Goal: Task Accomplishment & Management: Manage account settings

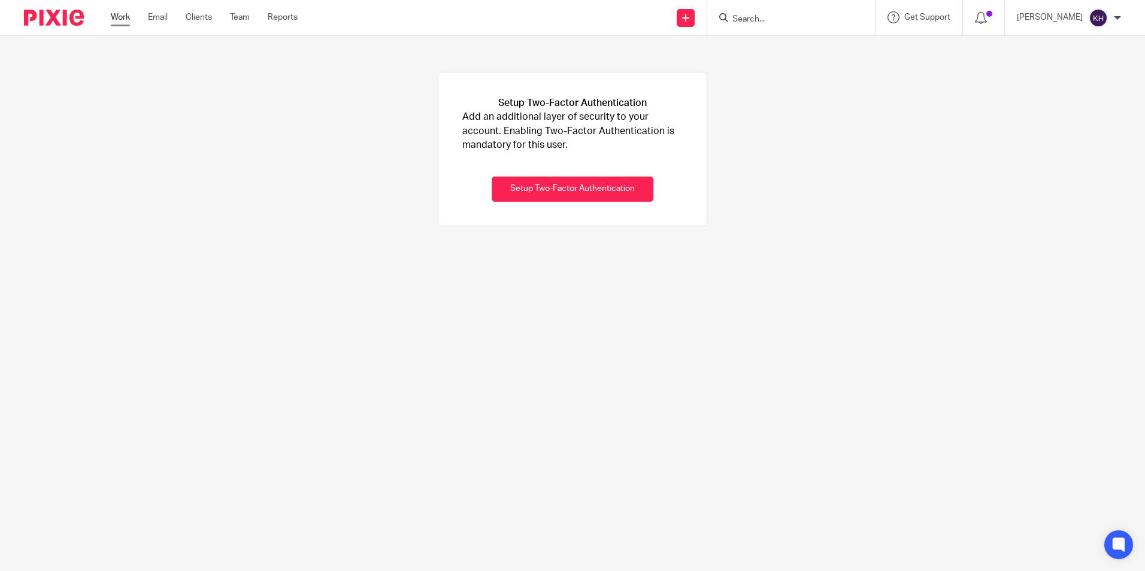
click at [126, 19] on link "Work" at bounding box center [120, 17] width 19 height 12
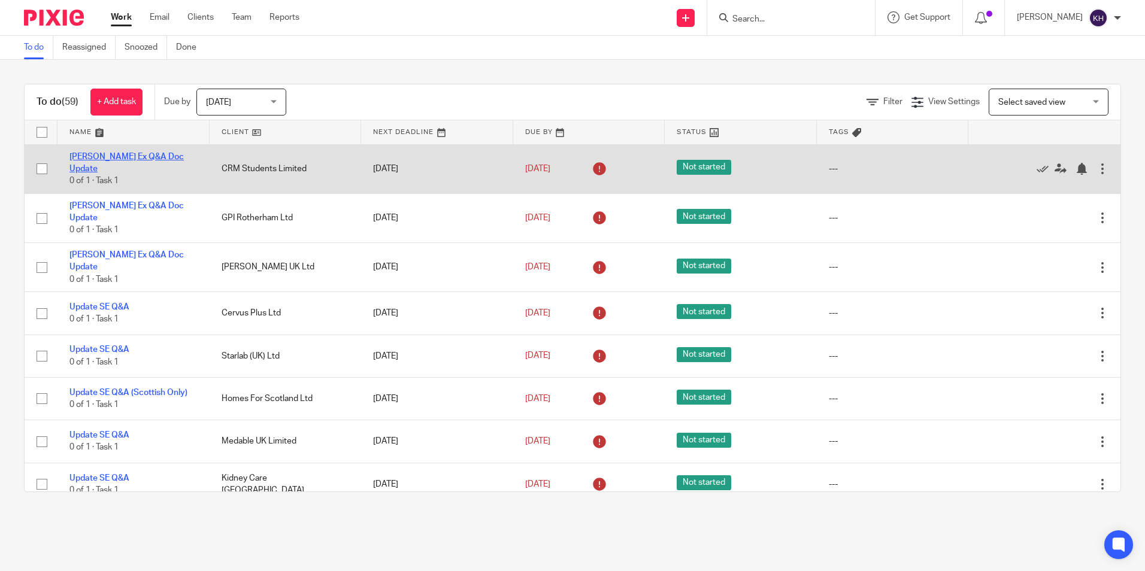
click at [124, 159] on link "Sal Ex Q&A Doc Update" at bounding box center [126, 163] width 114 height 20
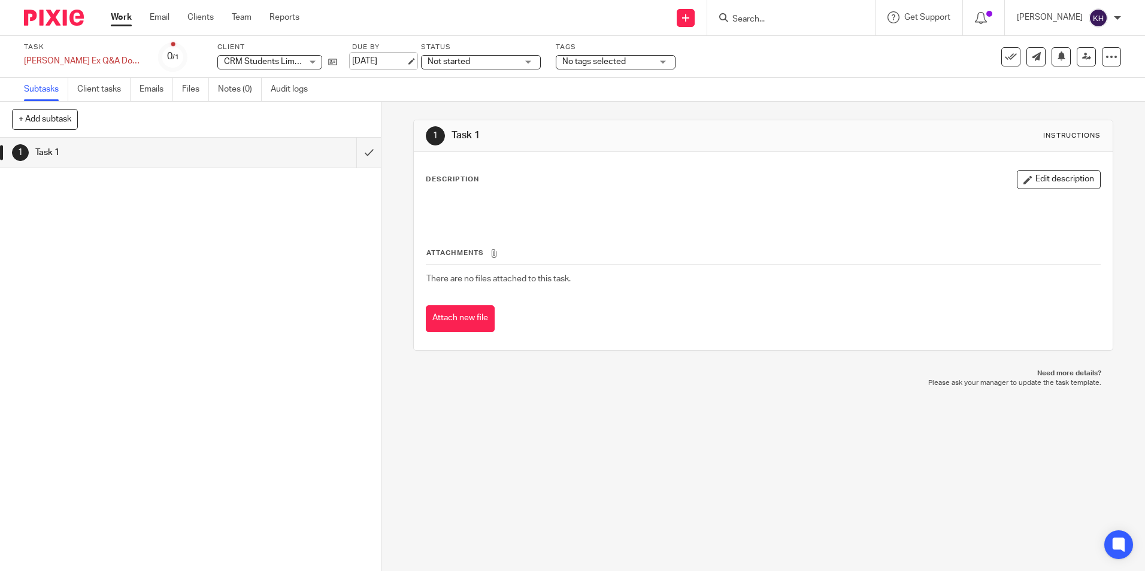
click at [355, 60] on link "15 Apr 2025" at bounding box center [379, 61] width 54 height 13
click at [116, 15] on link "Work" at bounding box center [121, 17] width 21 height 12
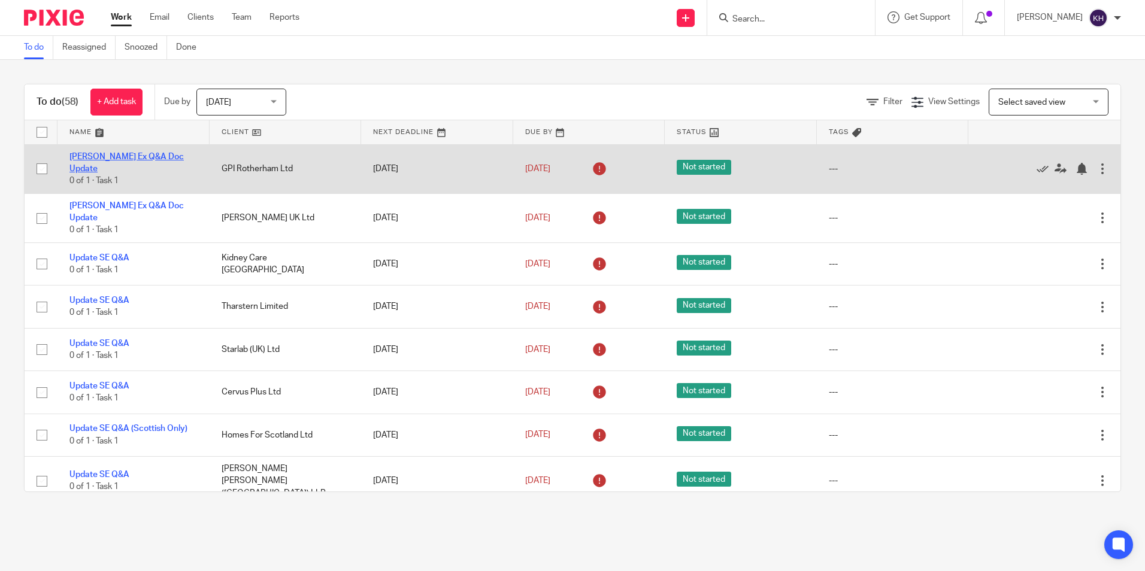
click at [105, 157] on link "[PERSON_NAME] Ex Q&A Doc Update" at bounding box center [126, 163] width 114 height 20
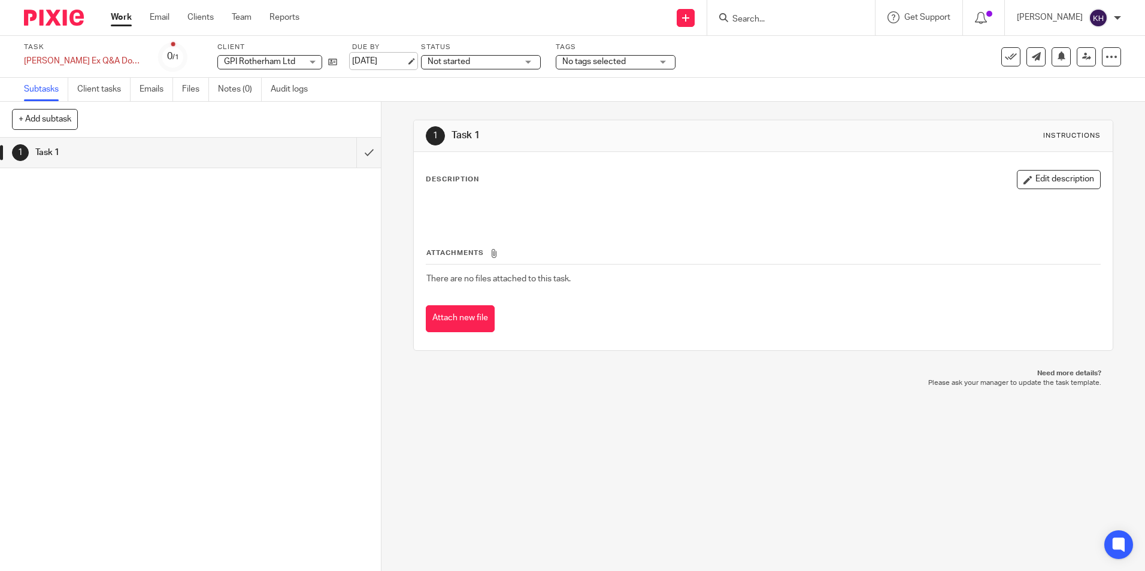
click at [352, 60] on link "15 Apr 2025" at bounding box center [379, 61] width 54 height 13
click at [116, 15] on link "Work" at bounding box center [121, 17] width 21 height 12
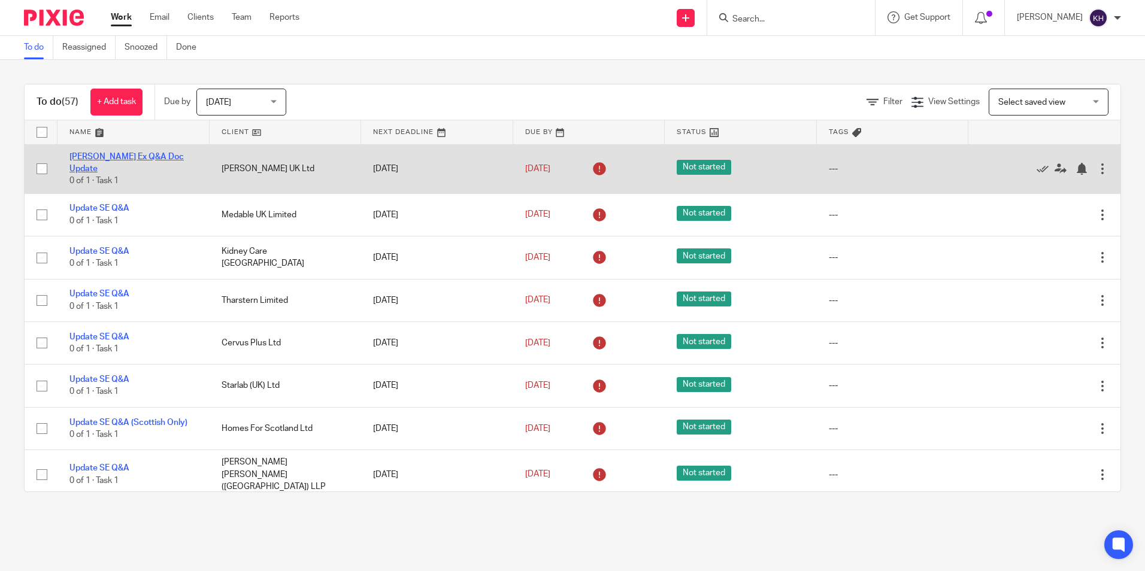
click at [121, 158] on link "[PERSON_NAME] Ex Q&A Doc Update" at bounding box center [126, 163] width 114 height 20
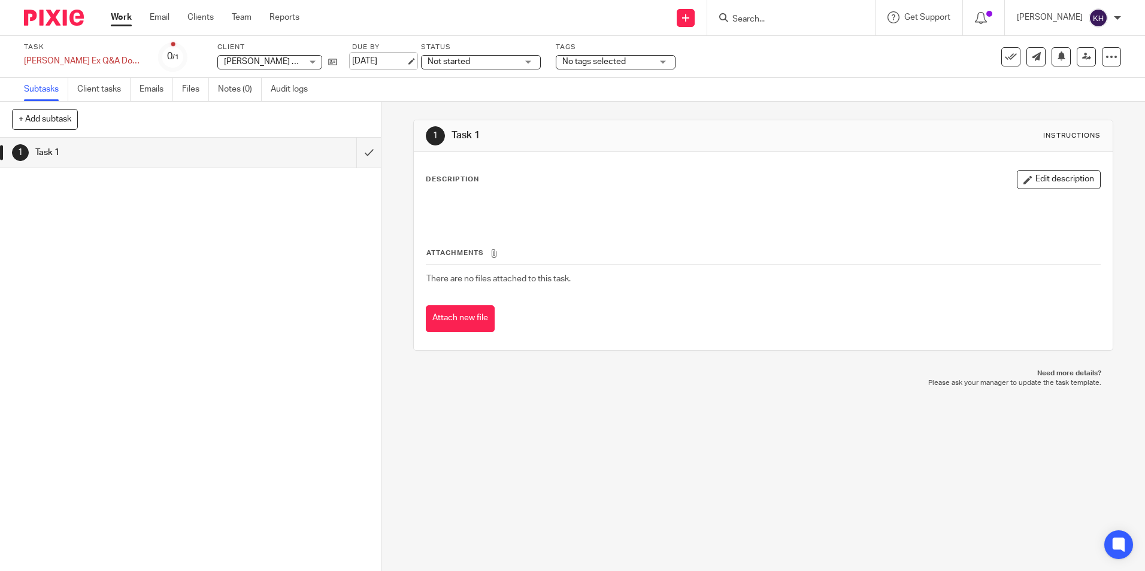
click at [352, 60] on link "[DATE]" at bounding box center [379, 61] width 54 height 13
click at [122, 19] on link "Work" at bounding box center [121, 17] width 21 height 12
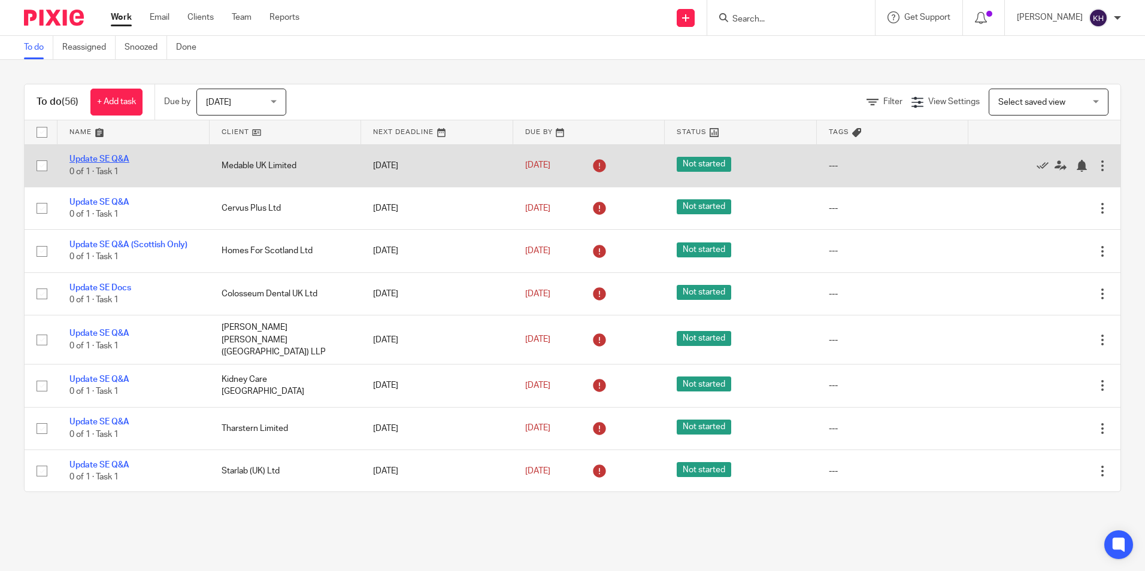
click at [123, 157] on link "Update SE Q&A" at bounding box center [99, 159] width 60 height 8
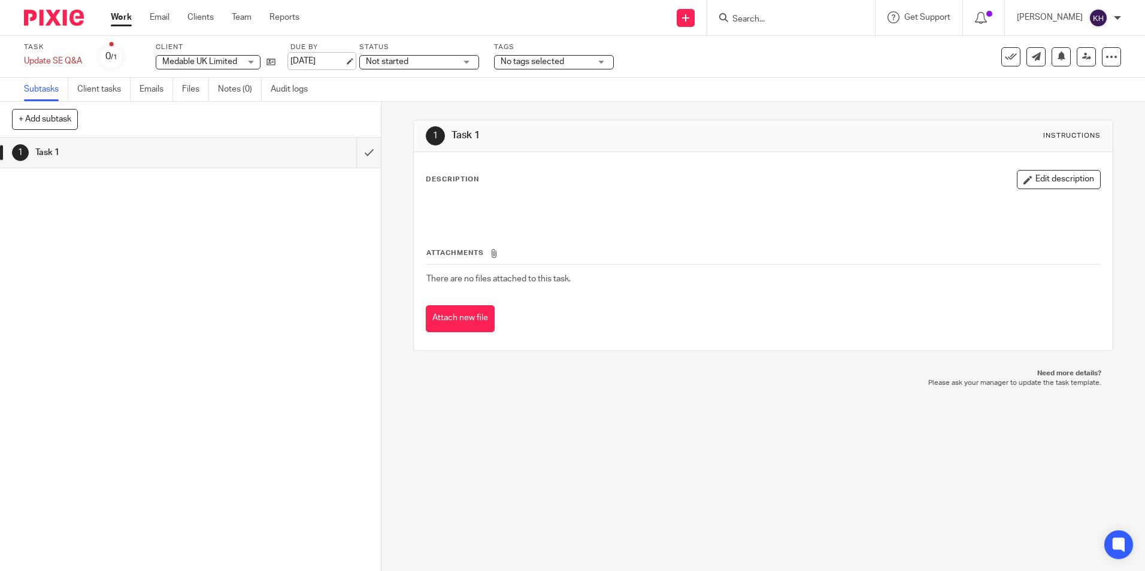
click at [314, 59] on link "[DATE]" at bounding box center [317, 61] width 54 height 13
click at [125, 19] on link "Work" at bounding box center [121, 17] width 21 height 12
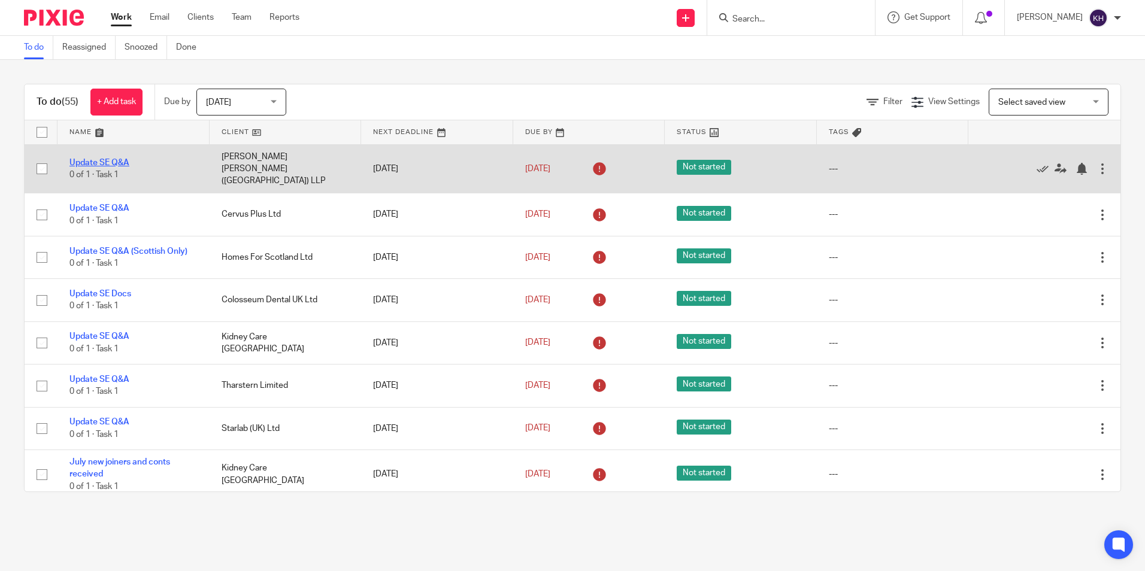
click at [99, 159] on link "Update SE Q&A" at bounding box center [99, 163] width 60 height 8
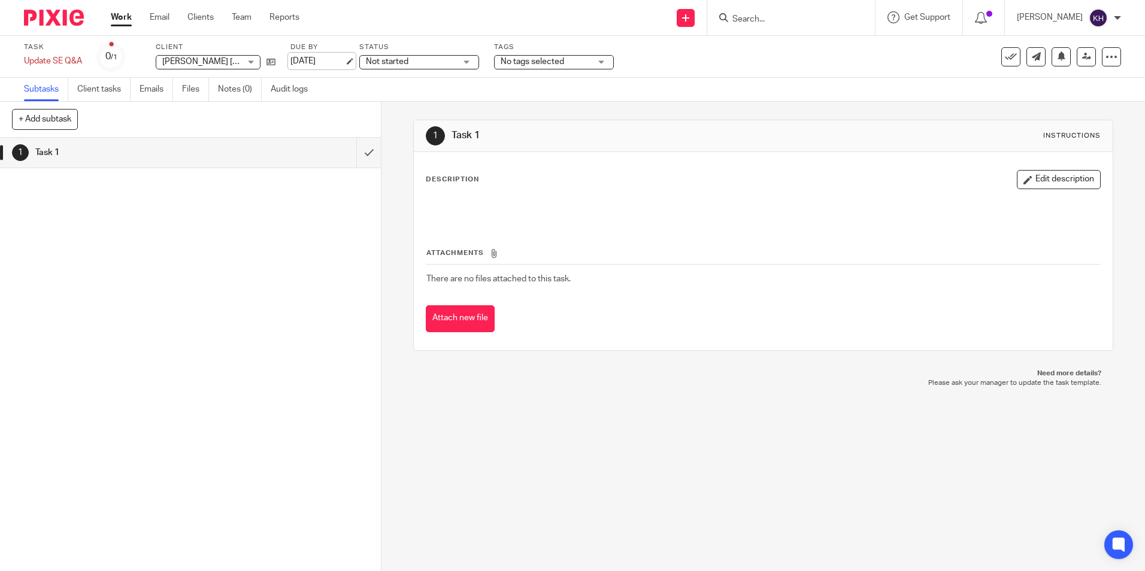
click at [313, 63] on link "[DATE]" at bounding box center [317, 61] width 54 height 13
click at [122, 18] on link "Work" at bounding box center [121, 17] width 21 height 12
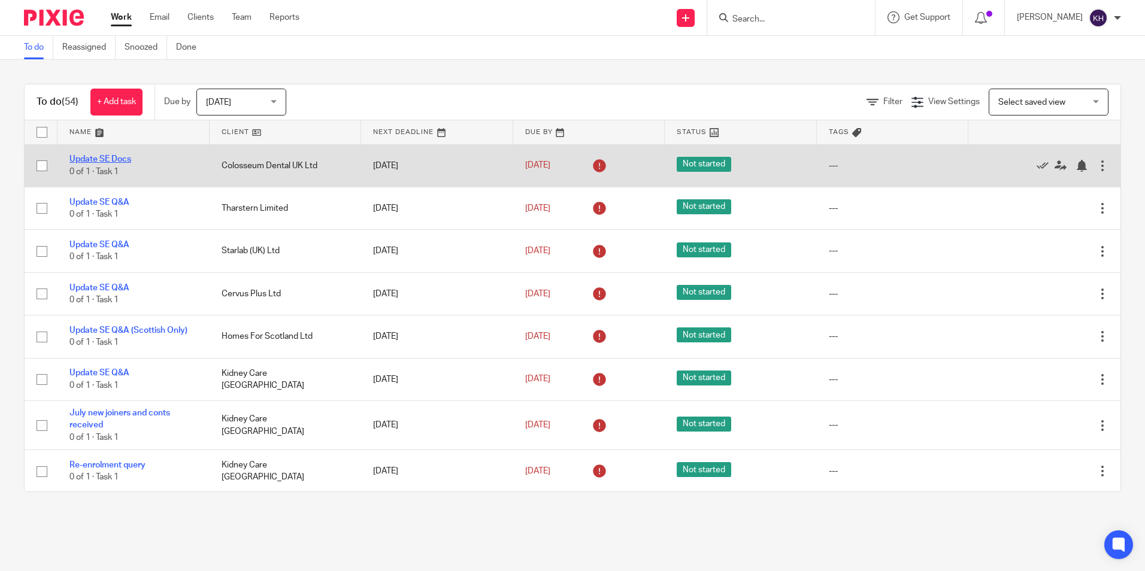
click at [99, 161] on link "Update SE Docs" at bounding box center [100, 159] width 62 height 8
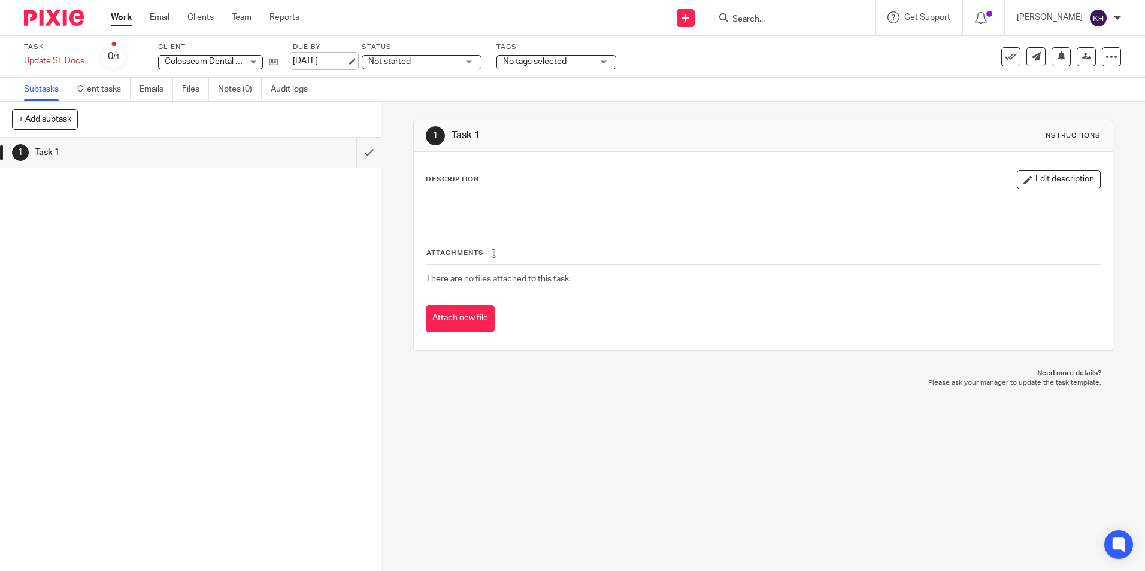
click at [310, 56] on link "[DATE]" at bounding box center [320, 61] width 54 height 13
click at [116, 13] on link "Work" at bounding box center [121, 17] width 21 height 12
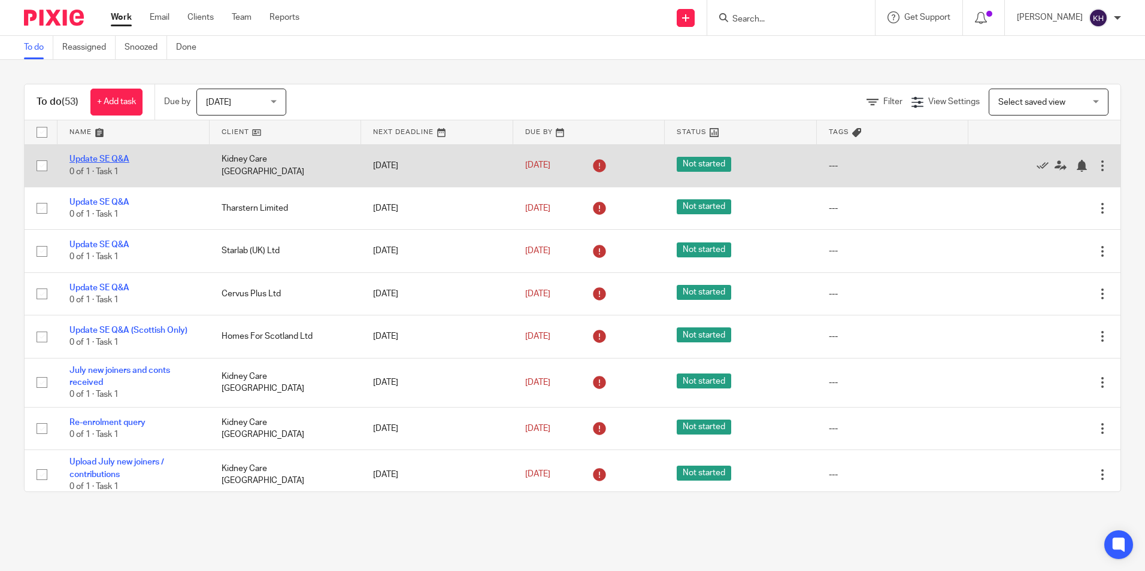
click at [112, 159] on link "Update SE Q&A" at bounding box center [99, 159] width 60 height 8
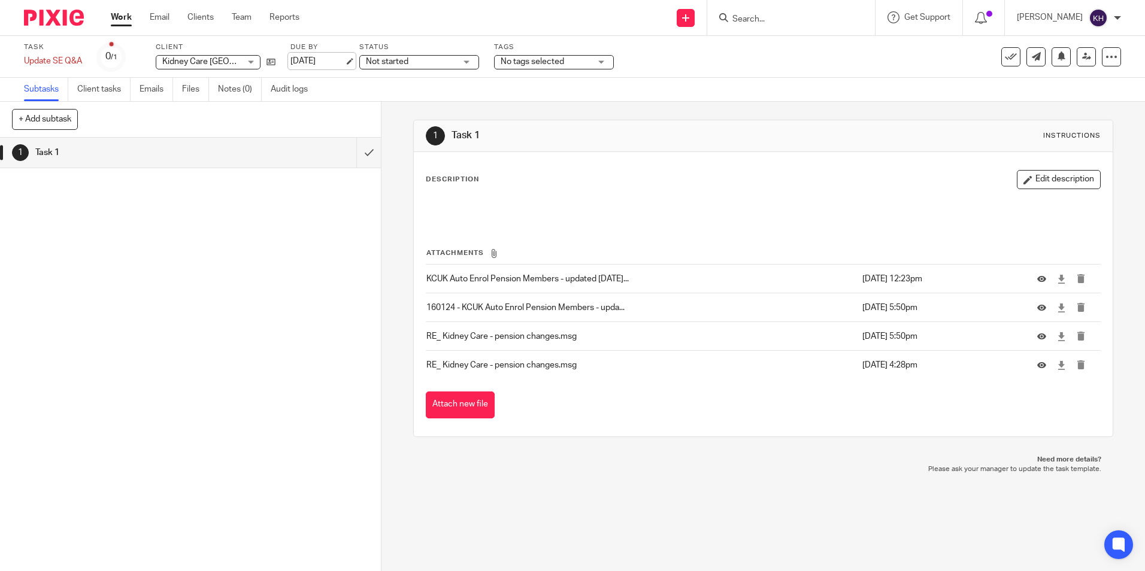
click at [296, 59] on link "[DATE]" at bounding box center [317, 61] width 54 height 13
click at [119, 19] on link "Work" at bounding box center [121, 17] width 21 height 12
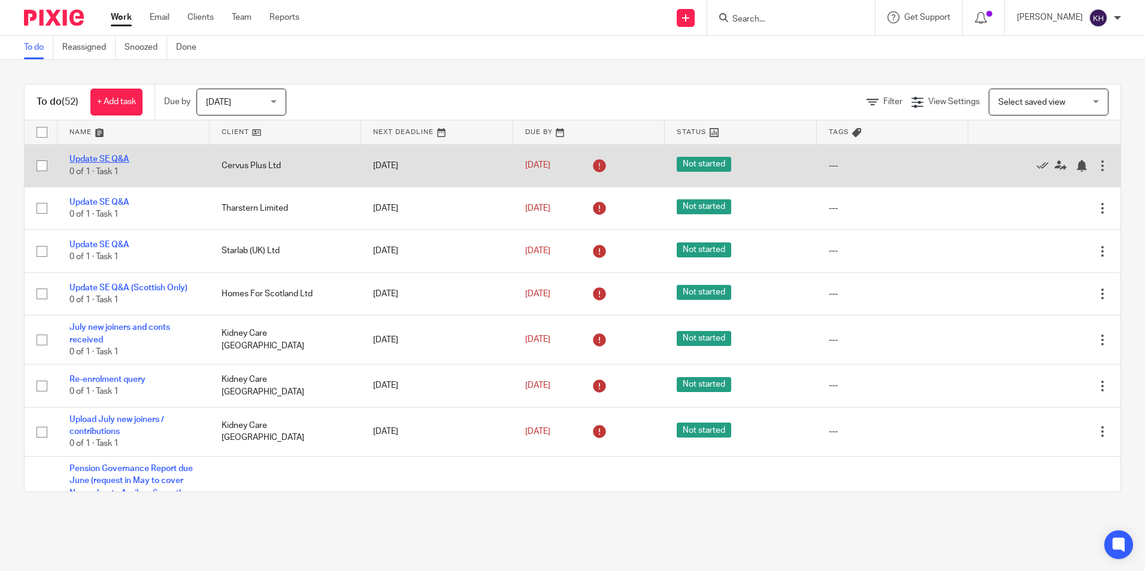
click at [120, 160] on link "Update SE Q&A" at bounding box center [99, 159] width 60 height 8
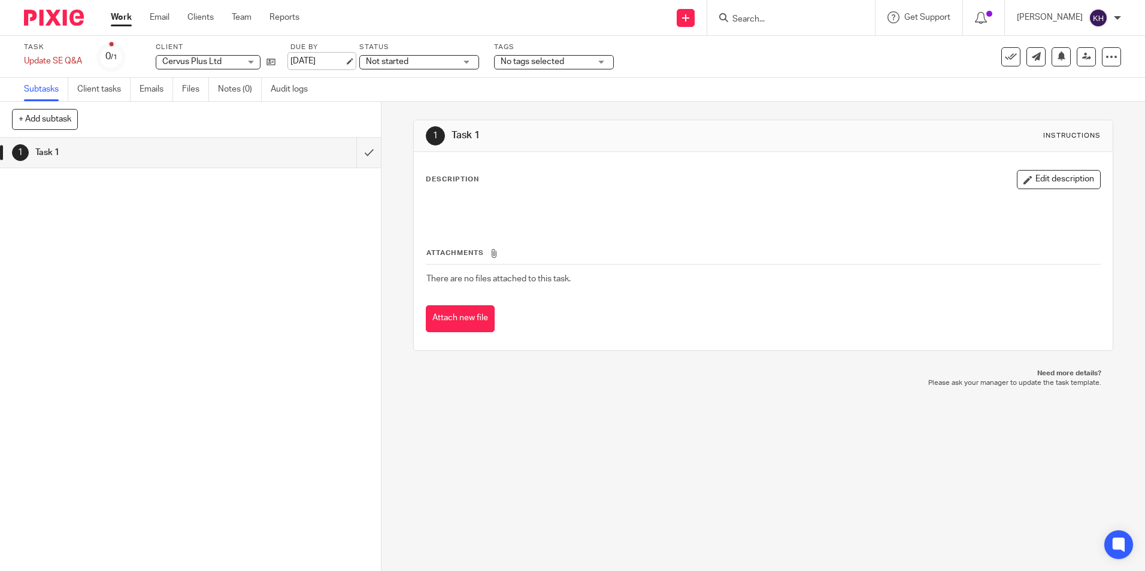
click at [319, 62] on link "[DATE]" at bounding box center [317, 61] width 54 height 13
click at [123, 17] on link "Work" at bounding box center [121, 17] width 21 height 12
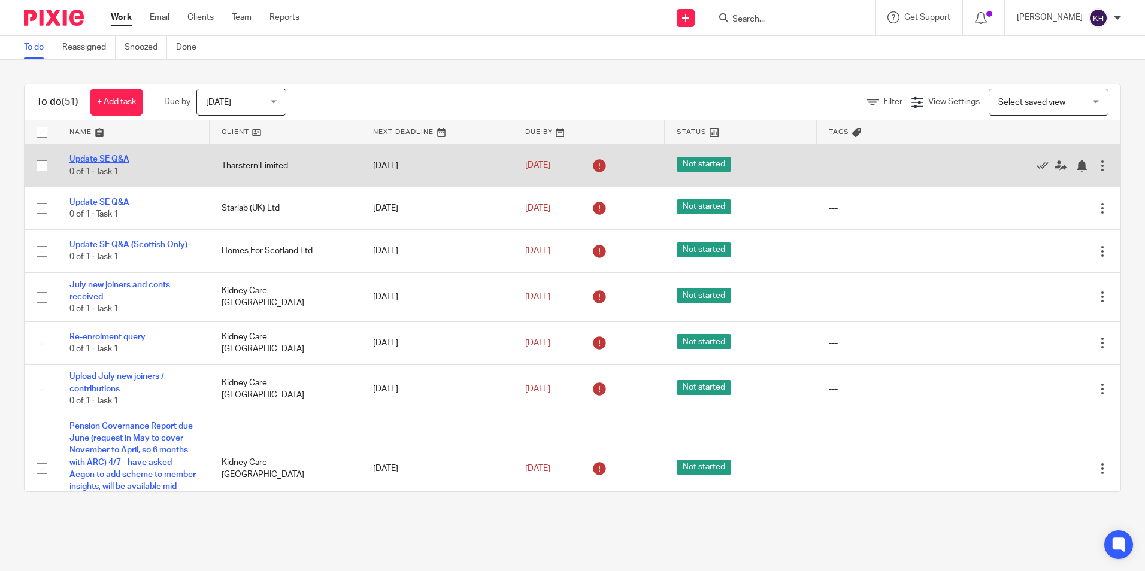
click at [92, 157] on link "Update SE Q&A" at bounding box center [99, 159] width 60 height 8
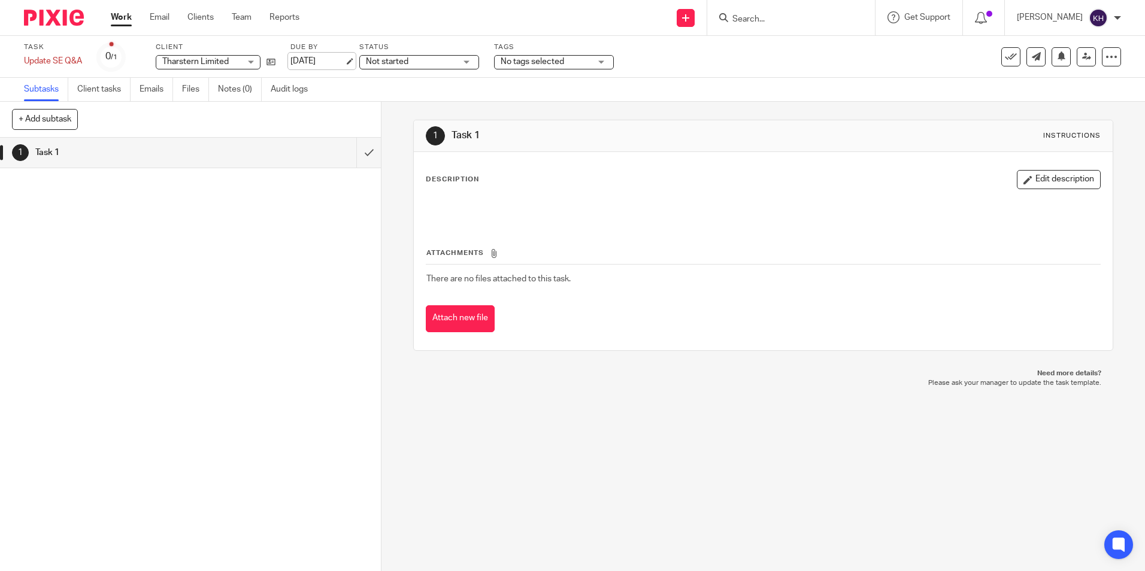
click at [317, 68] on link "[DATE]" at bounding box center [317, 61] width 54 height 13
click at [123, 19] on link "Work" at bounding box center [121, 17] width 21 height 12
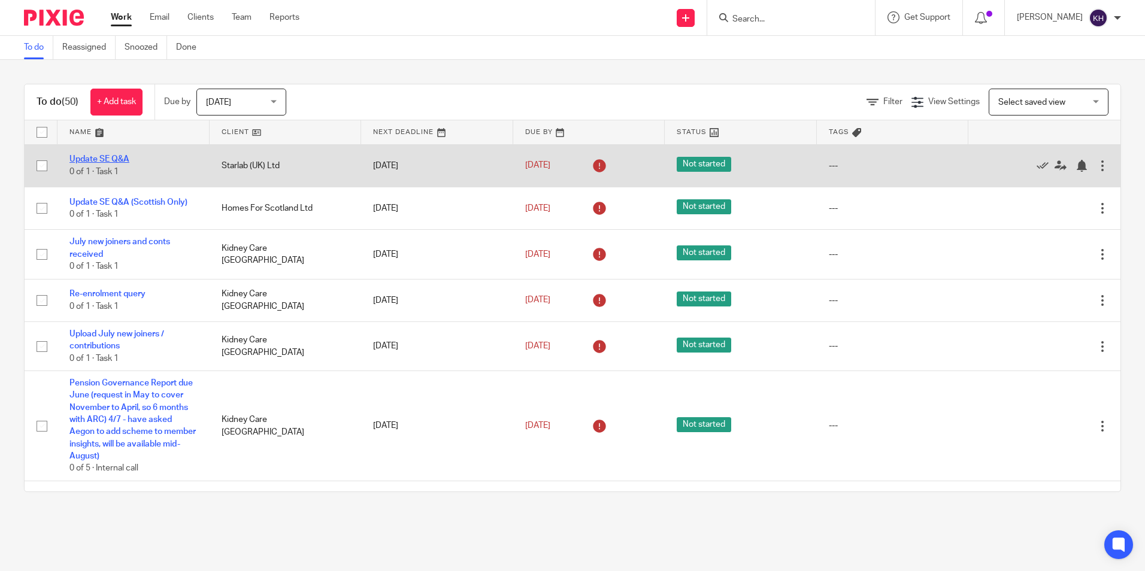
click at [109, 158] on link "Update SE Q&A" at bounding box center [99, 159] width 60 height 8
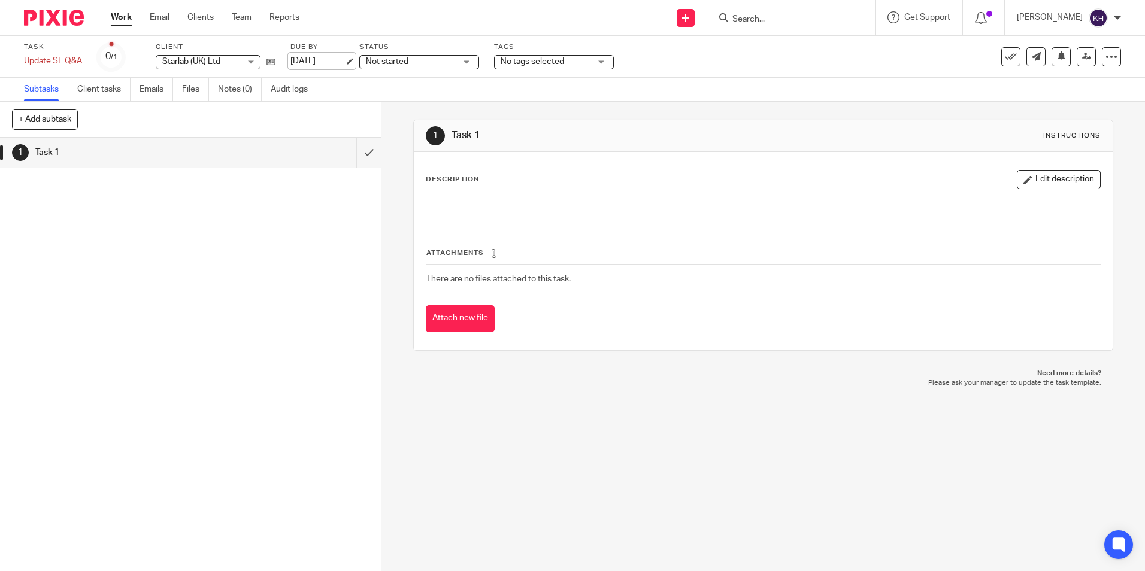
click at [318, 60] on link "[DATE]" at bounding box center [317, 61] width 54 height 13
click at [122, 13] on link "Work" at bounding box center [121, 17] width 21 height 12
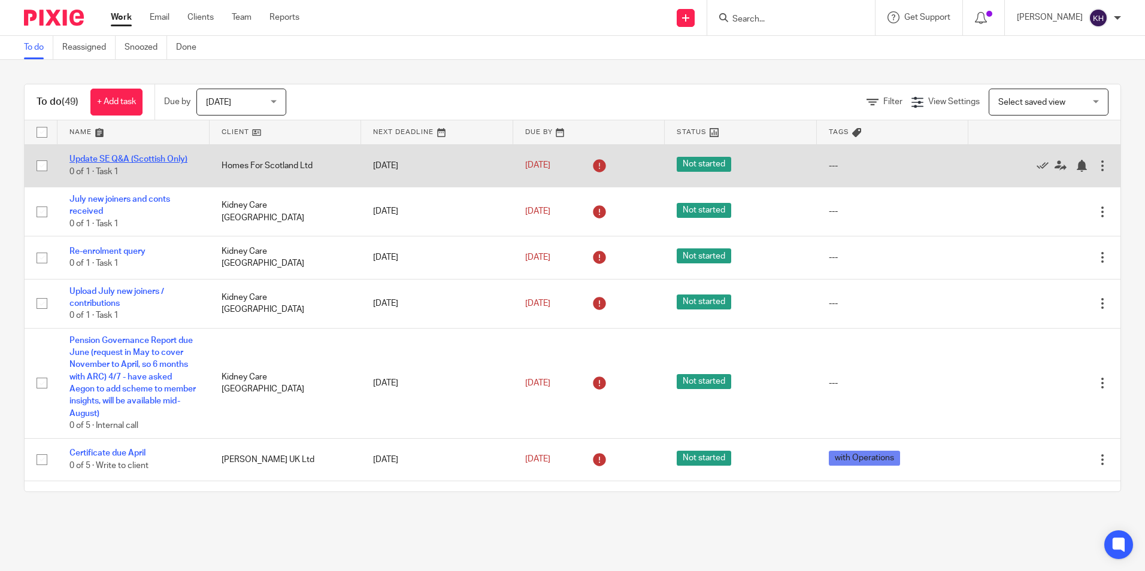
click at [129, 161] on link "Update SE Q&A (Scottish Only)" at bounding box center [128, 159] width 118 height 8
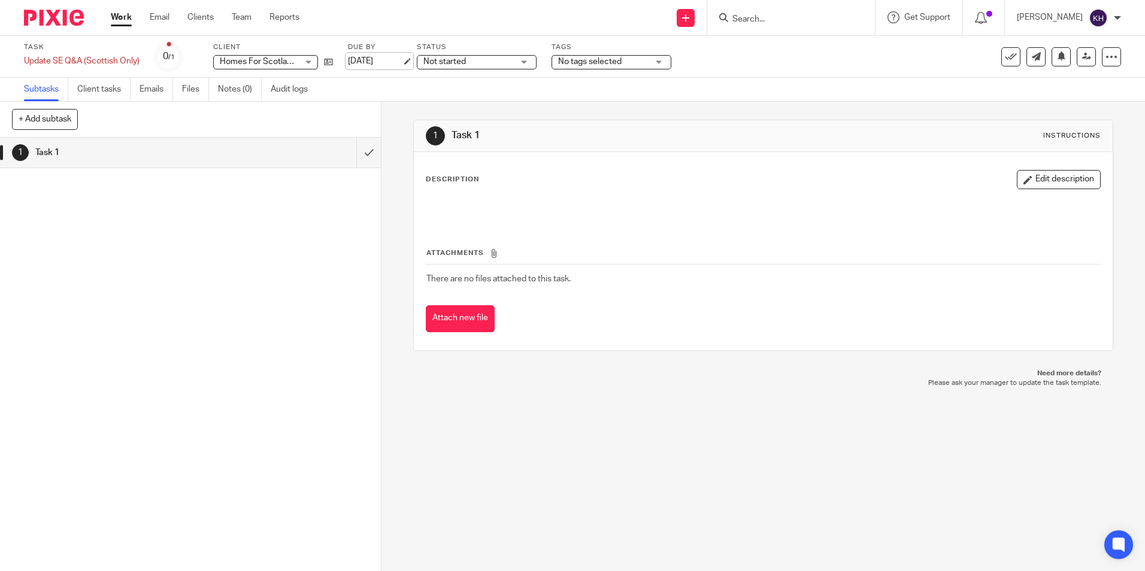
click at [368, 60] on link "20 Jun 2025" at bounding box center [375, 61] width 54 height 13
click at [123, 17] on link "Work" at bounding box center [121, 17] width 21 height 12
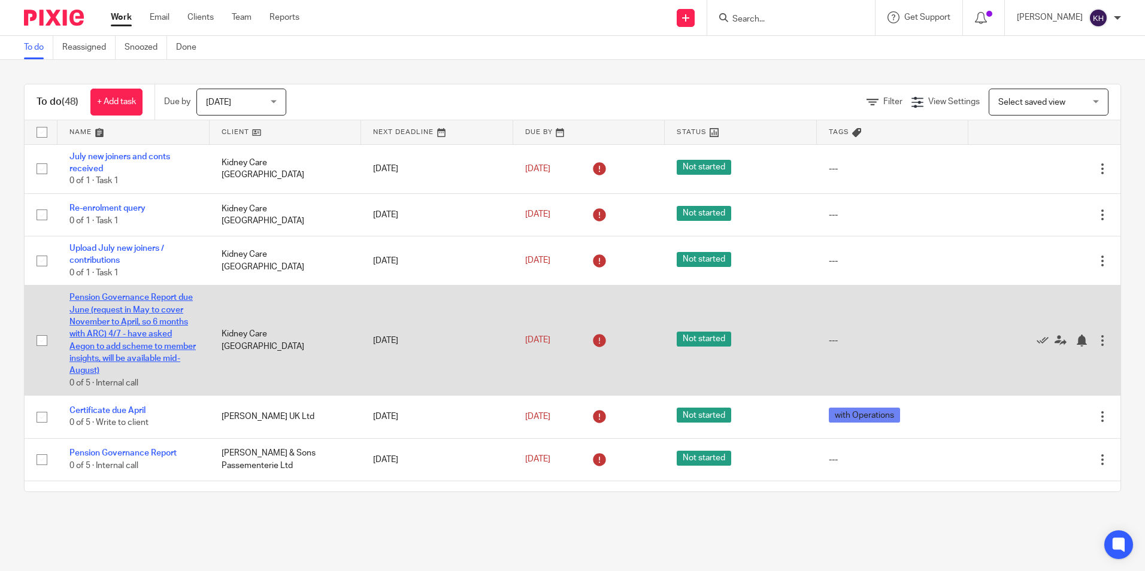
scroll to position [120, 0]
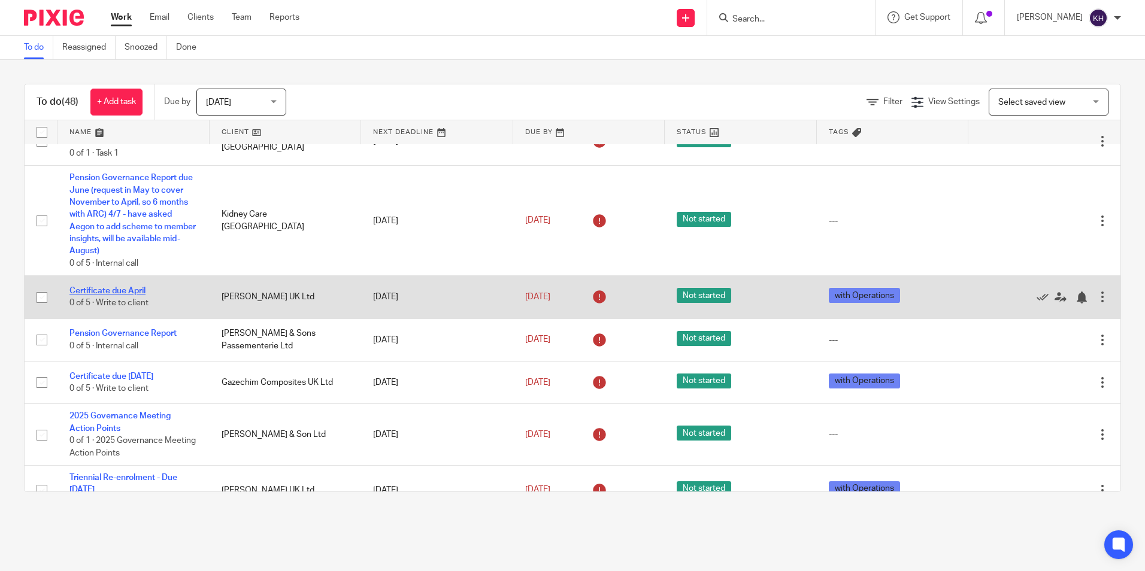
click at [124, 290] on link "Certificate due April" at bounding box center [107, 291] width 76 height 8
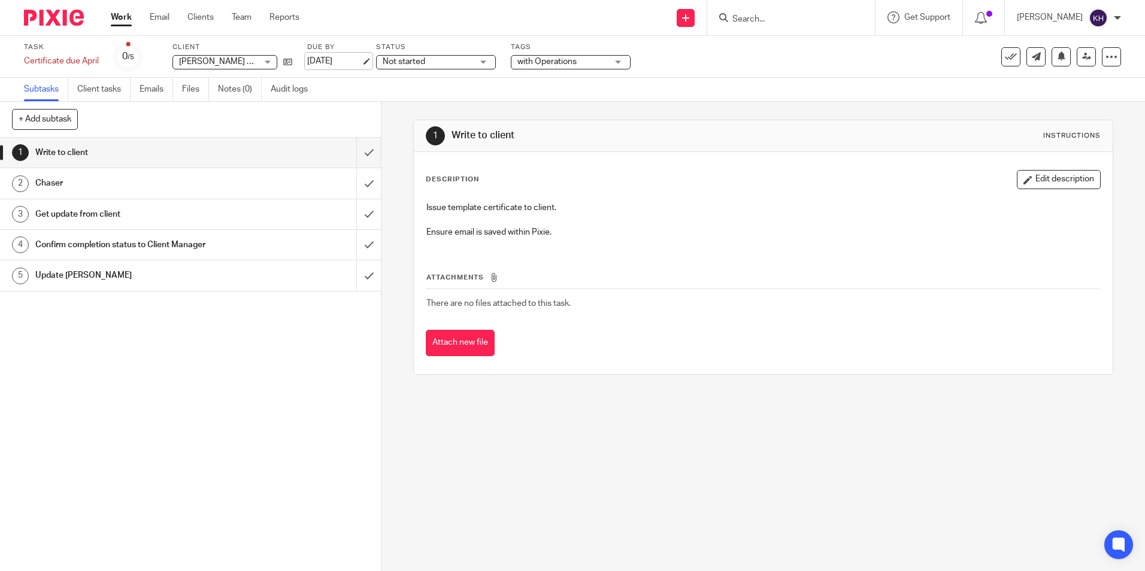
click at [333, 62] on link "[DATE]" at bounding box center [334, 61] width 54 height 13
click at [128, 16] on link "Work" at bounding box center [121, 17] width 21 height 12
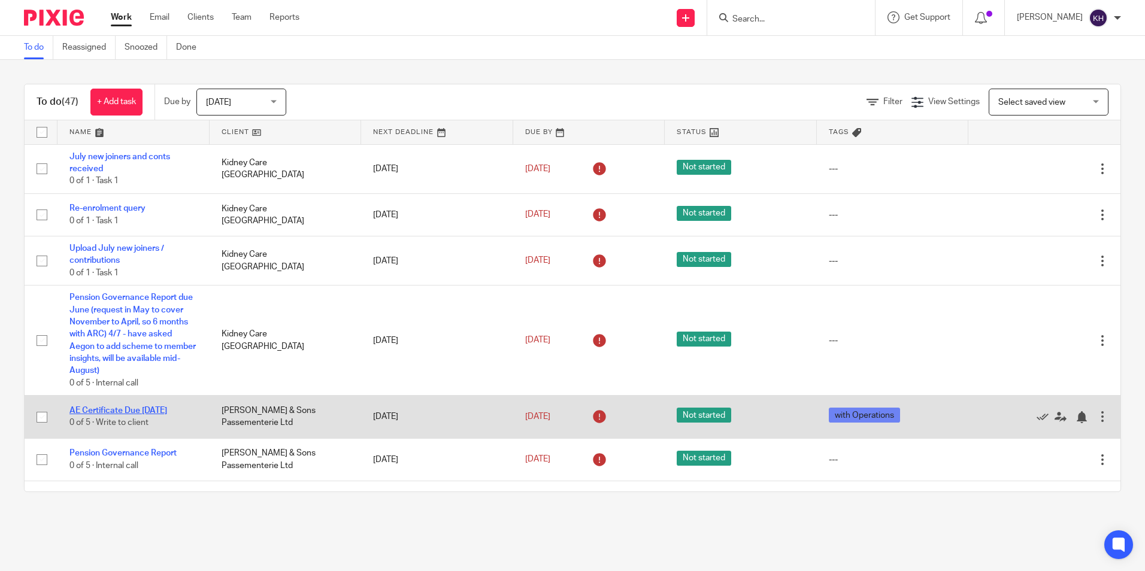
click at [127, 409] on link "AE Certificate Due July 25" at bounding box center [118, 411] width 98 height 8
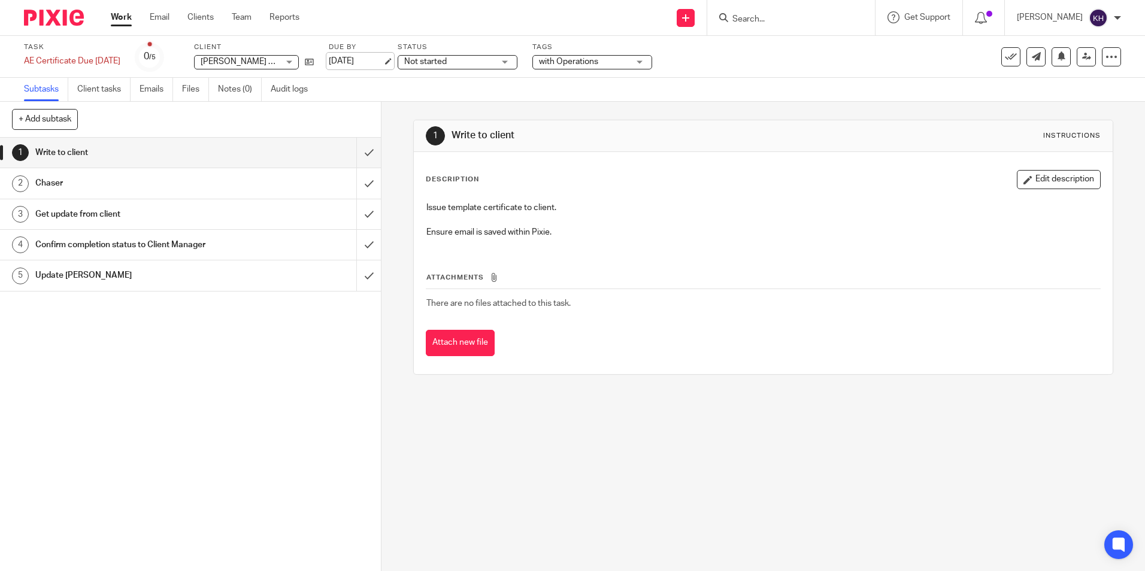
click at [352, 56] on link "[DATE]" at bounding box center [356, 61] width 54 height 13
click at [126, 23] on link "Work" at bounding box center [121, 17] width 21 height 12
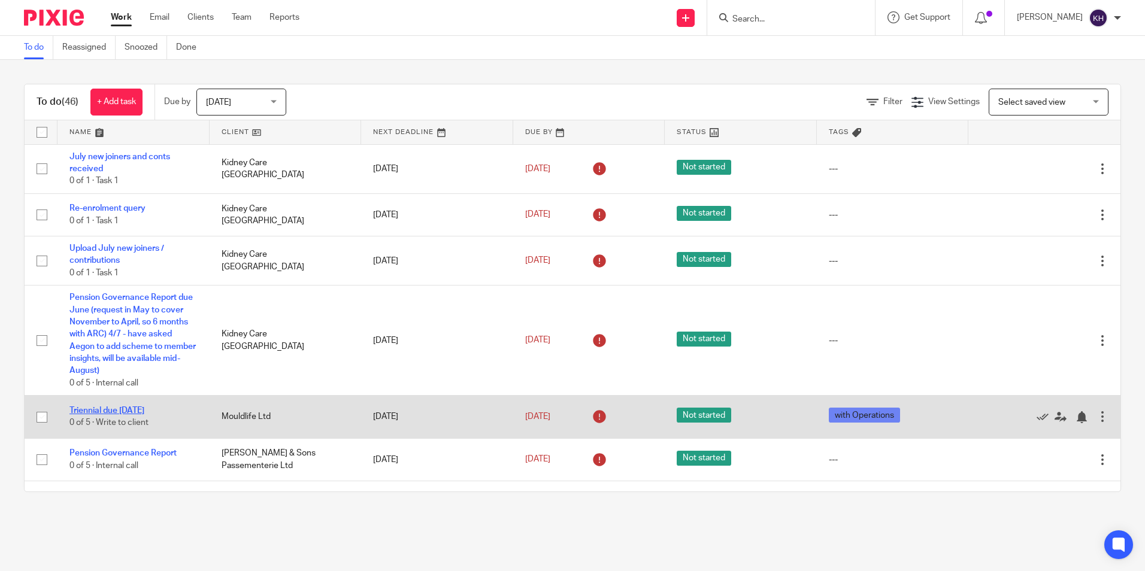
click at [117, 408] on link "Triennial due 01/10/2025" at bounding box center [106, 411] width 75 height 8
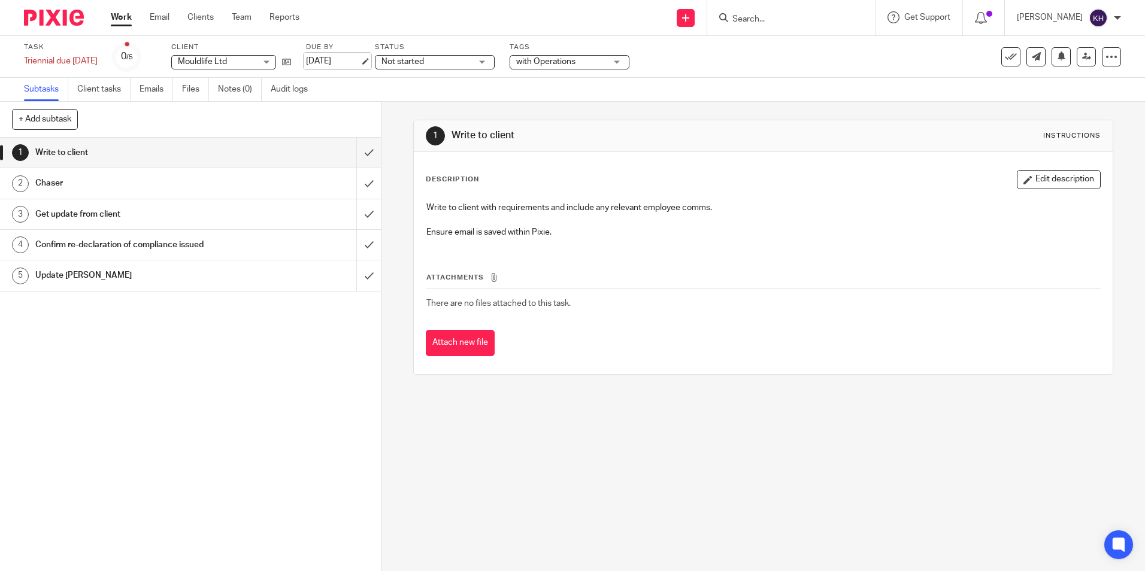
click at [353, 61] on link "[DATE]" at bounding box center [333, 61] width 54 height 13
click at [118, 13] on link "Work" at bounding box center [121, 17] width 21 height 12
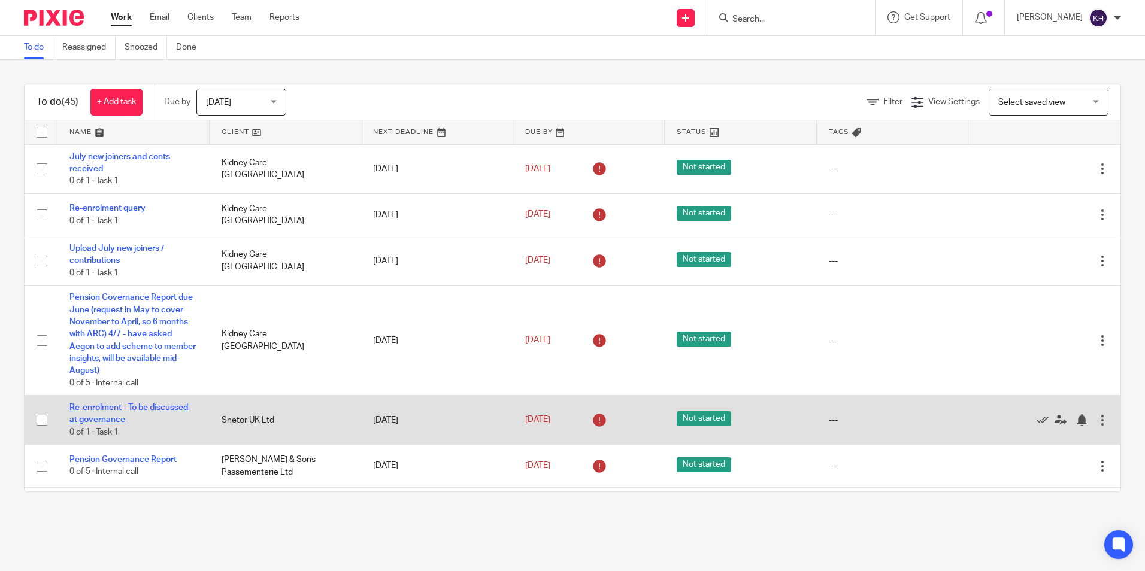
click at [132, 410] on link "Re-enrolment - To be discussed at governance" at bounding box center [128, 414] width 119 height 20
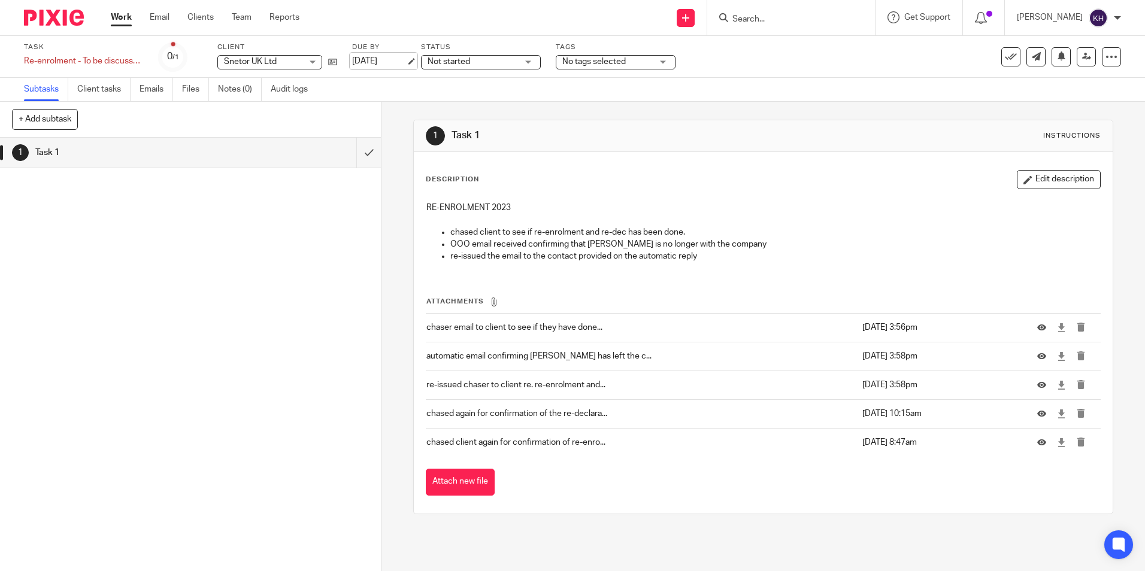
click at [368, 57] on link "[DATE]" at bounding box center [379, 61] width 54 height 13
click at [123, 16] on link "Work" at bounding box center [121, 17] width 21 height 12
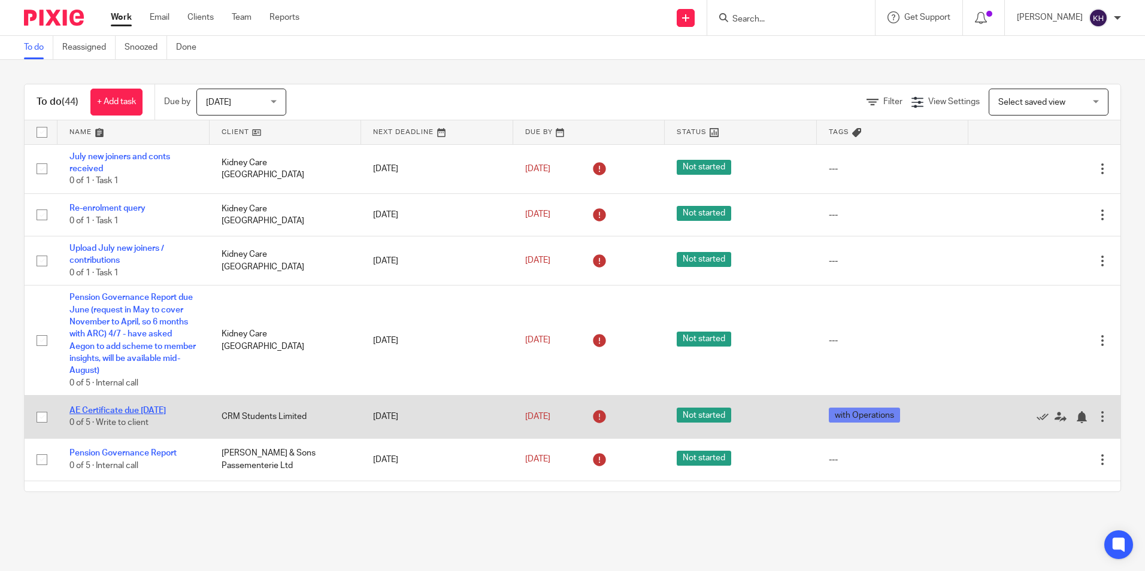
click at [125, 411] on link "AE Certificate due May 2025" at bounding box center [117, 411] width 96 height 8
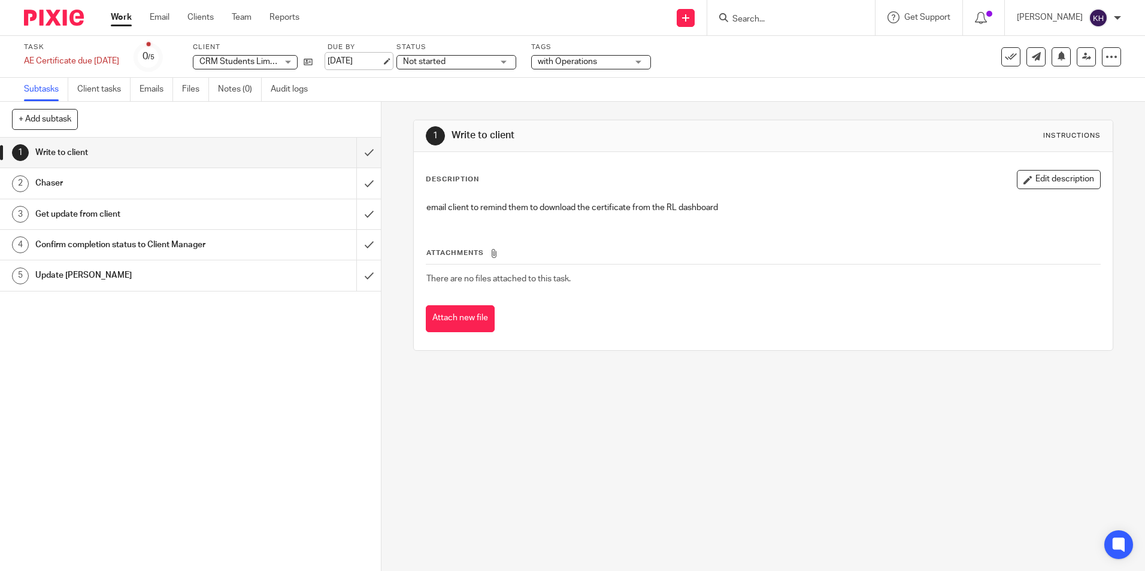
click at [373, 60] on link "[DATE]" at bounding box center [355, 61] width 54 height 13
click at [115, 14] on link "Work" at bounding box center [121, 17] width 21 height 12
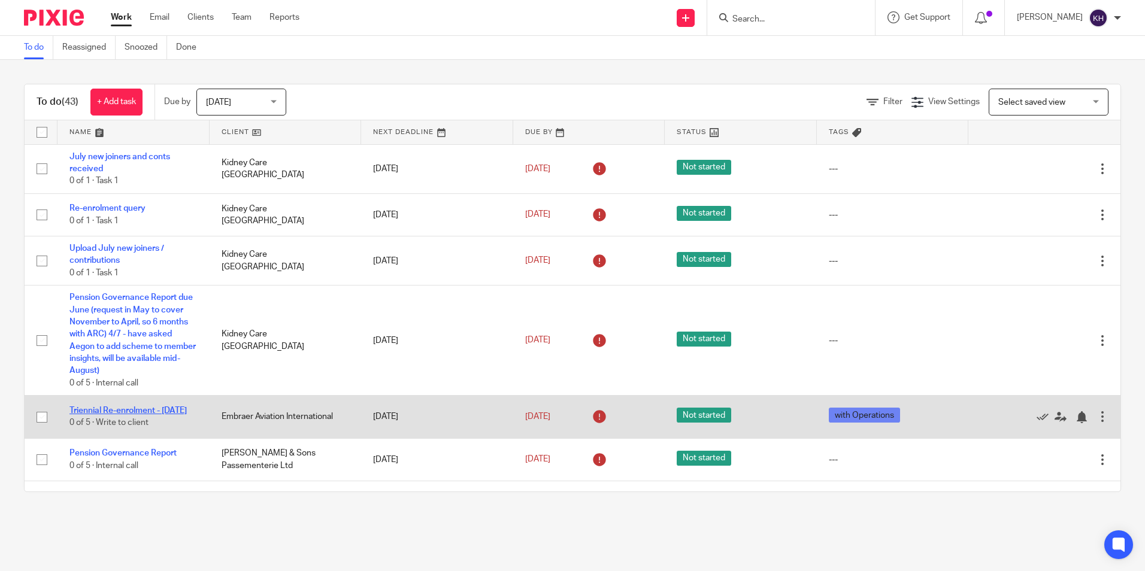
click at [104, 415] on link "Triennial Re-enrolment - December 2025" at bounding box center [127, 411] width 117 height 8
click at [107, 410] on link "Triennial Re-enrolment - December 2025" at bounding box center [127, 411] width 117 height 8
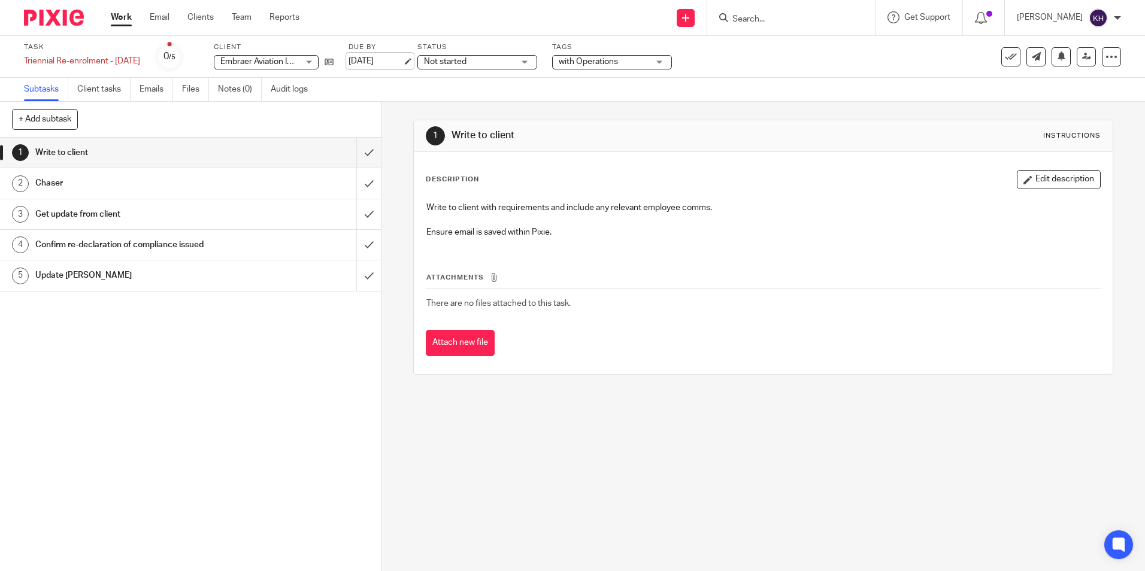
drag, startPoint x: 378, startPoint y: 62, endPoint x: 380, endPoint y: 70, distance: 8.6
click at [378, 62] on link "[DATE]" at bounding box center [376, 61] width 54 height 13
click at [125, 17] on link "Work" at bounding box center [121, 17] width 21 height 12
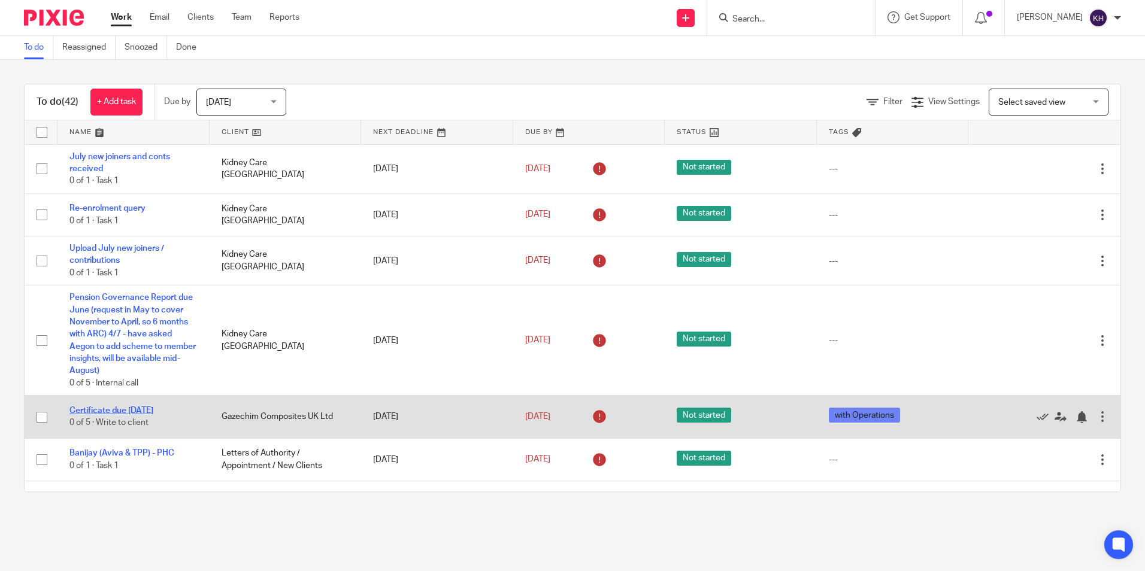
click at [122, 413] on link "Certificate due [DATE]" at bounding box center [111, 411] width 84 height 8
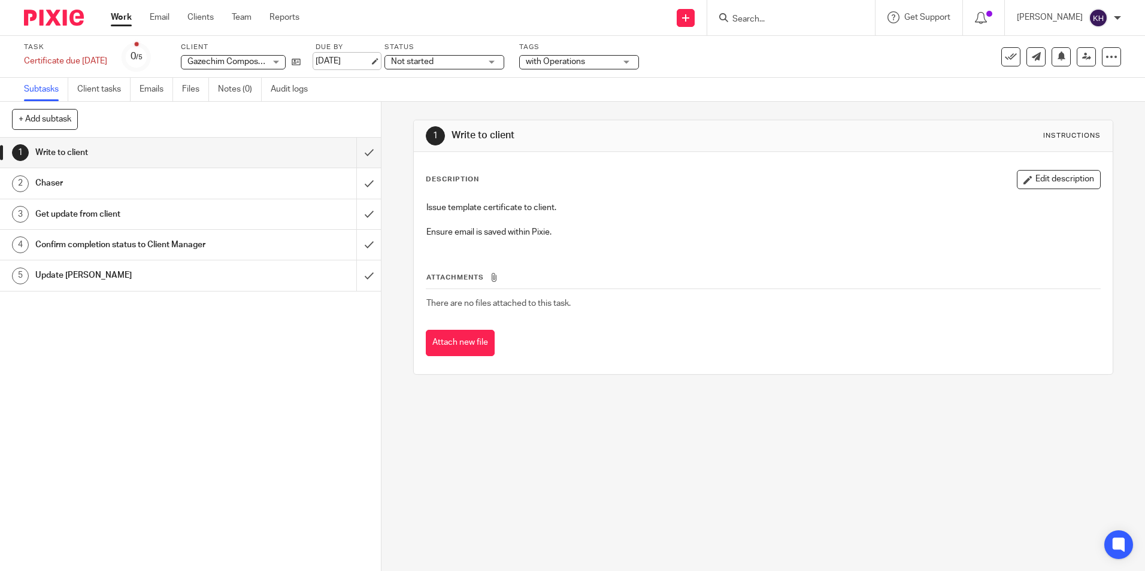
click at [359, 56] on link "[DATE]" at bounding box center [343, 61] width 54 height 13
click at [124, 16] on link "Work" at bounding box center [121, 17] width 21 height 12
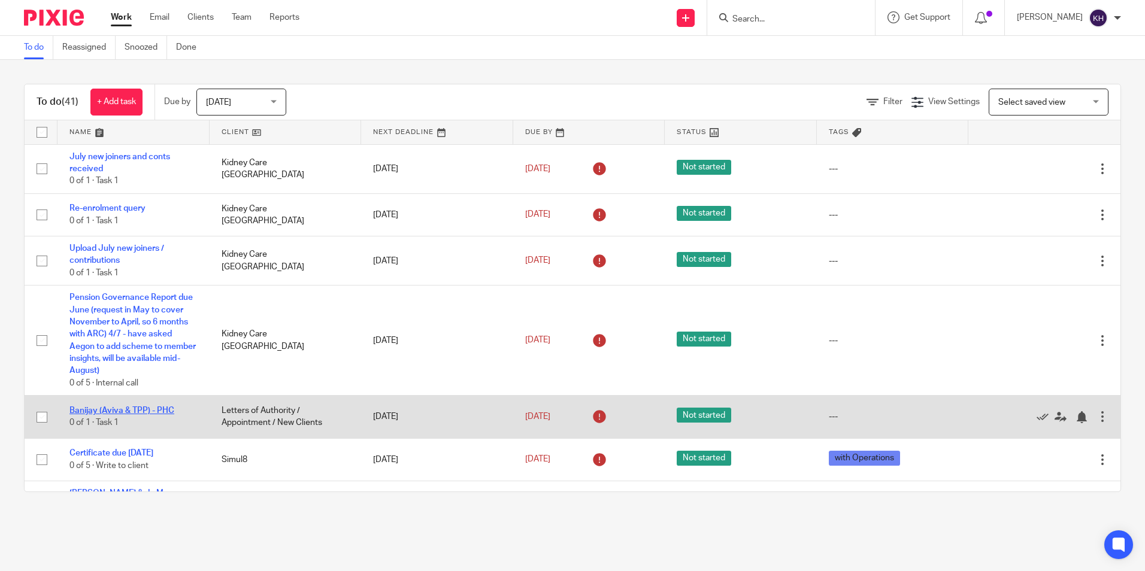
click at [118, 410] on link "Banijay (Aviva & TPP) - PHC" at bounding box center [121, 411] width 105 height 8
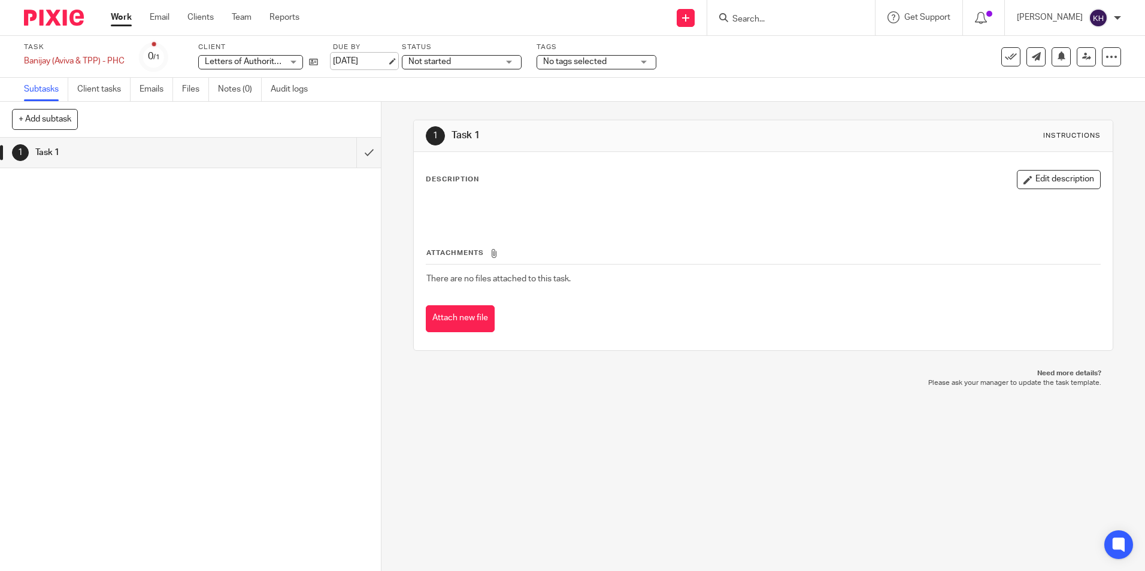
click at [365, 57] on link "[DATE]" at bounding box center [360, 61] width 54 height 13
click at [122, 16] on link "Work" at bounding box center [121, 17] width 21 height 12
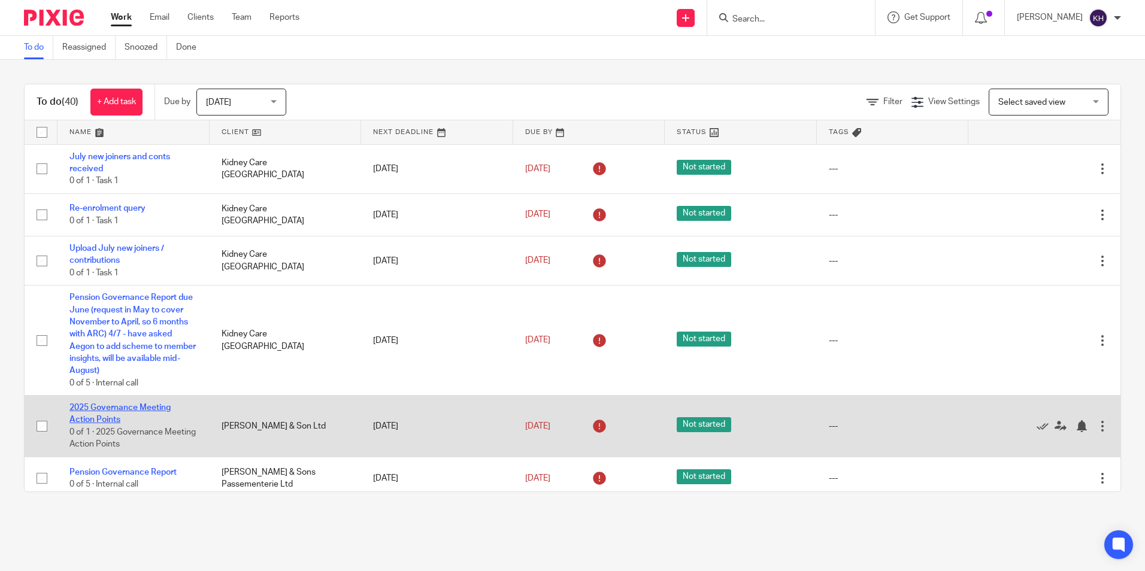
click at [102, 410] on link "2025 Governance Meeting Action Points" at bounding box center [119, 414] width 101 height 20
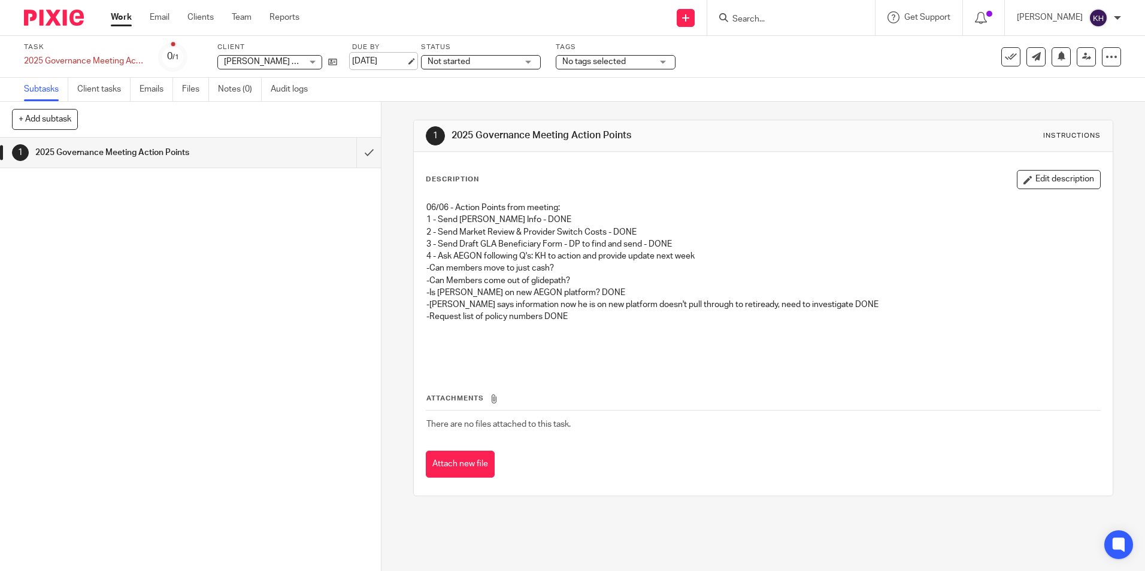
click at [375, 58] on link "[DATE]" at bounding box center [379, 61] width 54 height 13
click at [117, 19] on link "Work" at bounding box center [121, 17] width 21 height 12
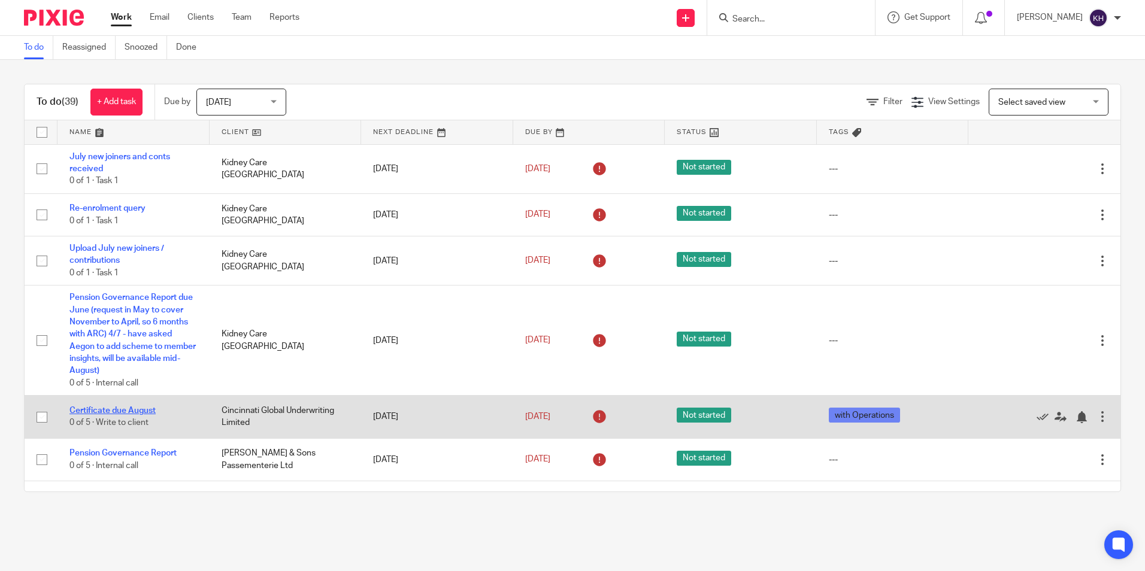
click at [106, 407] on link "Certificate due August" at bounding box center [112, 411] width 86 height 8
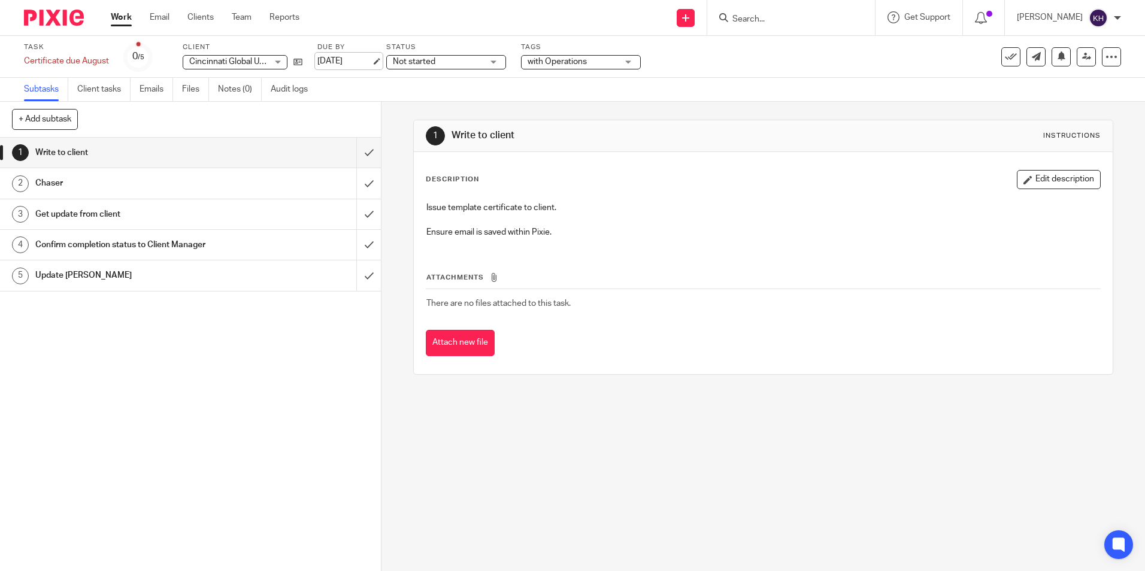
click at [337, 61] on link "[DATE]" at bounding box center [344, 61] width 54 height 13
click at [120, 17] on link "Work" at bounding box center [121, 17] width 21 height 12
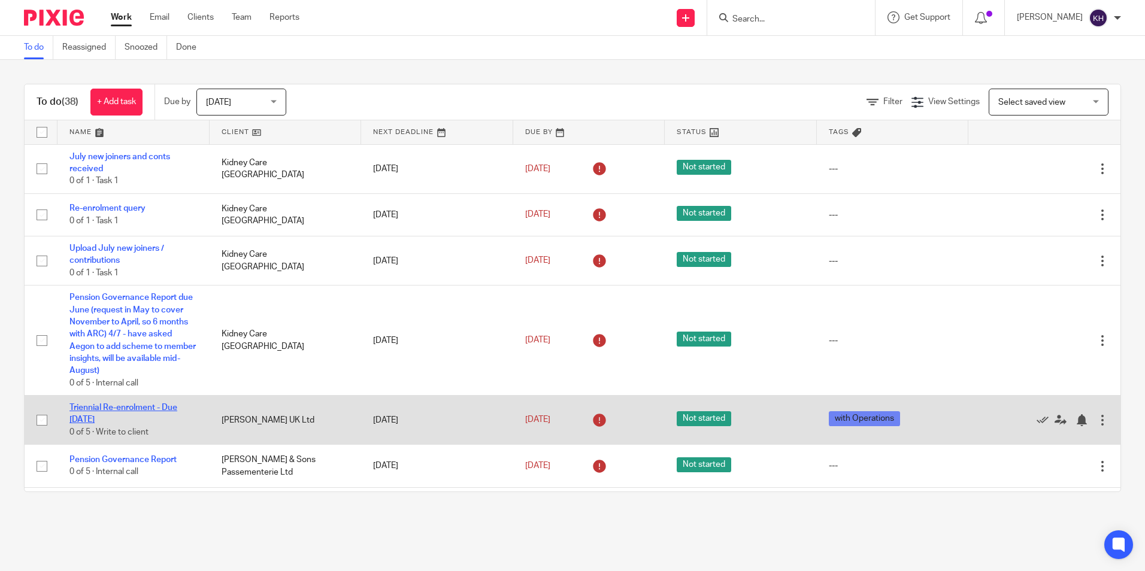
click at [150, 405] on link "Triennial Re-enrolment - Due 1 Jul 2025" at bounding box center [123, 414] width 108 height 20
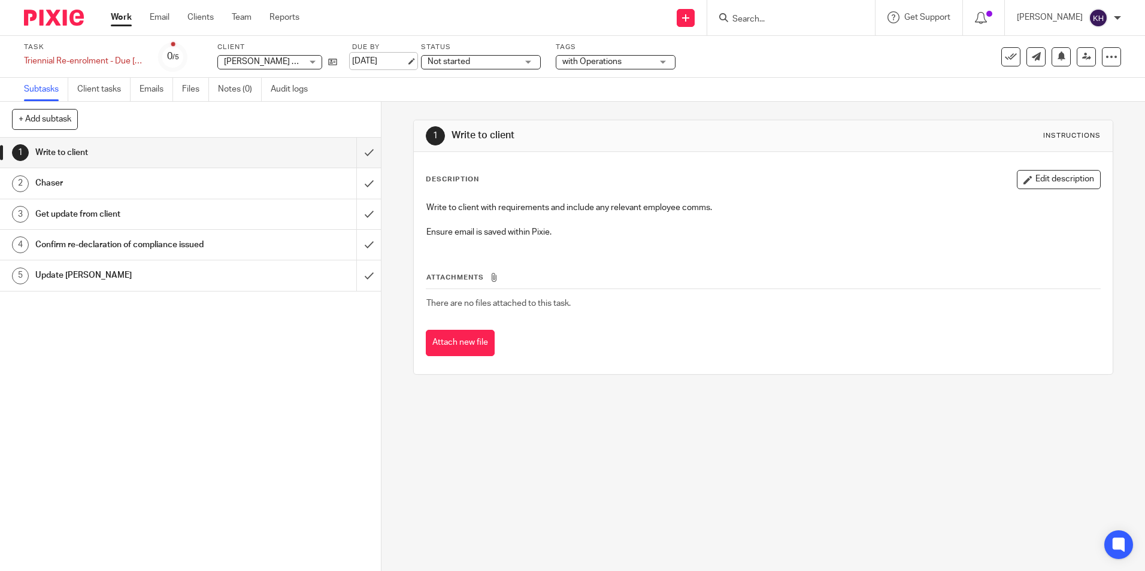
click at [379, 63] on link "[DATE]" at bounding box center [379, 61] width 54 height 13
click at [119, 14] on link "Work" at bounding box center [121, 17] width 21 height 12
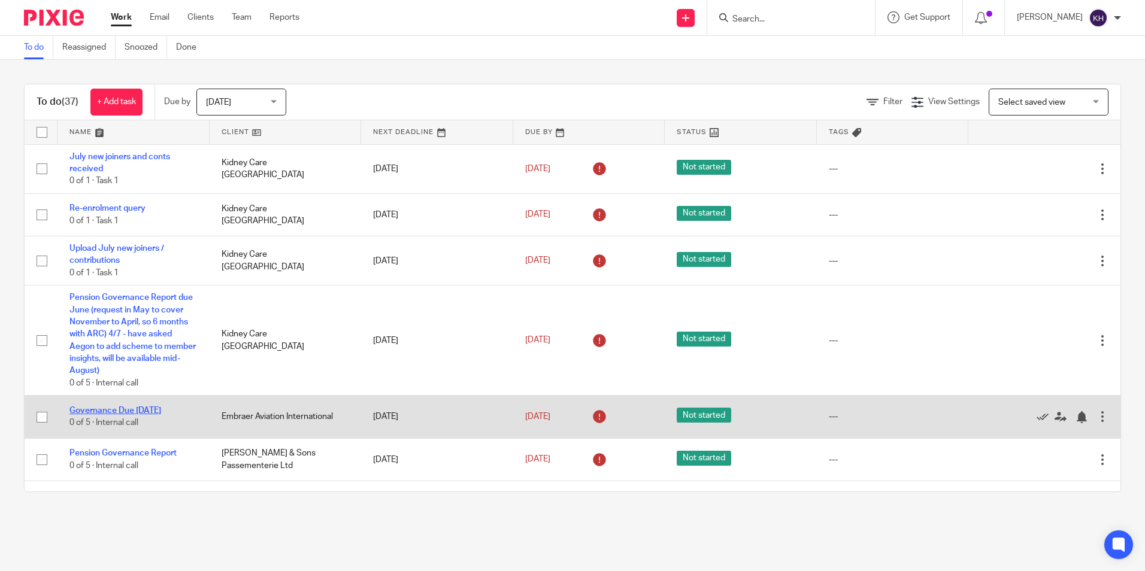
click at [108, 410] on link "Governance Due May 2025" at bounding box center [115, 411] width 92 height 8
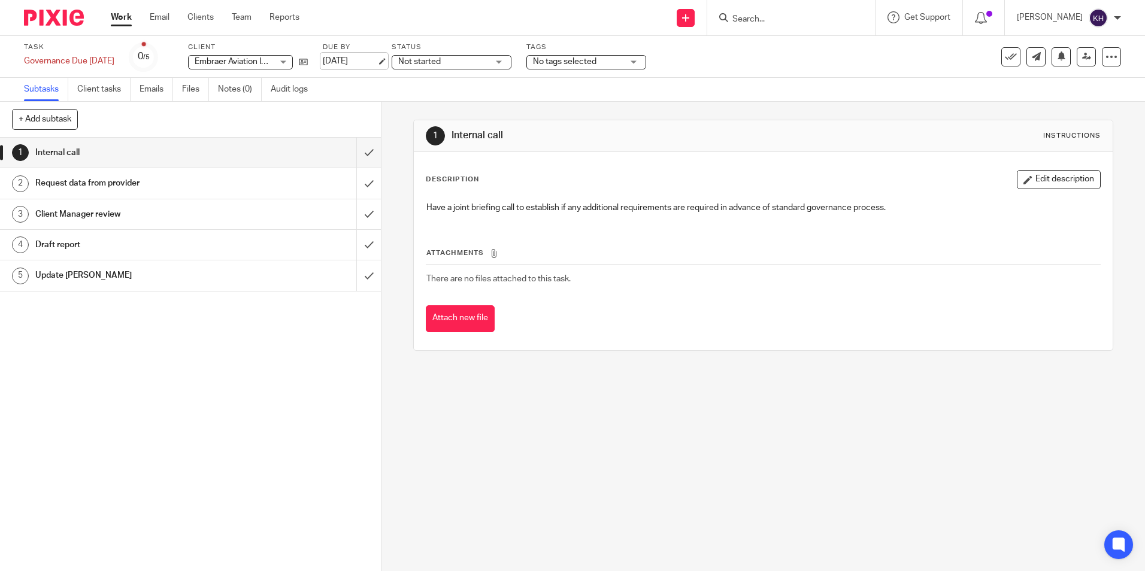
click at [352, 57] on link "[DATE]" at bounding box center [350, 61] width 54 height 13
click at [123, 16] on link "Work" at bounding box center [121, 17] width 21 height 12
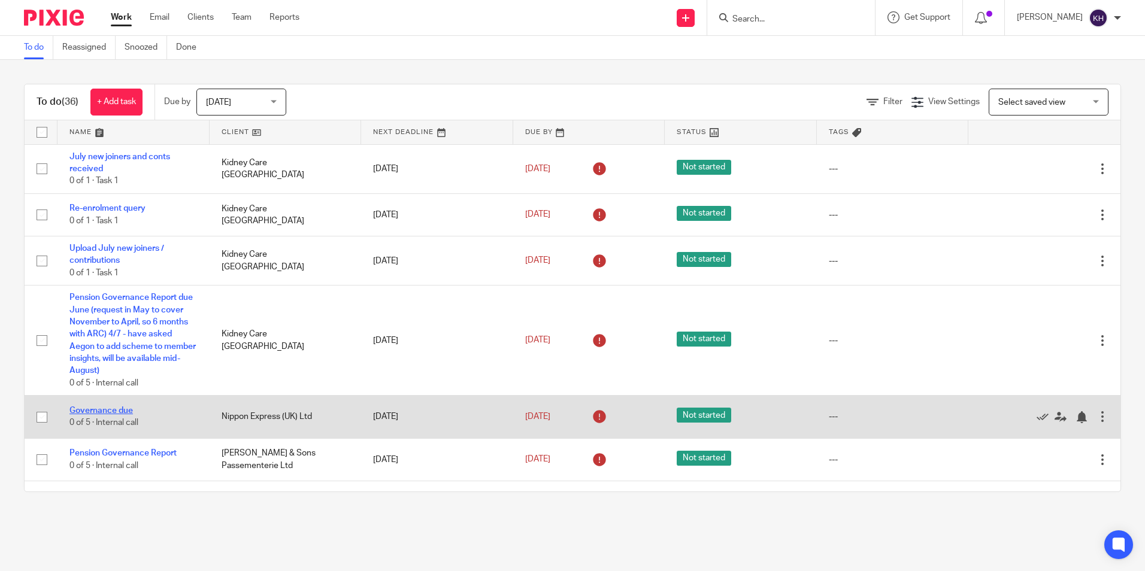
click at [113, 407] on link "Governance due" at bounding box center [100, 411] width 63 height 8
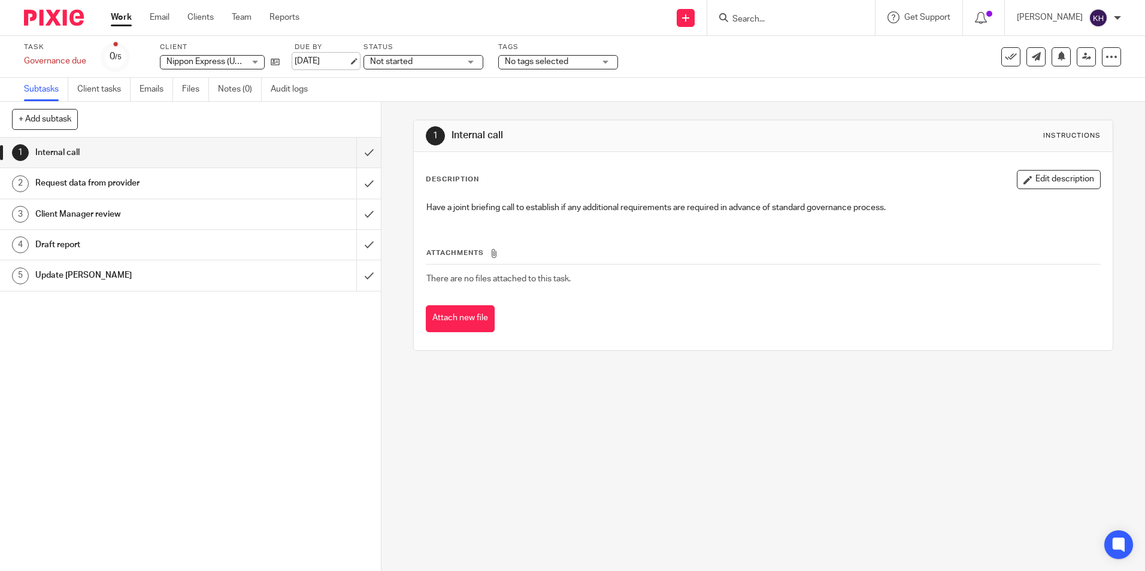
click at [326, 60] on link "[DATE]" at bounding box center [322, 61] width 54 height 13
click at [126, 21] on link "Work" at bounding box center [121, 17] width 21 height 12
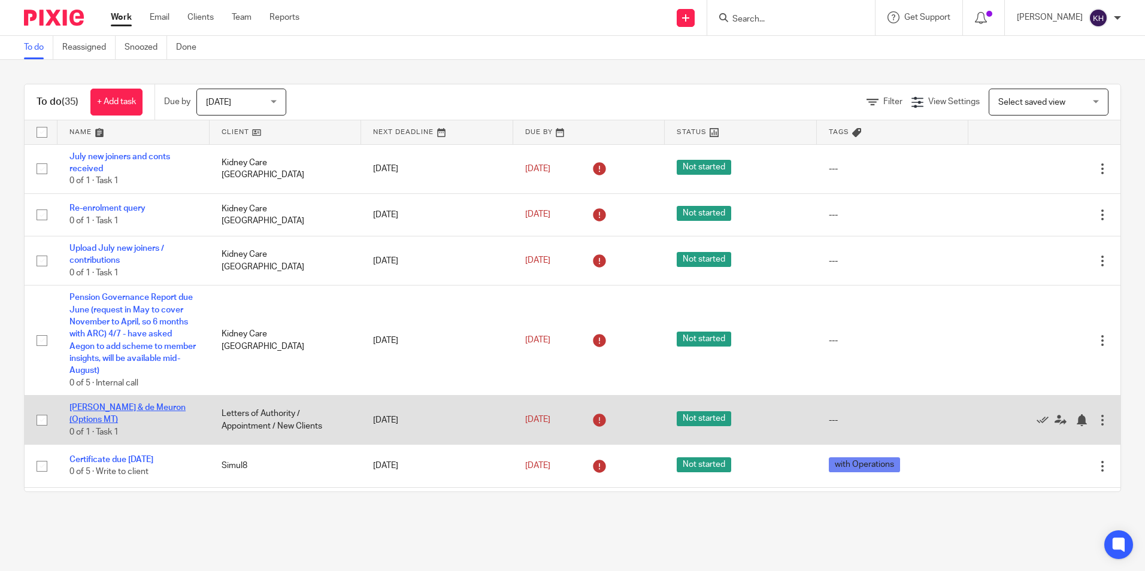
click at [125, 407] on link "Herzog & de Meuron (Options MT)" at bounding box center [127, 414] width 116 height 20
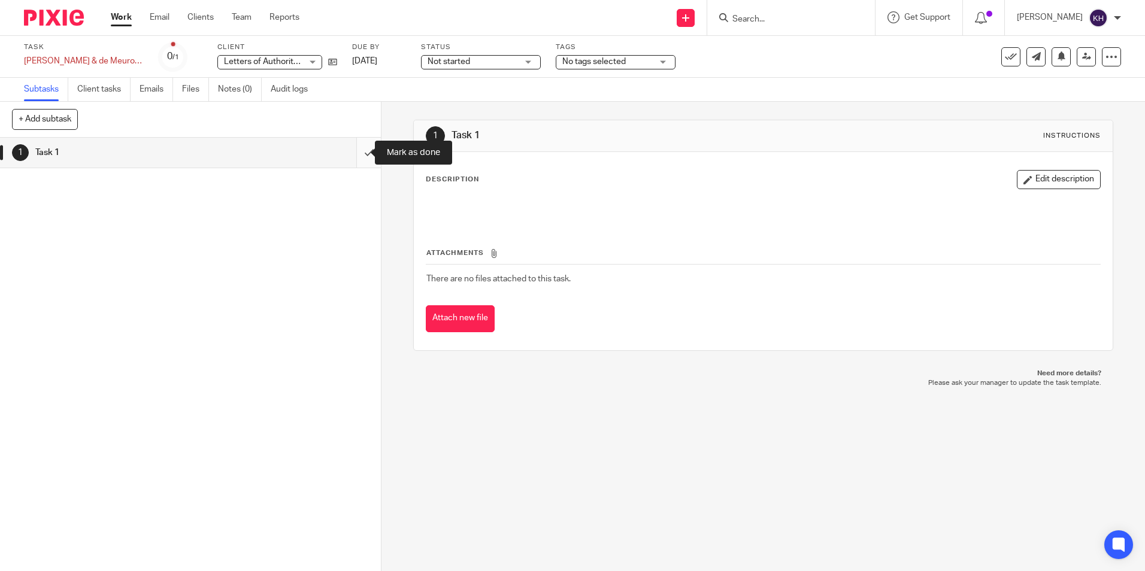
click at [356, 155] on input "submit" at bounding box center [190, 153] width 381 height 30
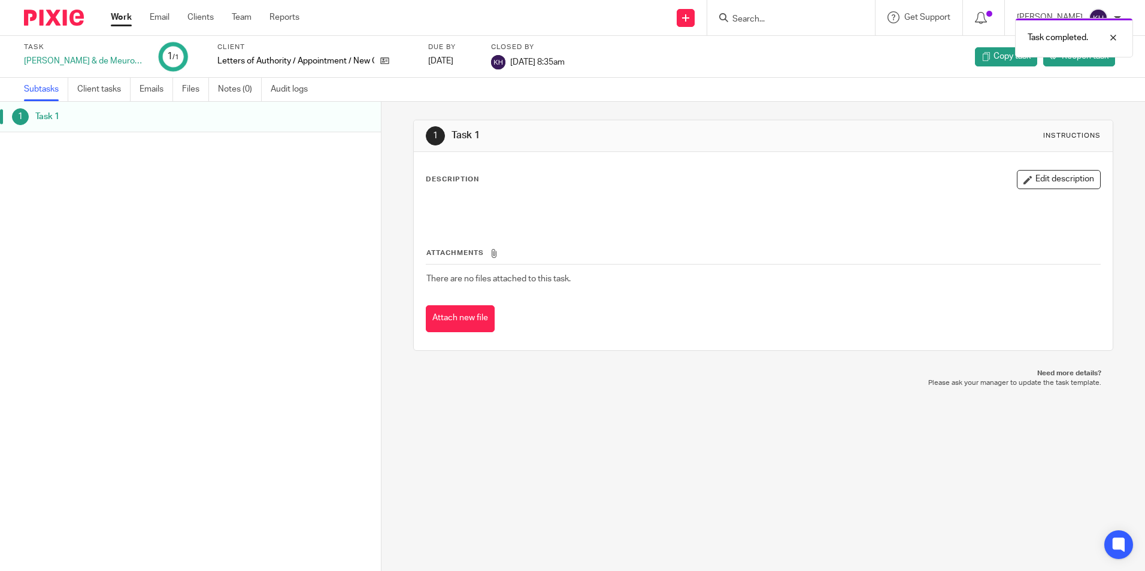
click at [122, 19] on link "Work" at bounding box center [121, 17] width 21 height 12
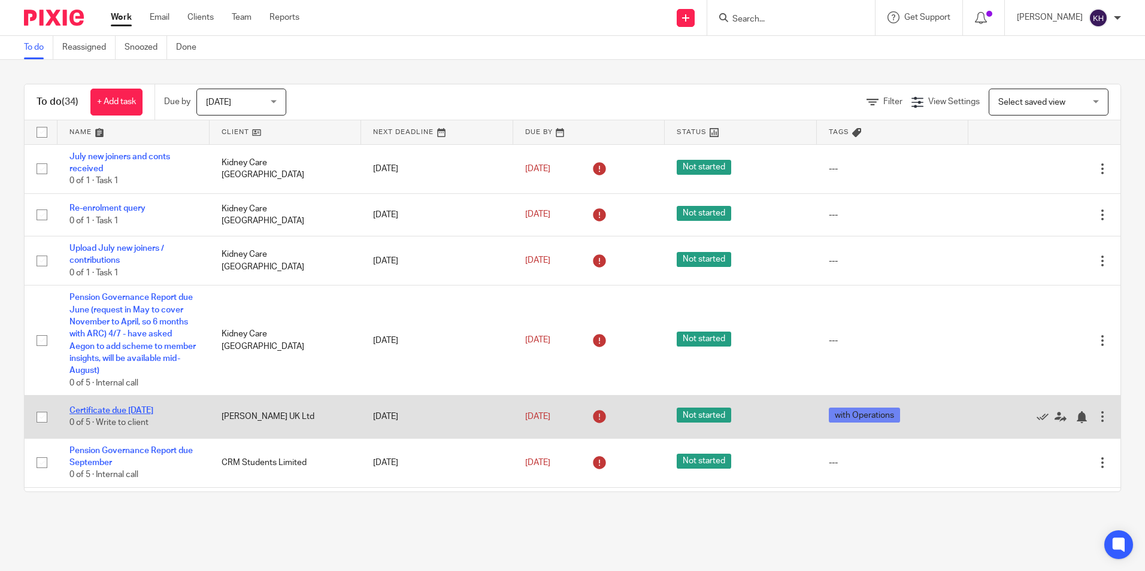
click at [131, 408] on link "Certificate due [DATE]" at bounding box center [111, 411] width 84 height 8
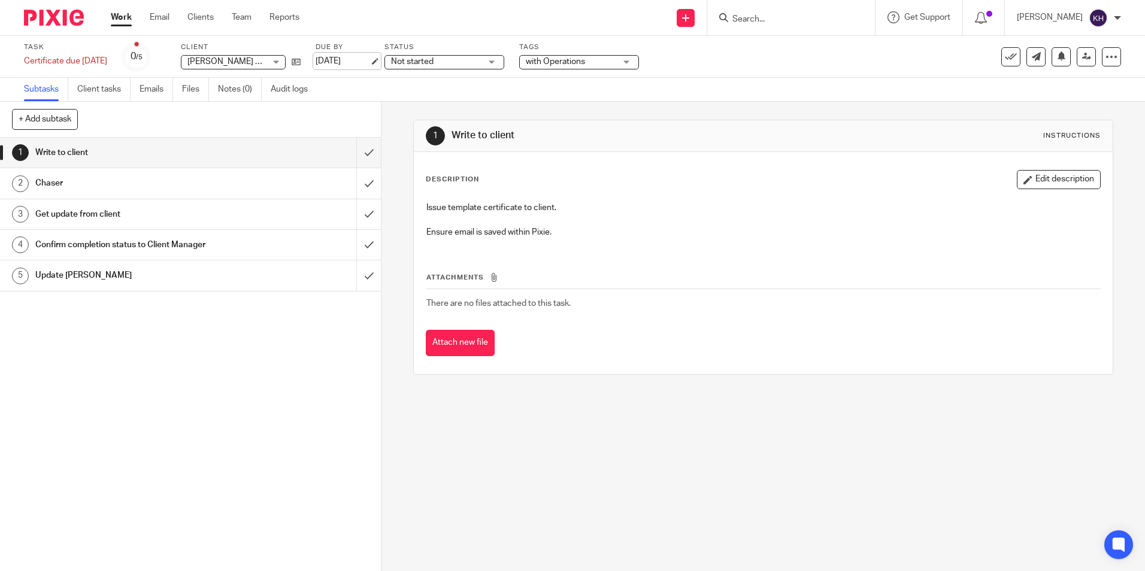
click at [349, 63] on link "[DATE]" at bounding box center [343, 61] width 54 height 13
click at [124, 19] on link "Work" at bounding box center [121, 17] width 21 height 12
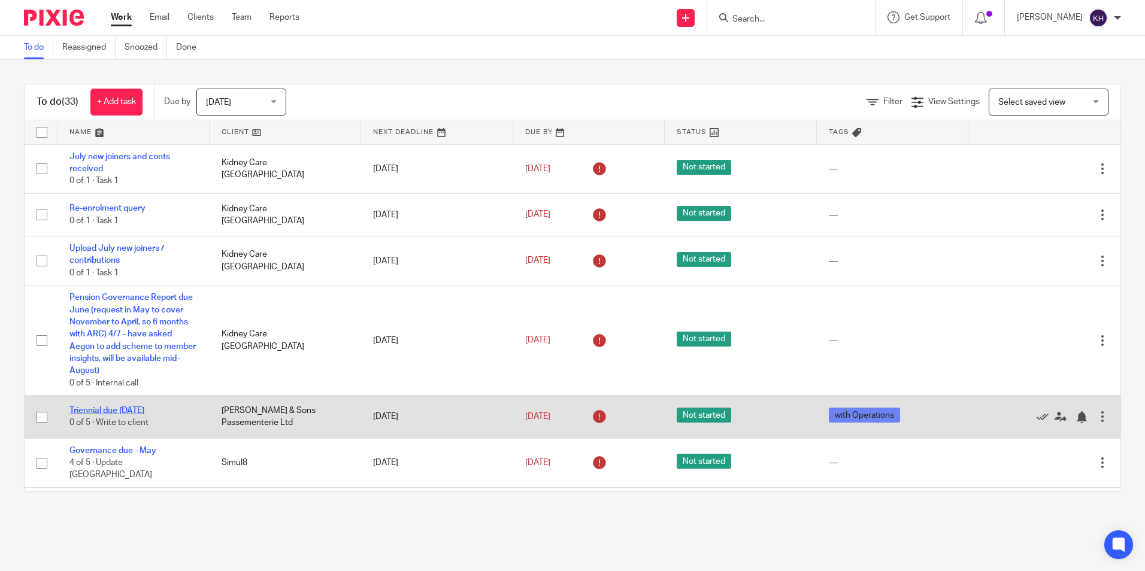
click at [107, 410] on link "Triennial due [DATE]" at bounding box center [106, 411] width 75 height 8
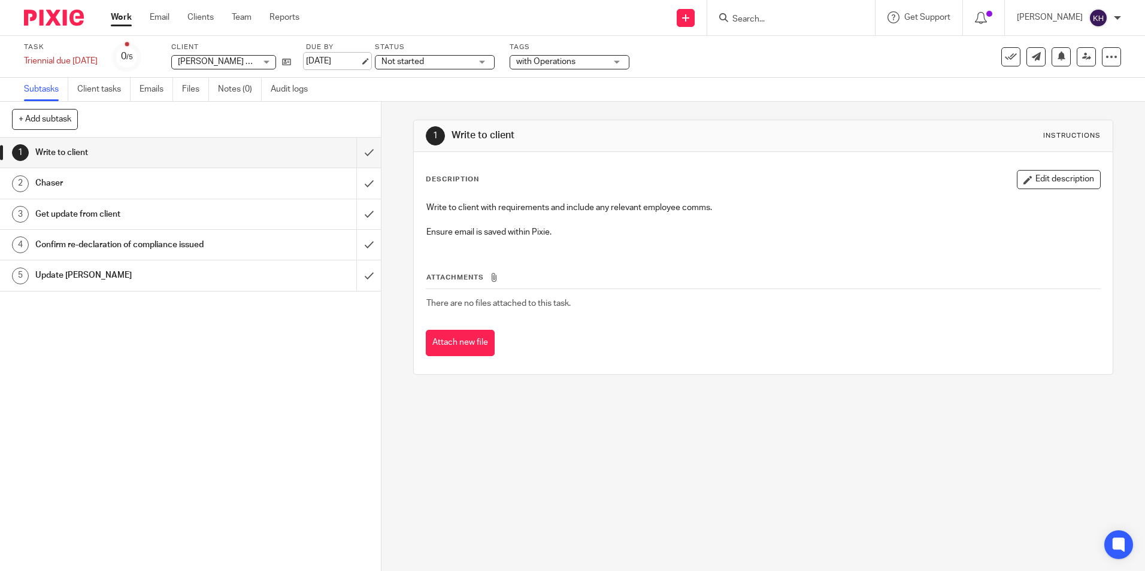
click at [345, 59] on link "[DATE]" at bounding box center [333, 61] width 54 height 13
click at [111, 13] on link "Work" at bounding box center [121, 17] width 21 height 12
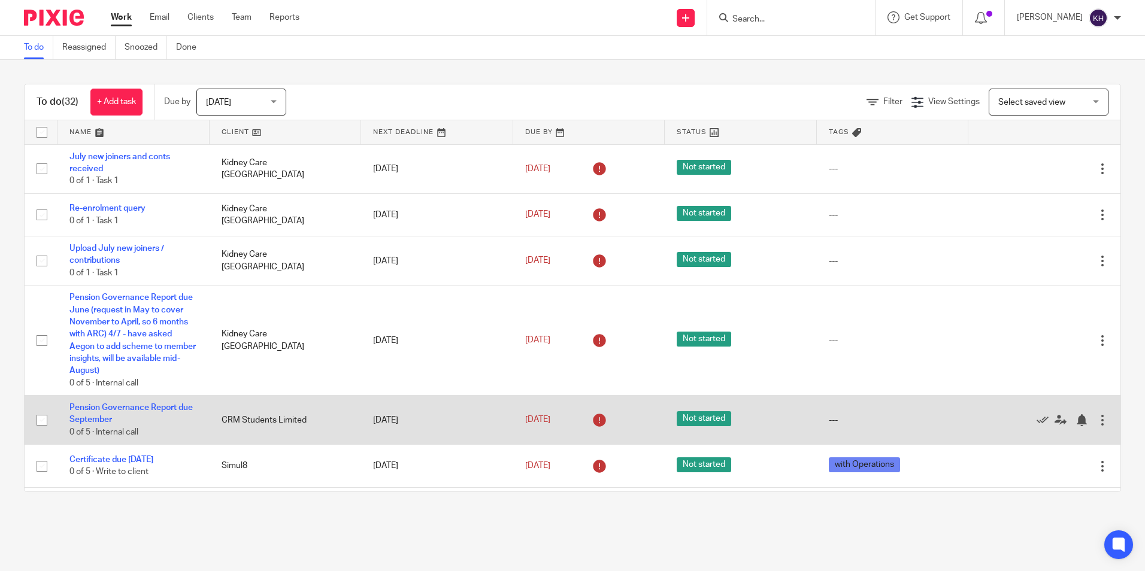
click at [106, 414] on td "Pension Governance Report due September 0 of 5 · Internal call" at bounding box center [133, 420] width 152 height 49
click at [98, 409] on link "Pension Governance Report due September" at bounding box center [130, 414] width 123 height 20
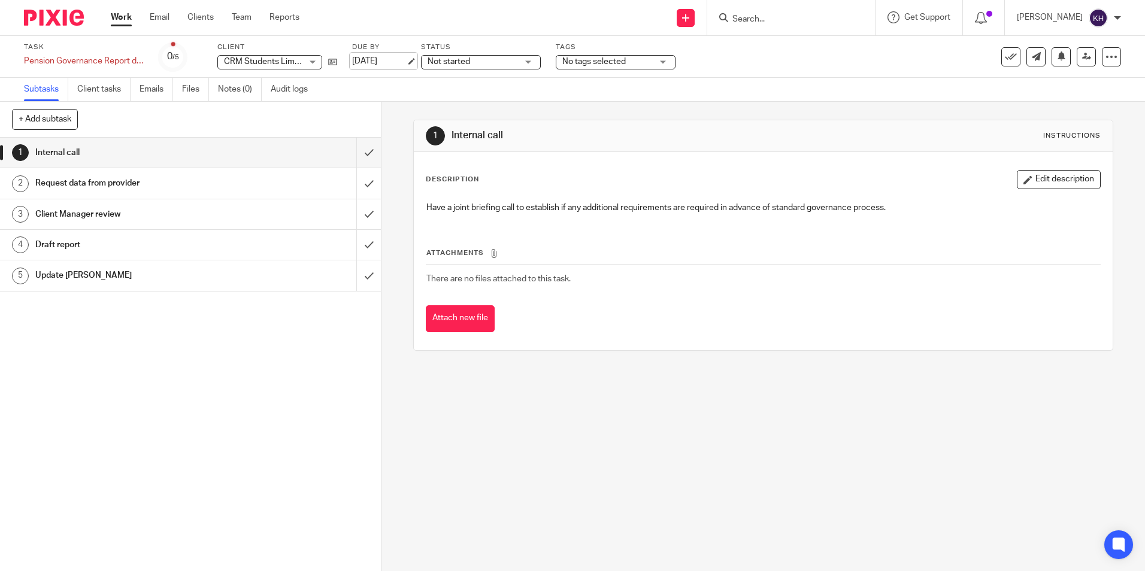
click at [383, 57] on link "[DATE]" at bounding box center [379, 61] width 54 height 13
click at [123, 13] on link "Work" at bounding box center [121, 17] width 21 height 12
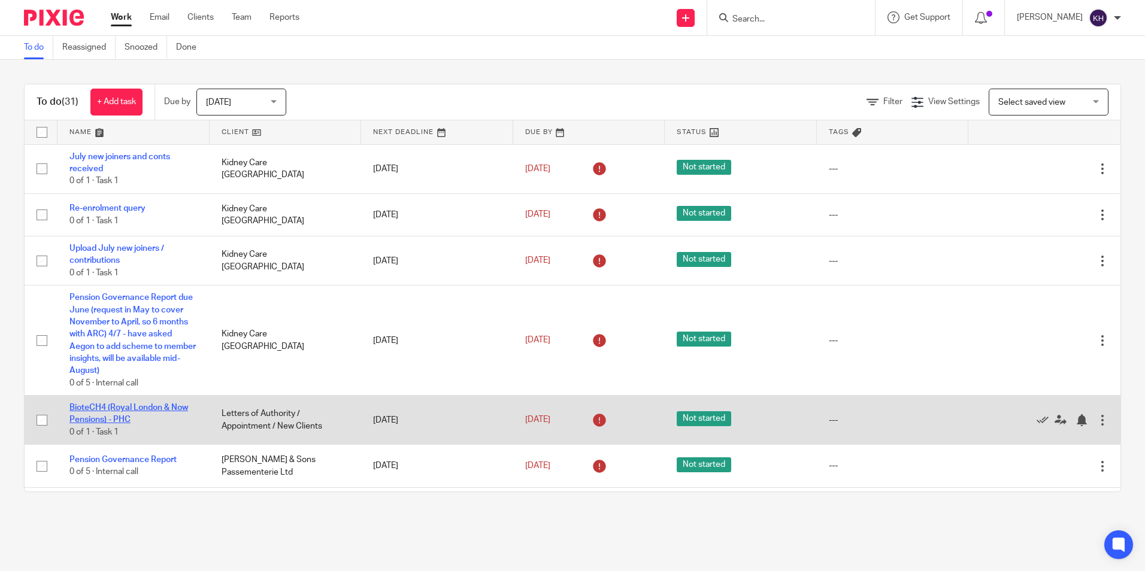
click at [103, 406] on link "BioteCH4 (Royal London & Now Pensions) - PHC" at bounding box center [128, 414] width 119 height 20
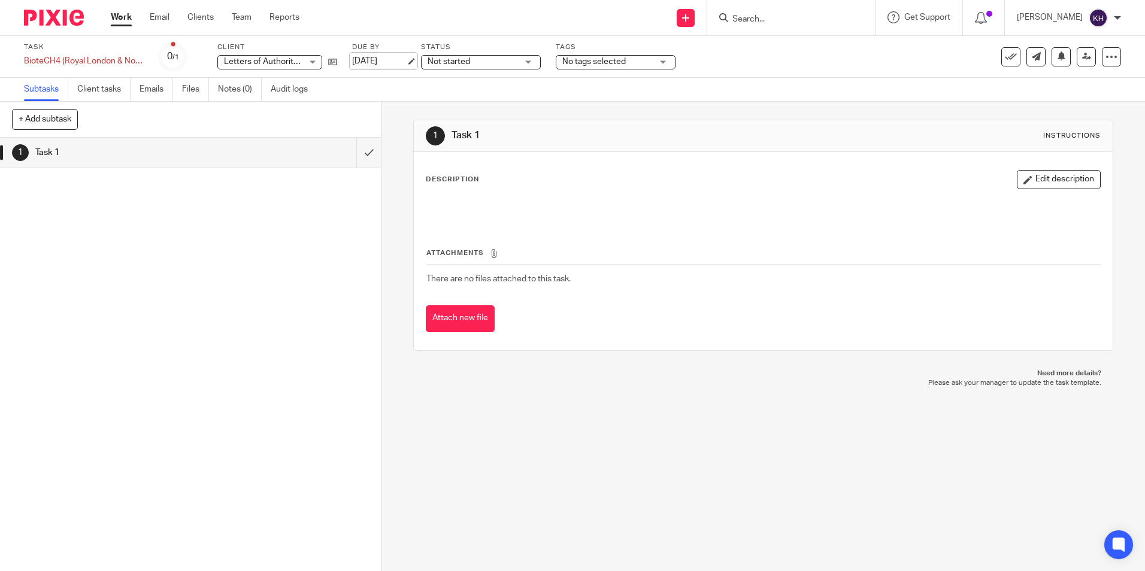
click at [373, 59] on link "[DATE]" at bounding box center [379, 61] width 54 height 13
click at [124, 22] on link "Work" at bounding box center [121, 17] width 21 height 12
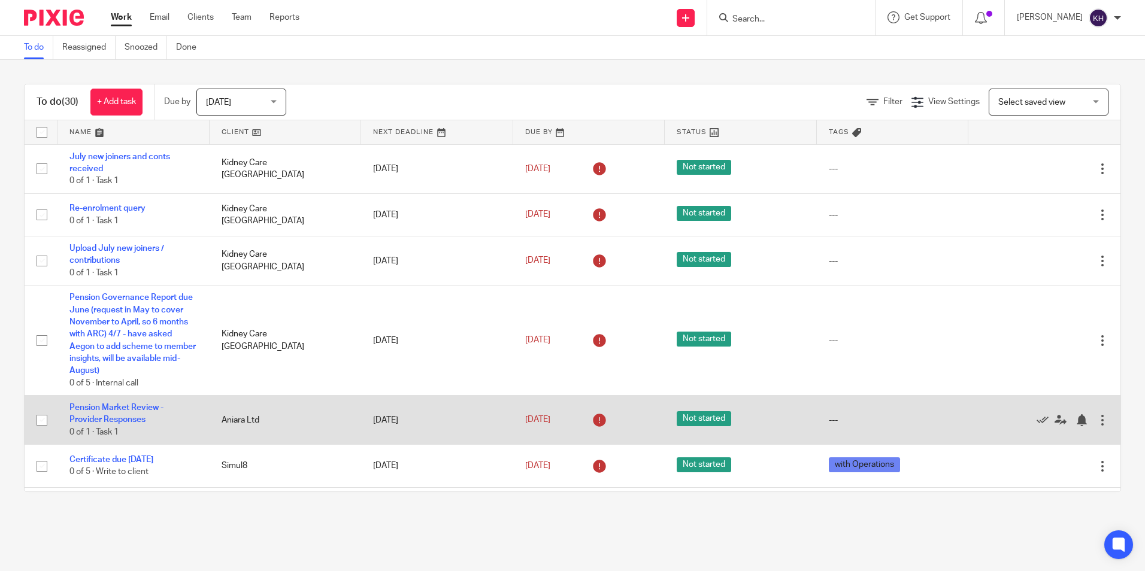
click at [123, 414] on td "Pension Market Review - Provider Responses 0 of 1 · Task 1" at bounding box center [133, 420] width 152 height 49
click at [115, 419] on link "Pension Market Review - Provider Responses" at bounding box center [116, 414] width 94 height 20
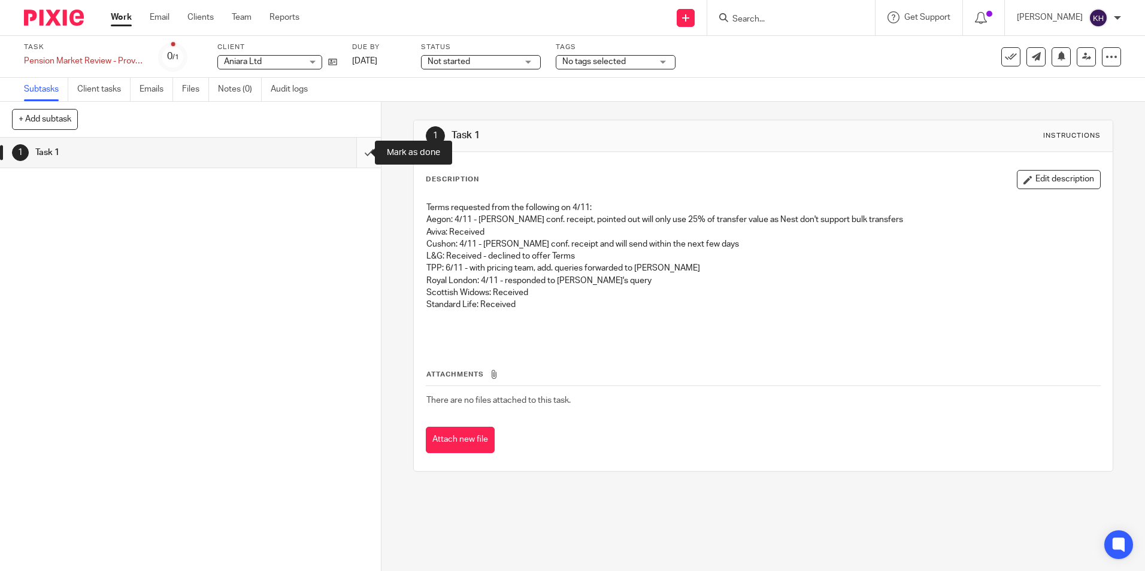
click at [361, 155] on input "submit" at bounding box center [190, 153] width 381 height 30
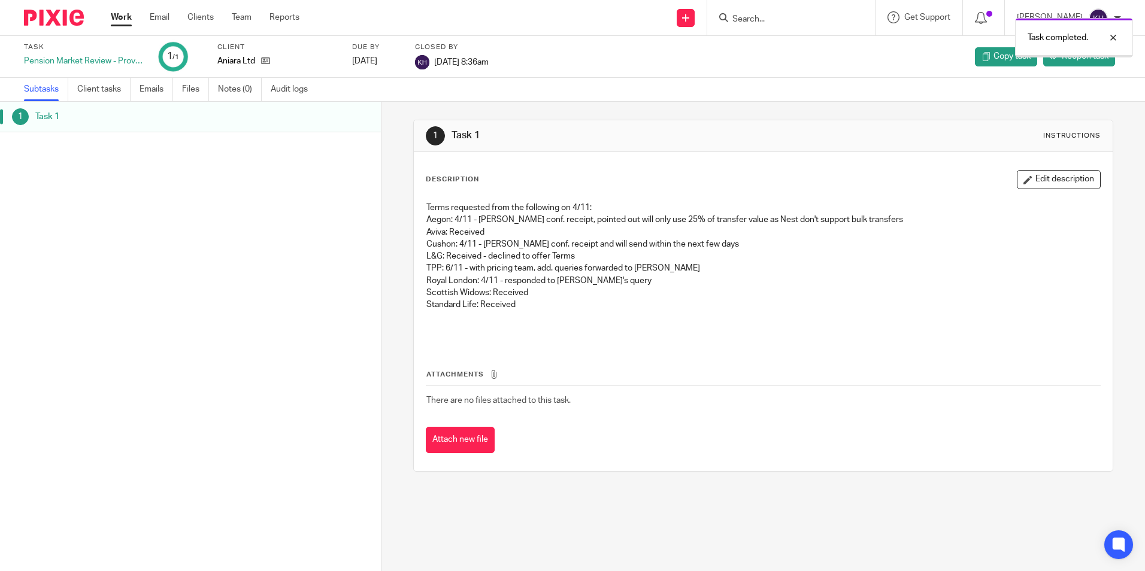
click at [124, 12] on link "Work" at bounding box center [121, 17] width 21 height 12
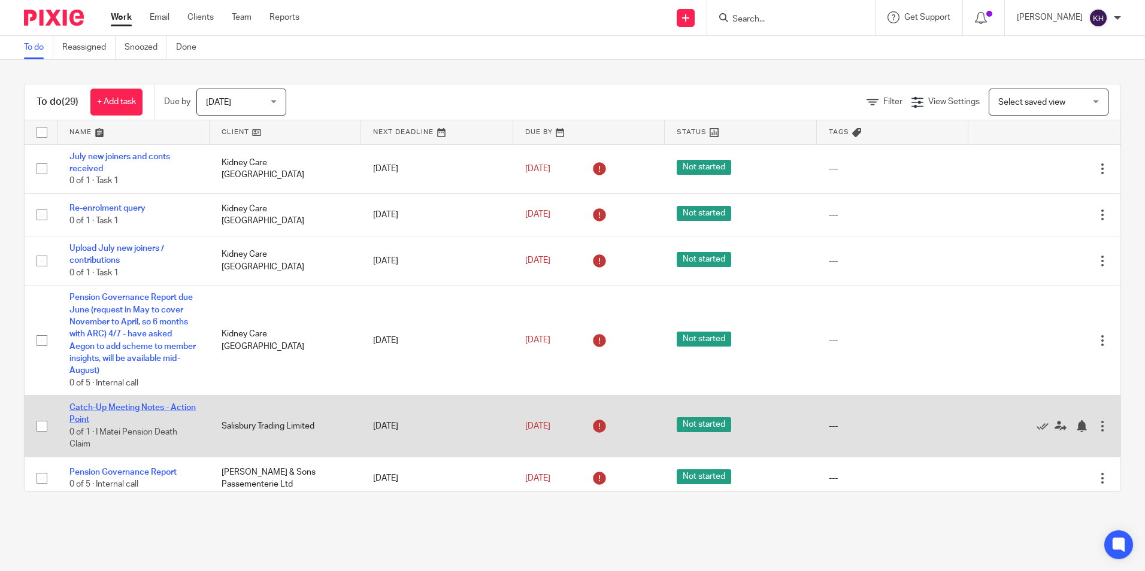
click at [93, 411] on link "Catch-Up Meeting Notes - Action Point" at bounding box center [132, 414] width 126 height 20
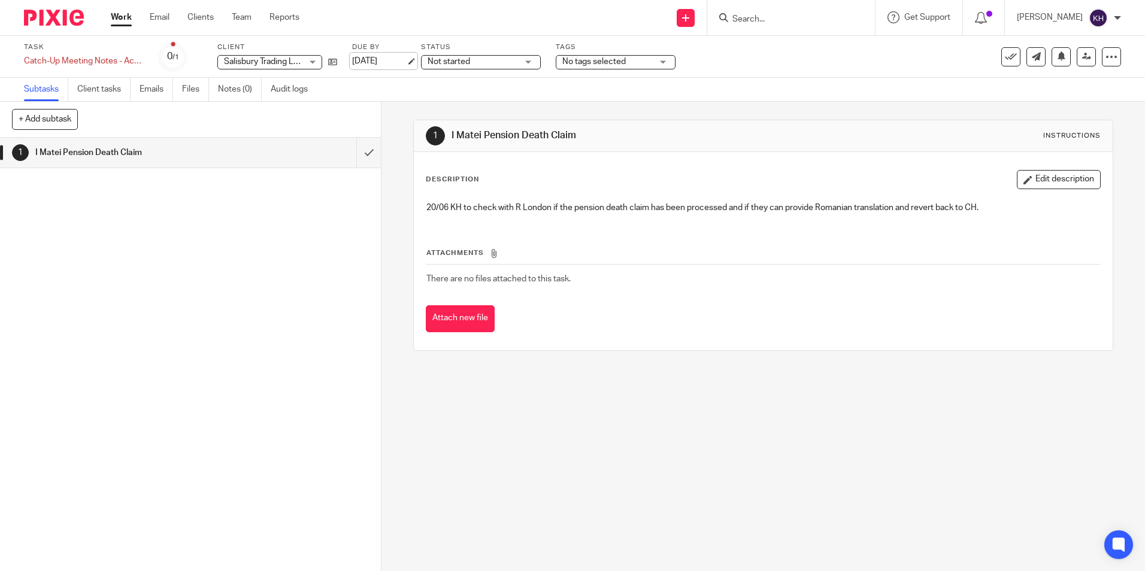
click at [371, 64] on link "[DATE]" at bounding box center [379, 61] width 54 height 13
click at [131, 20] on link "Work" at bounding box center [121, 17] width 21 height 12
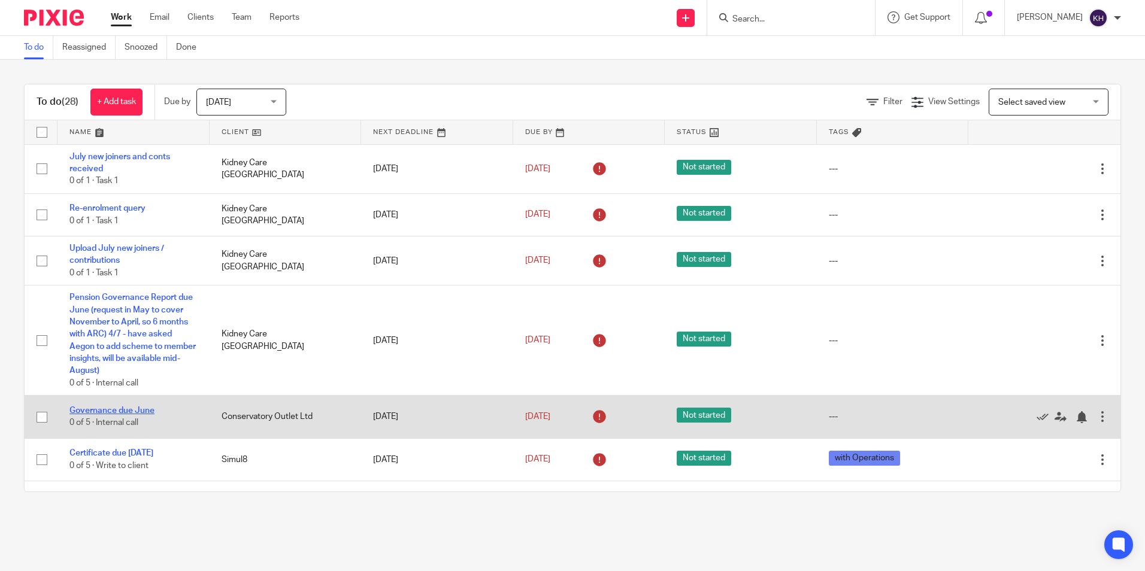
click at [114, 411] on link "Governance due June" at bounding box center [111, 411] width 85 height 8
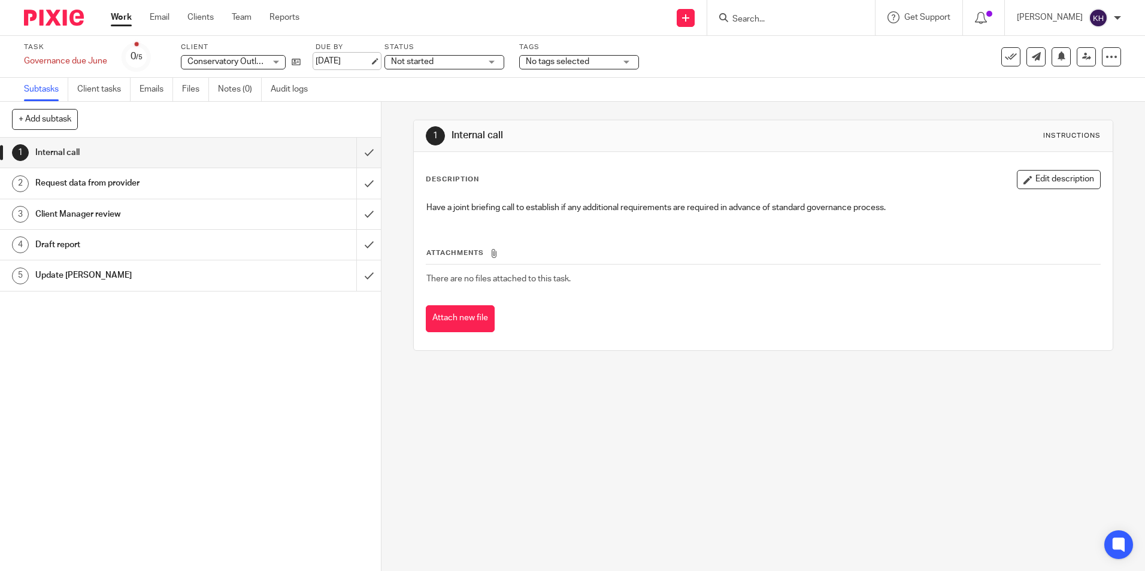
click at [344, 57] on link "[DATE]" at bounding box center [343, 61] width 54 height 13
click at [122, 21] on link "Work" at bounding box center [121, 17] width 21 height 12
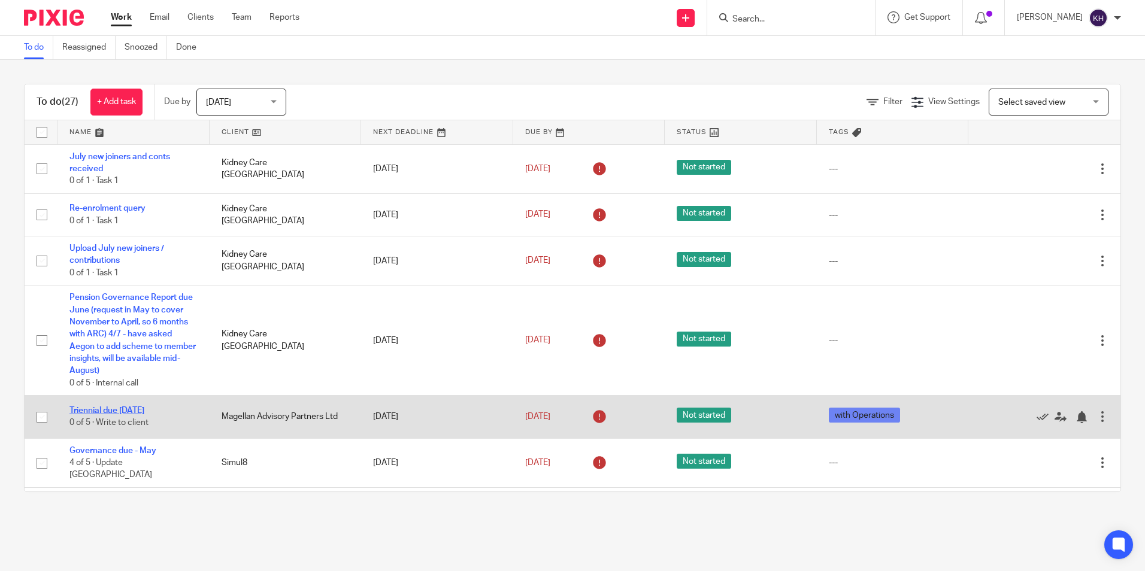
click at [114, 408] on link "Triennial due [DATE]" at bounding box center [106, 411] width 75 height 8
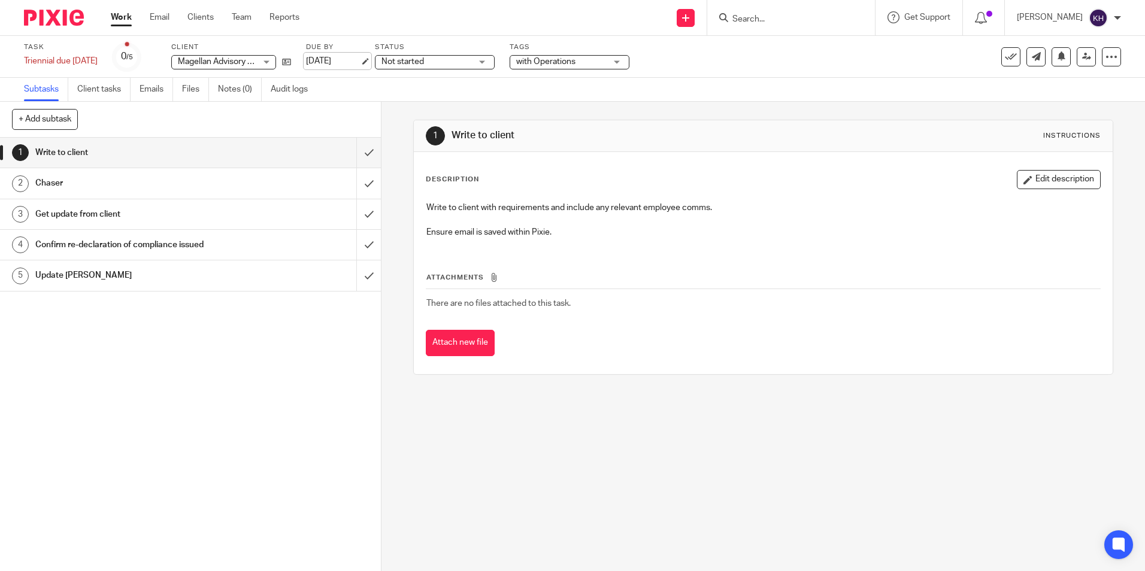
click at [331, 58] on link "[DATE]" at bounding box center [333, 61] width 54 height 13
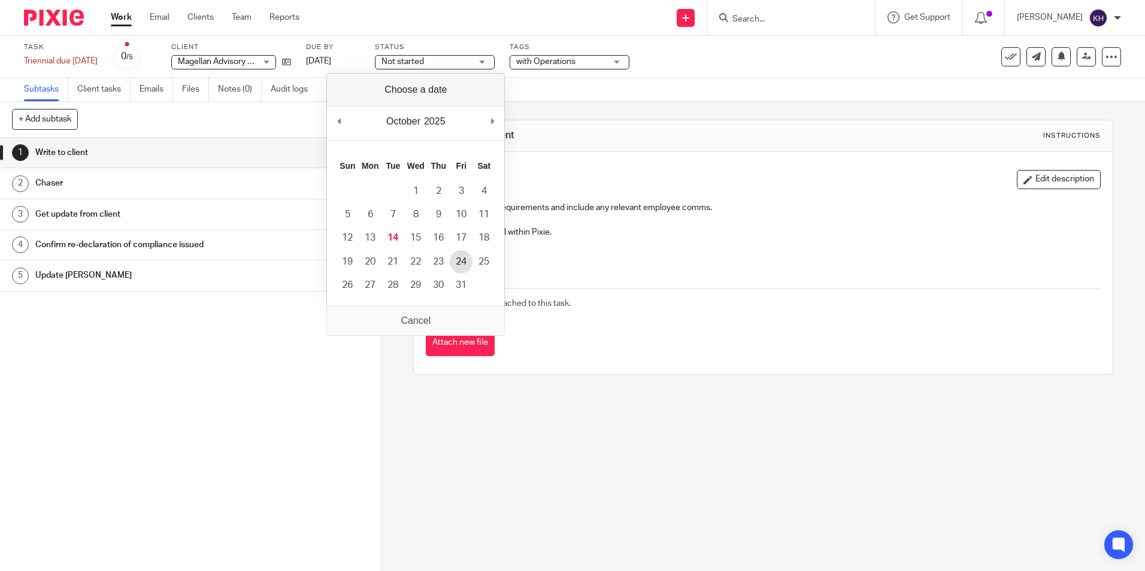
click at [458, 272] on td "24" at bounding box center [461, 261] width 23 height 23
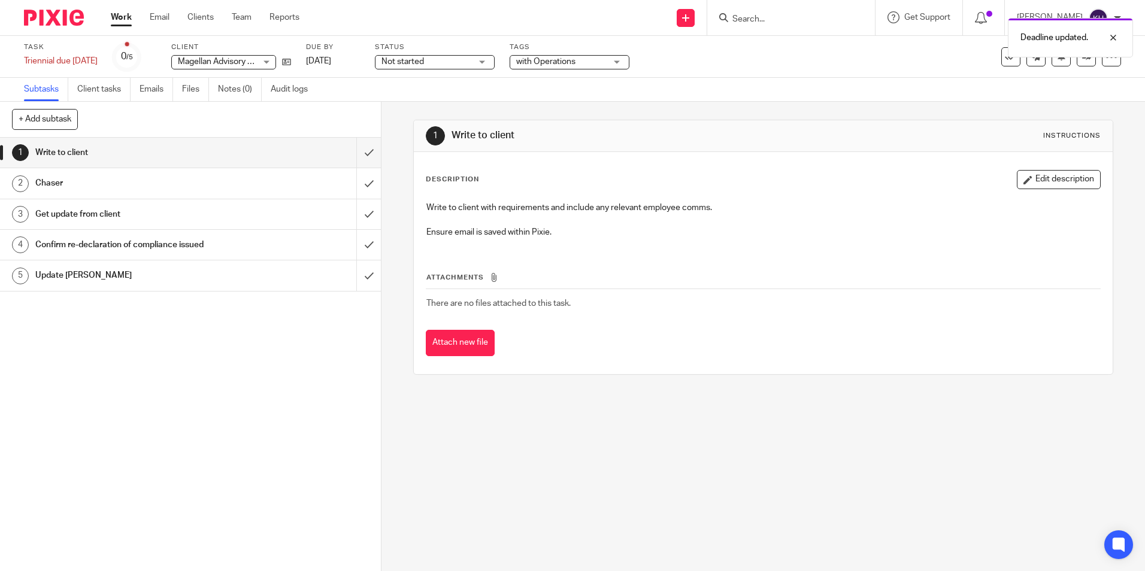
click at [128, 22] on link "Work" at bounding box center [121, 17] width 21 height 12
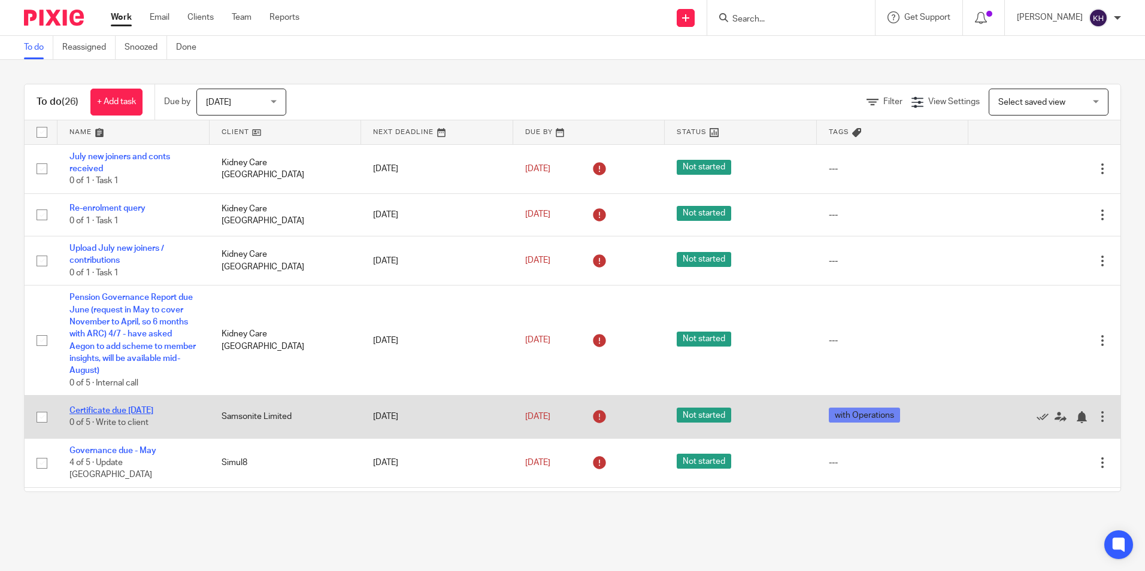
click at [119, 410] on link "Certificate due April 2025" at bounding box center [111, 411] width 84 height 8
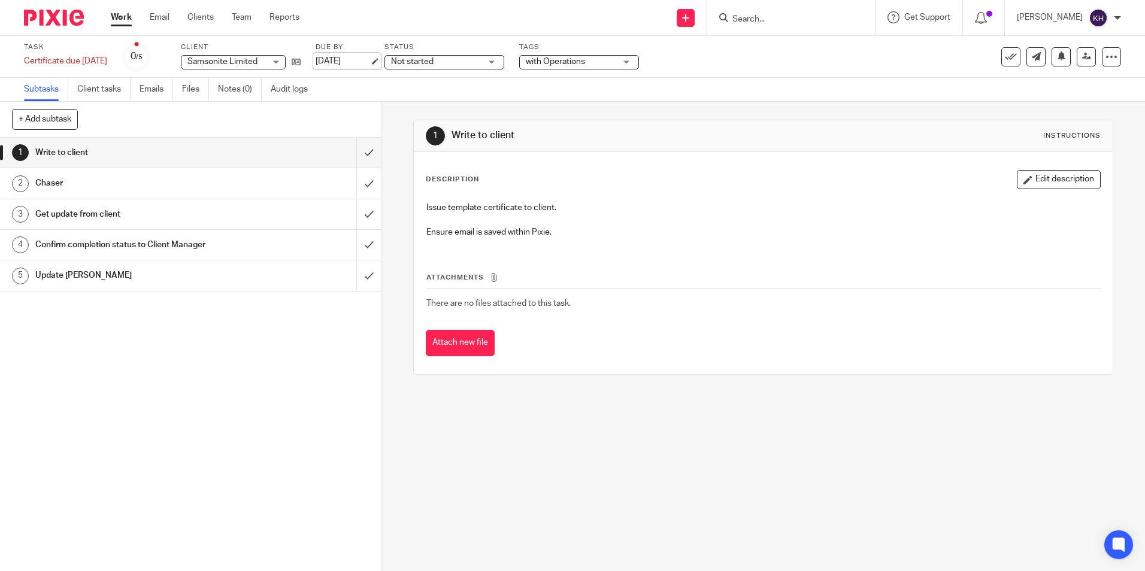
click at [355, 57] on link "[DATE]" at bounding box center [343, 61] width 54 height 13
click at [123, 19] on link "Work" at bounding box center [121, 17] width 21 height 12
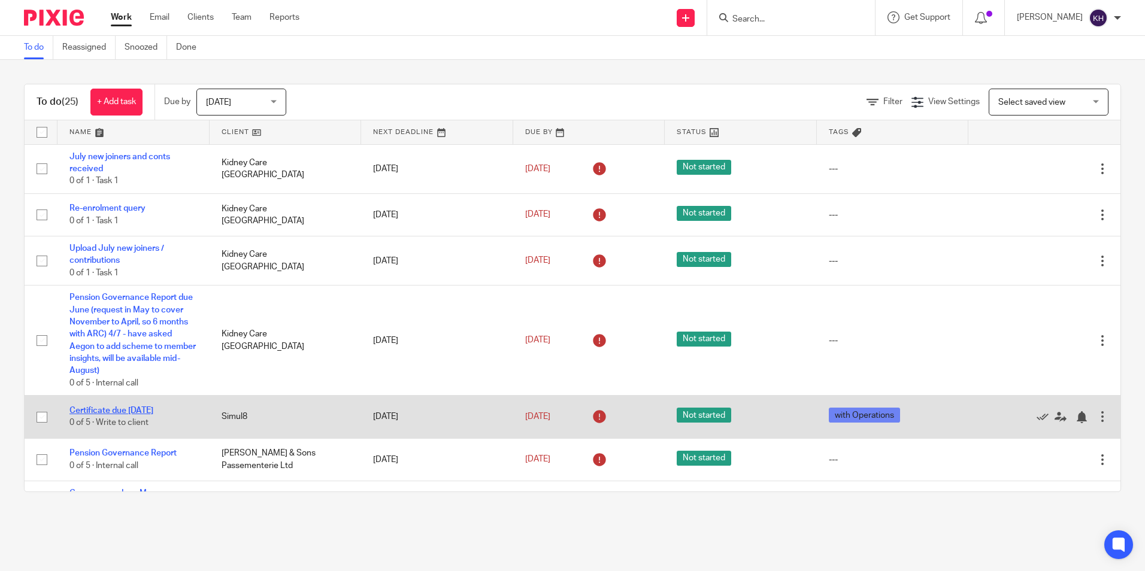
click at [123, 408] on link "Certificate due [DATE]" at bounding box center [111, 411] width 84 height 8
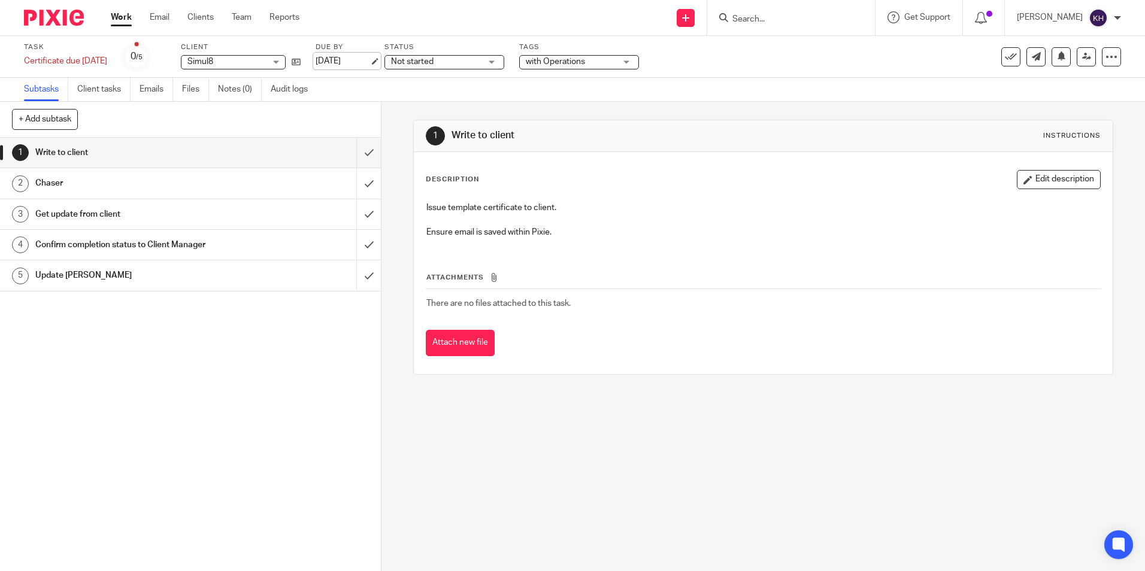
click at [356, 59] on link "[DATE]" at bounding box center [343, 61] width 54 height 13
click at [119, 18] on link "Work" at bounding box center [121, 17] width 21 height 12
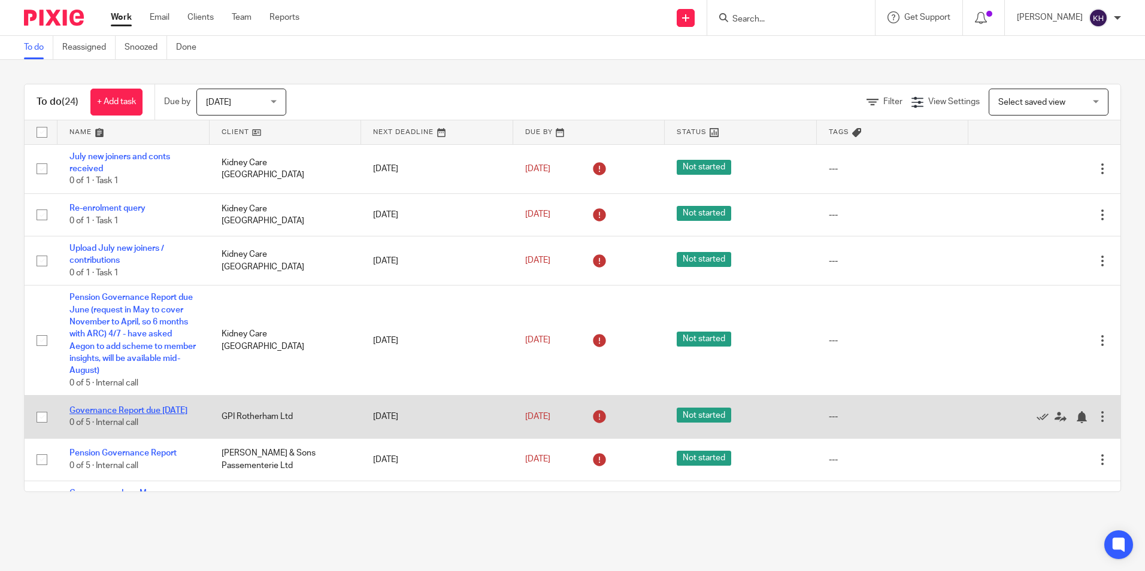
click at [116, 411] on link "Governance Report due May 2025" at bounding box center [128, 411] width 118 height 8
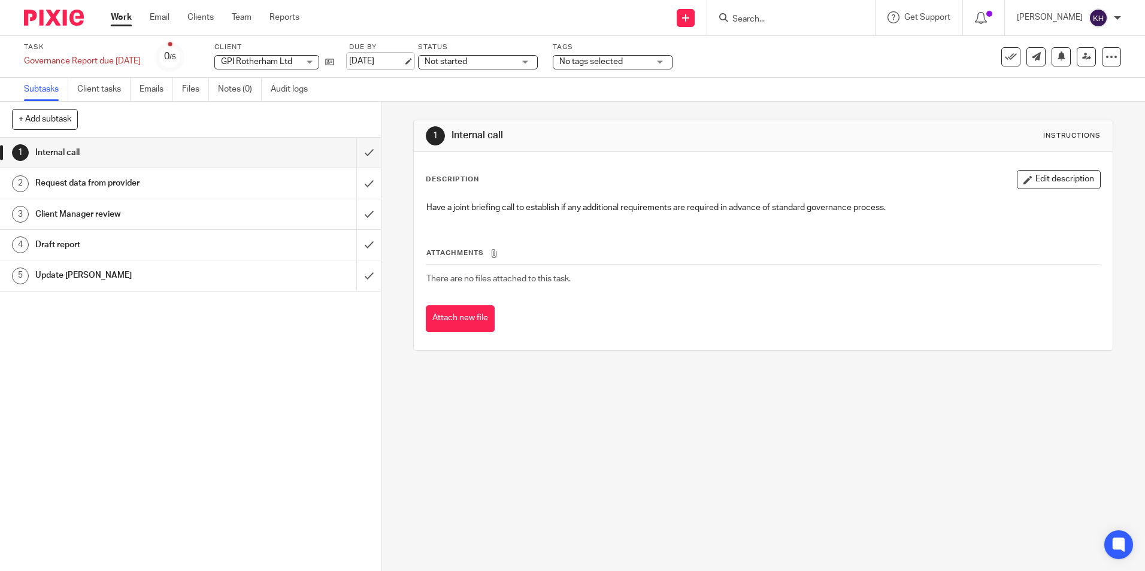
click at [371, 55] on link "[DATE]" at bounding box center [376, 61] width 54 height 13
click at [122, 18] on link "Work" at bounding box center [121, 17] width 21 height 12
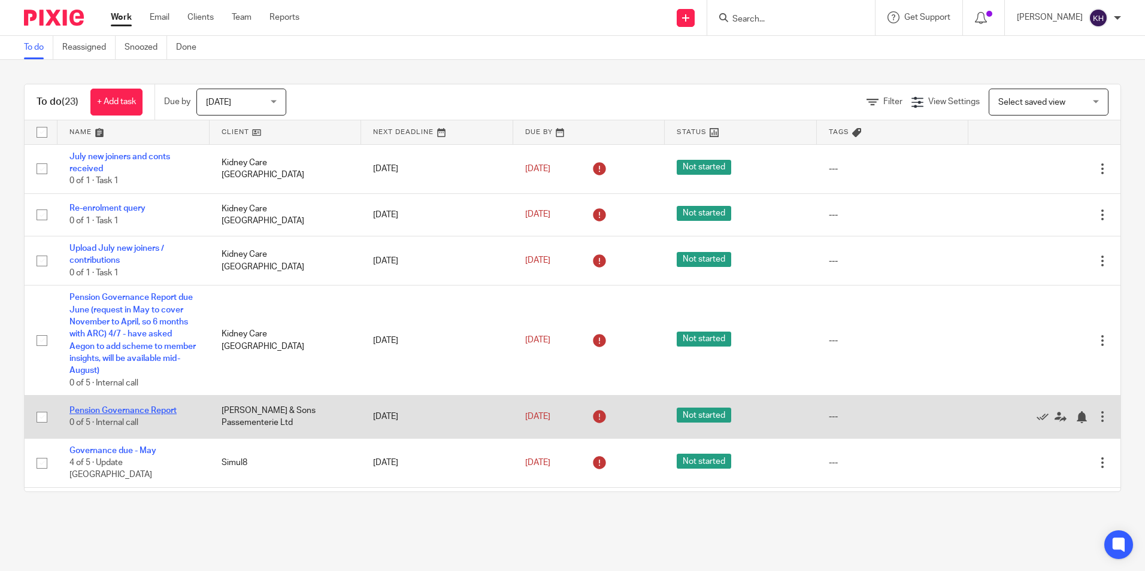
click at [134, 407] on link "Pension Governance Report" at bounding box center [122, 411] width 107 height 8
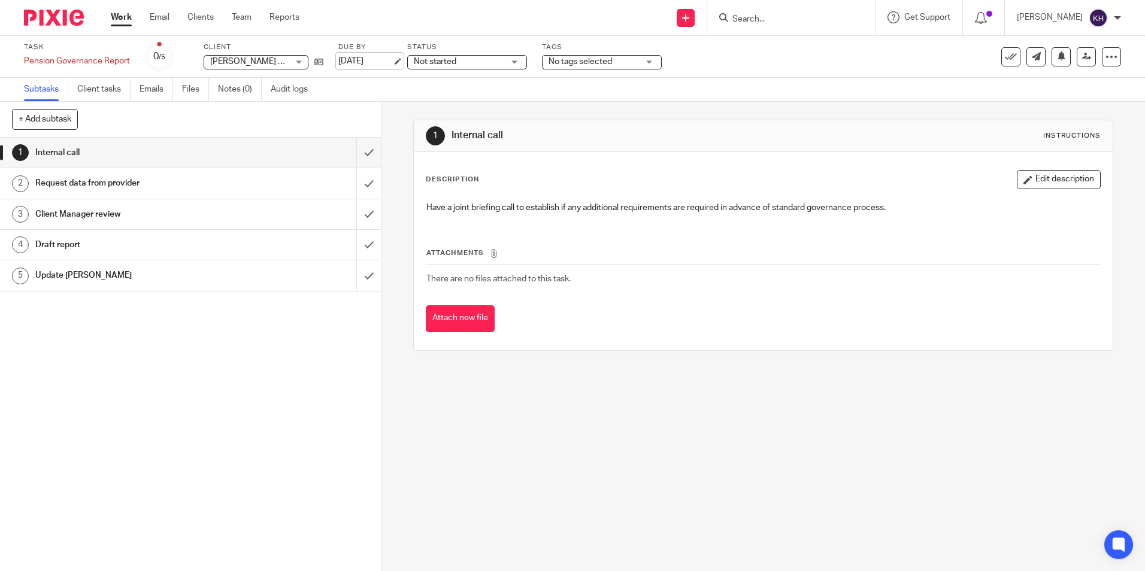
click at [368, 59] on link "[DATE]" at bounding box center [365, 61] width 54 height 13
click at [119, 17] on link "Work" at bounding box center [121, 17] width 21 height 12
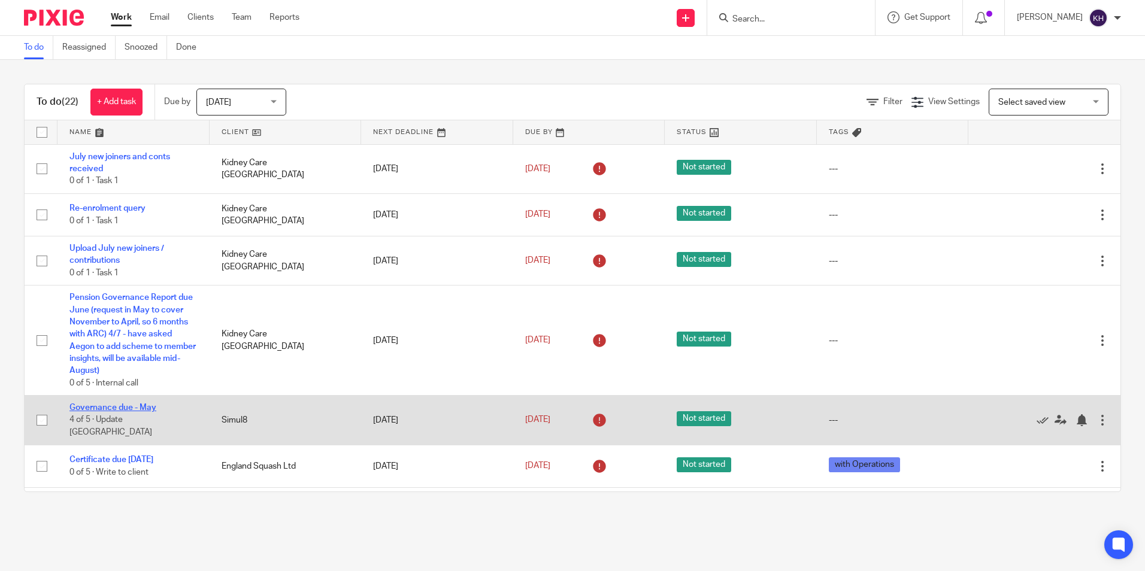
click at [103, 412] on link "Governance due - May" at bounding box center [112, 408] width 87 height 8
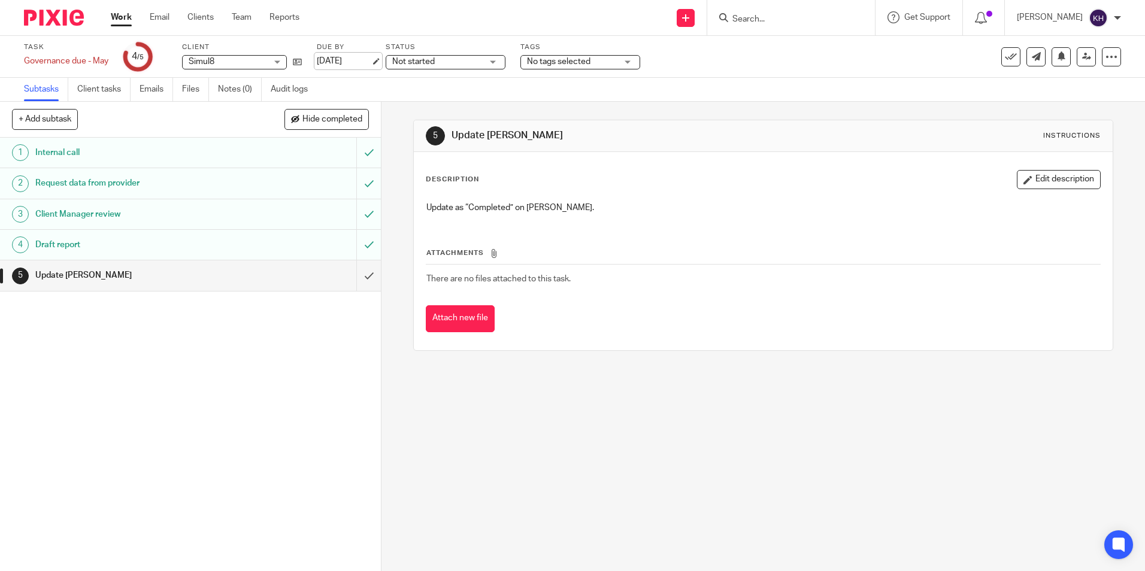
click at [354, 56] on link "22 Aug 2025" at bounding box center [344, 61] width 54 height 13
click at [119, 17] on link "Work" at bounding box center [121, 17] width 21 height 12
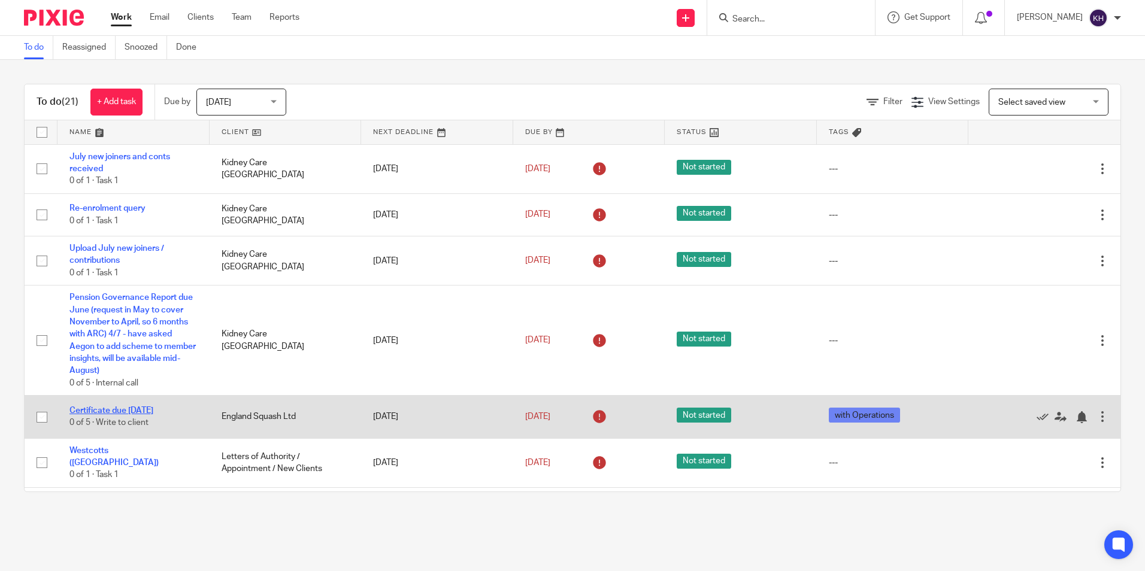
click at [113, 409] on link "Certificate due September 2025" at bounding box center [111, 411] width 84 height 8
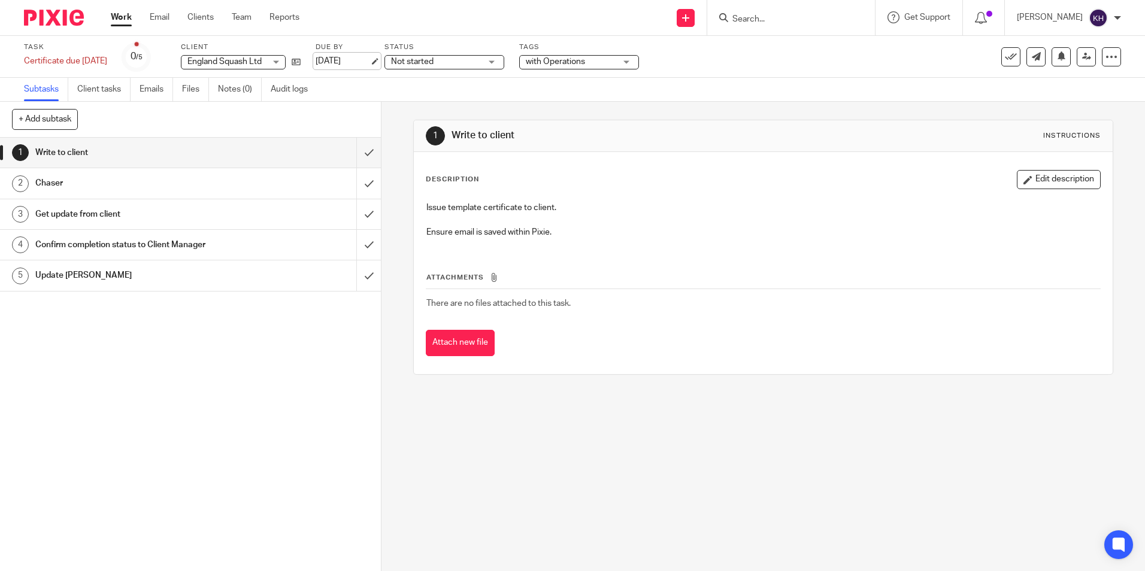
click at [367, 61] on link "[DATE]" at bounding box center [343, 61] width 54 height 13
click at [122, 19] on link "Work" at bounding box center [121, 17] width 21 height 12
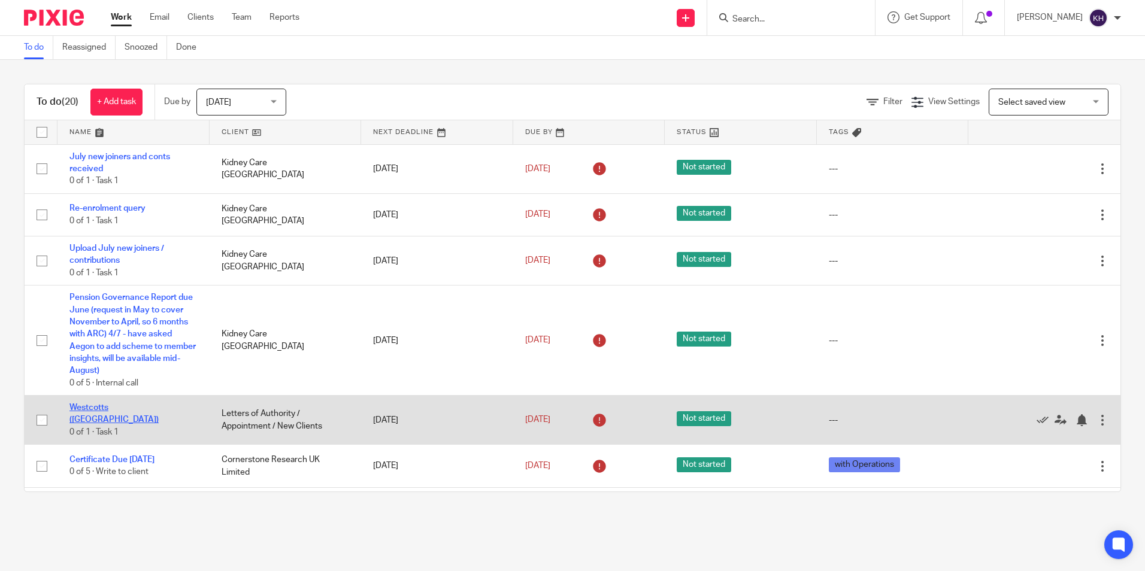
click at [111, 410] on link "Westcotts (Aviva)" at bounding box center [113, 414] width 89 height 20
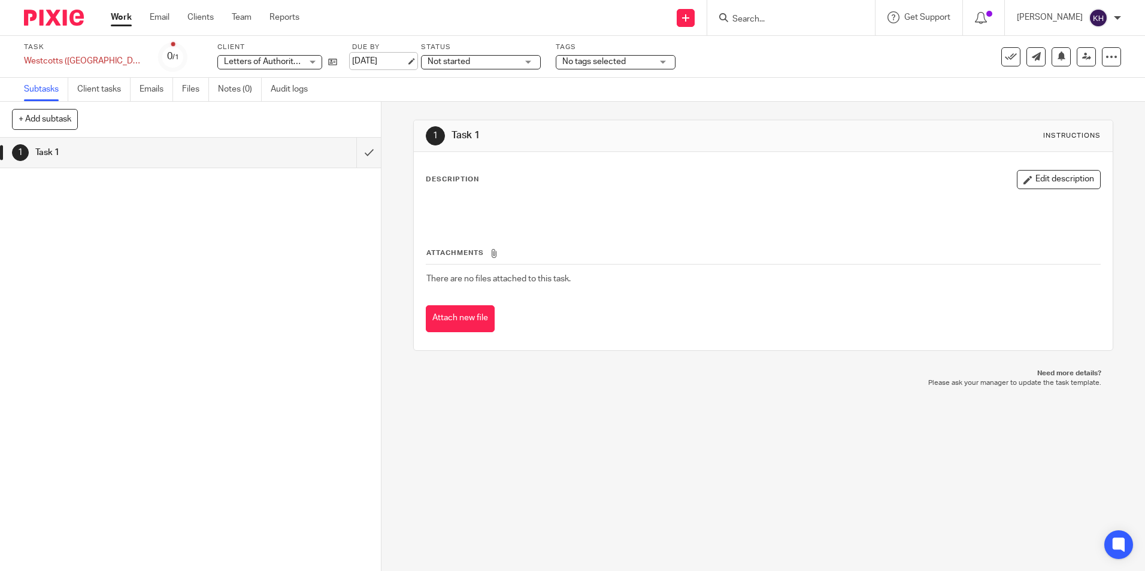
click at [352, 62] on link "[DATE]" at bounding box center [379, 61] width 54 height 13
click at [117, 14] on link "Work" at bounding box center [121, 17] width 21 height 12
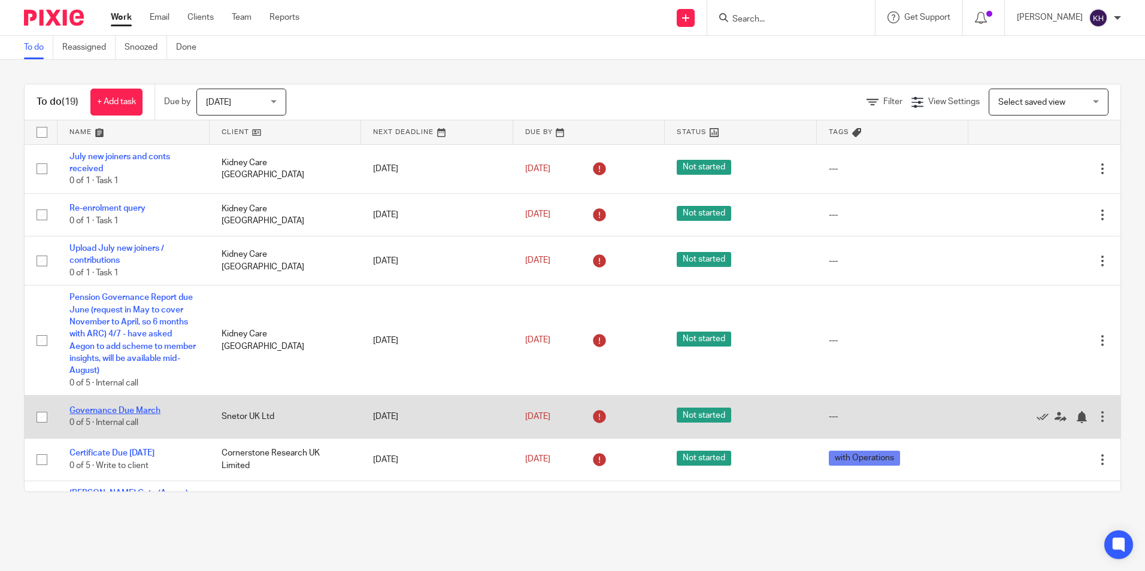
click at [102, 409] on link "Governance Due March" at bounding box center [114, 411] width 91 height 8
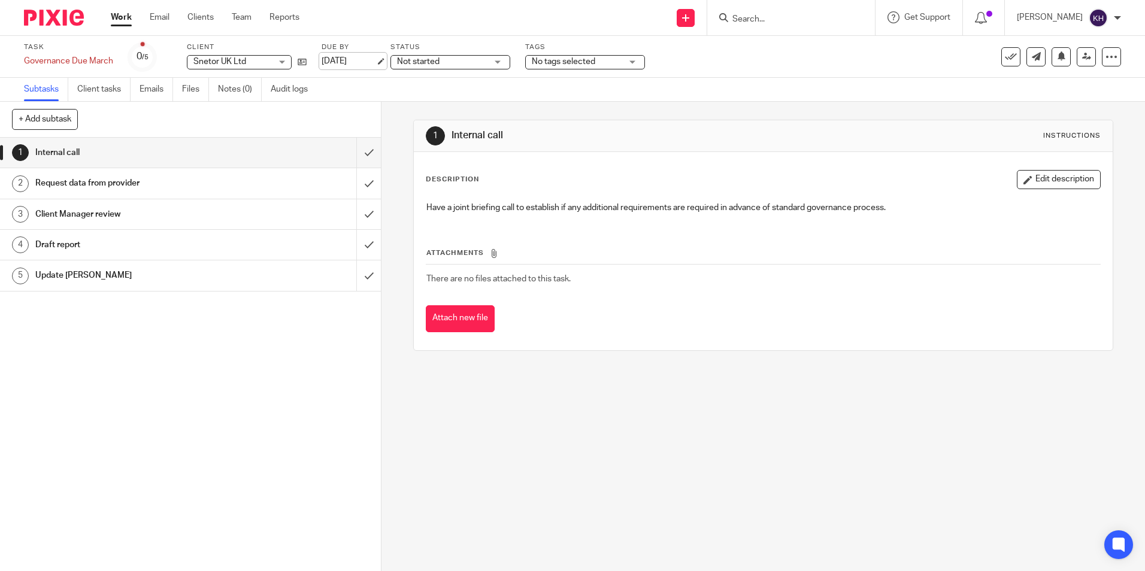
click at [337, 60] on link "[DATE]" at bounding box center [349, 61] width 54 height 13
click at [123, 15] on link "Work" at bounding box center [121, 17] width 21 height 12
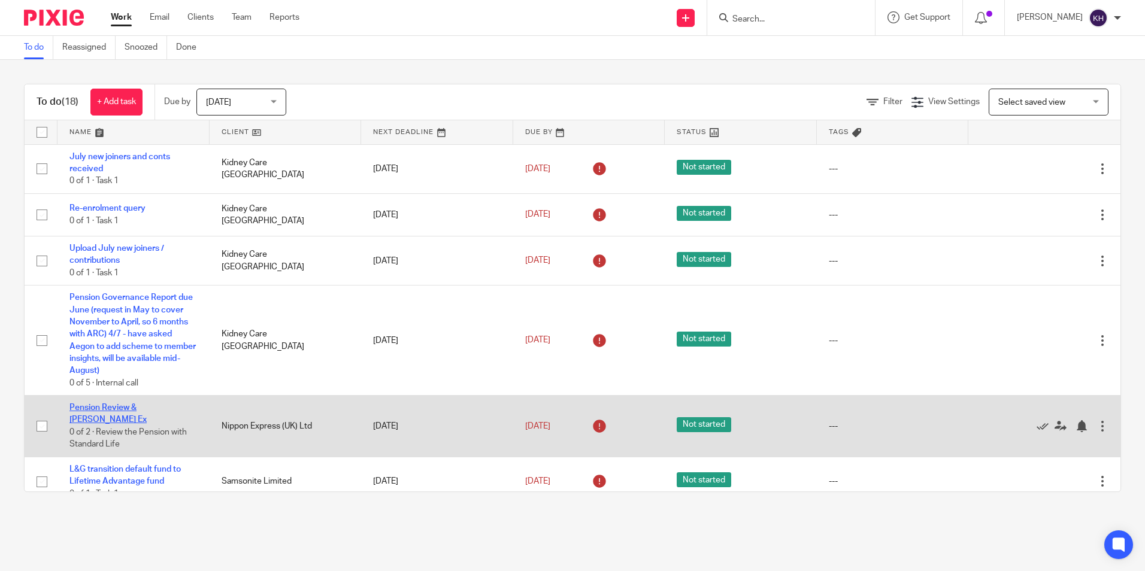
click at [126, 404] on link "Pension Review & Sal Ex" at bounding box center [107, 414] width 77 height 20
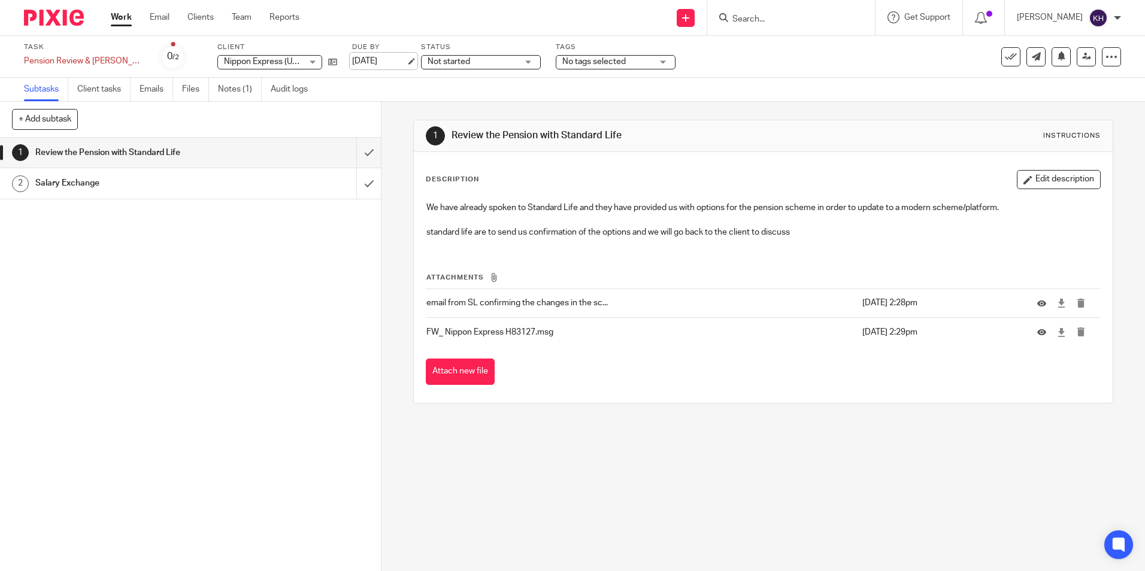
click at [352, 63] on link "[DATE]" at bounding box center [379, 61] width 54 height 13
click at [123, 14] on link "Work" at bounding box center [121, 17] width 21 height 12
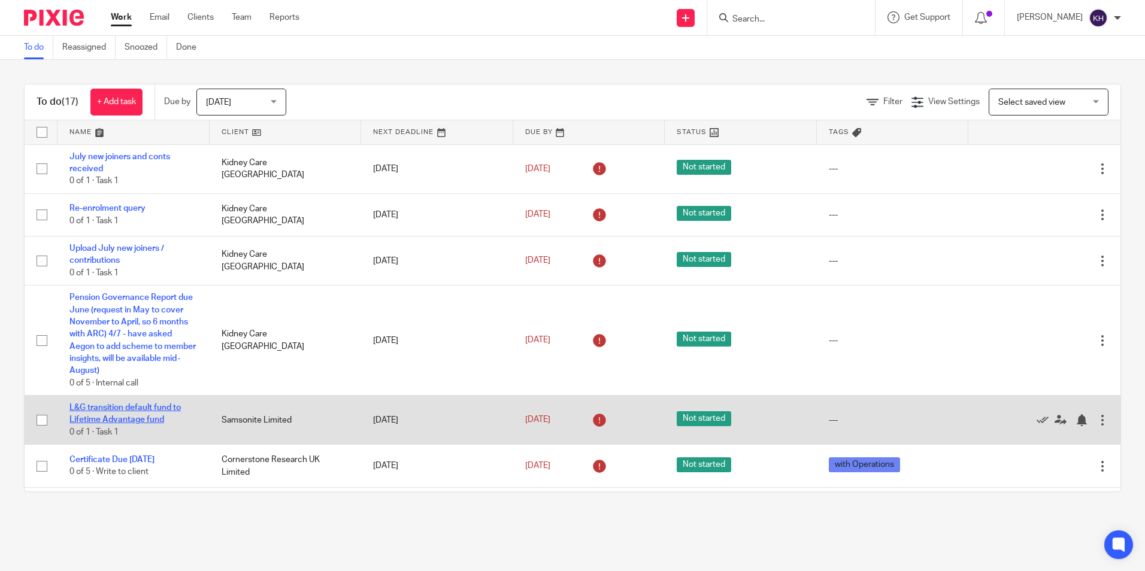
click at [116, 410] on link "L&G transition default fund to Lifetime Advantage fund" at bounding box center [124, 414] width 111 height 20
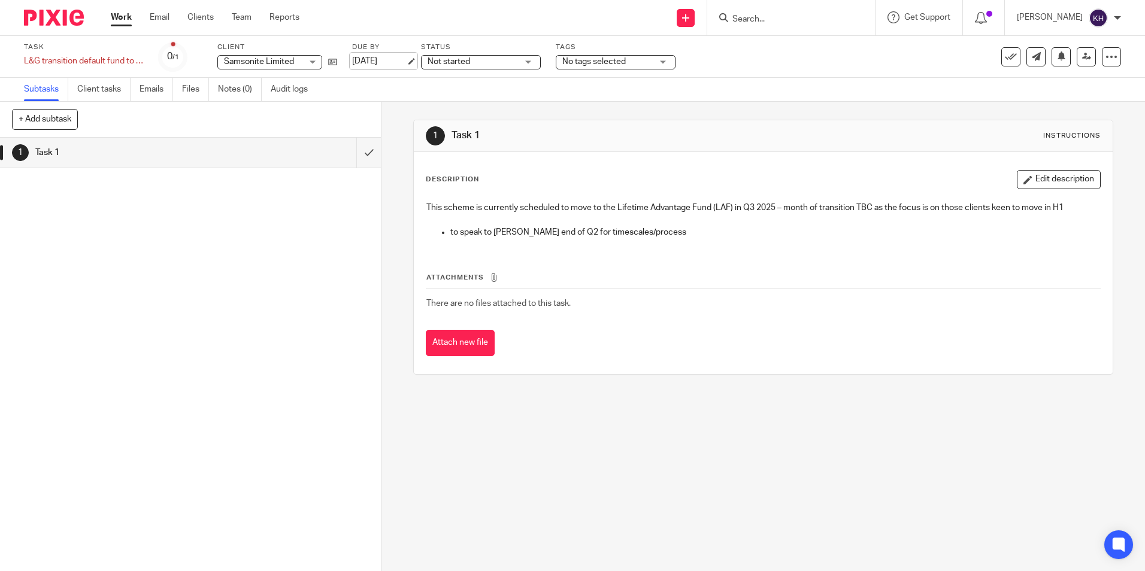
click at [379, 57] on link "[DATE]" at bounding box center [379, 61] width 54 height 13
click at [128, 17] on link "Work" at bounding box center [121, 17] width 21 height 12
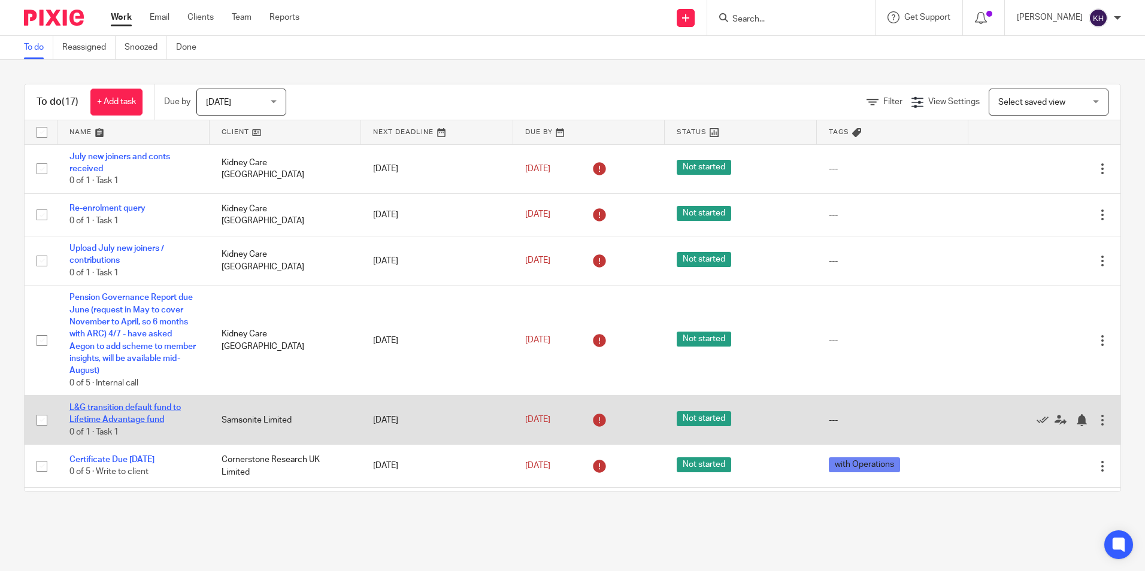
click at [129, 410] on link "L&G transition default fund to Lifetime Advantage fund" at bounding box center [124, 414] width 111 height 20
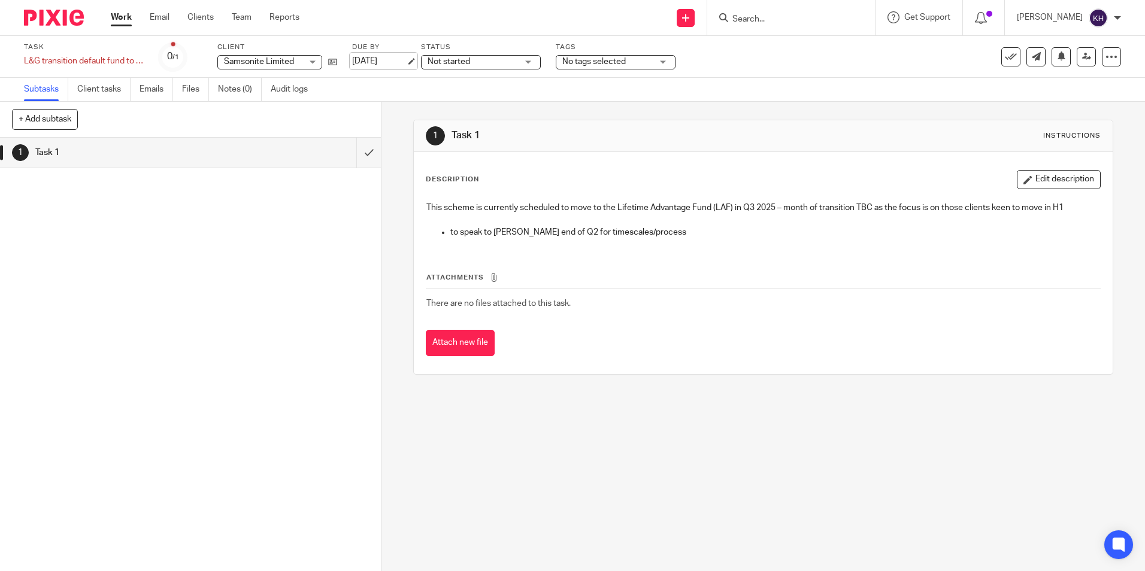
click at [372, 62] on link "[DATE]" at bounding box center [379, 61] width 54 height 13
click at [122, 19] on link "Work" at bounding box center [121, 17] width 21 height 12
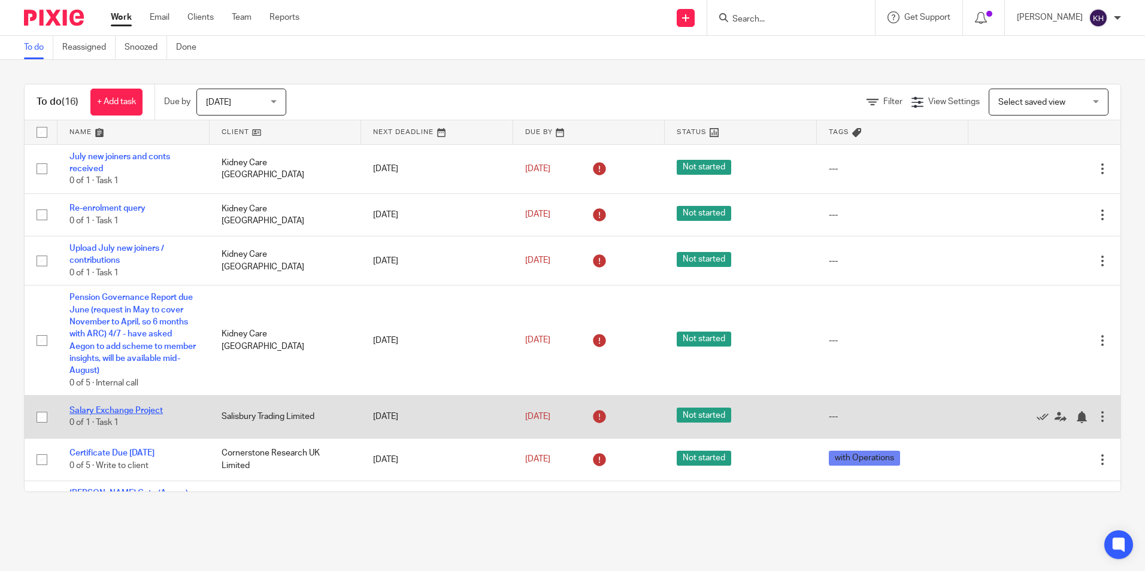
click at [122, 411] on link "Salary Exchange Project" at bounding box center [115, 411] width 93 height 8
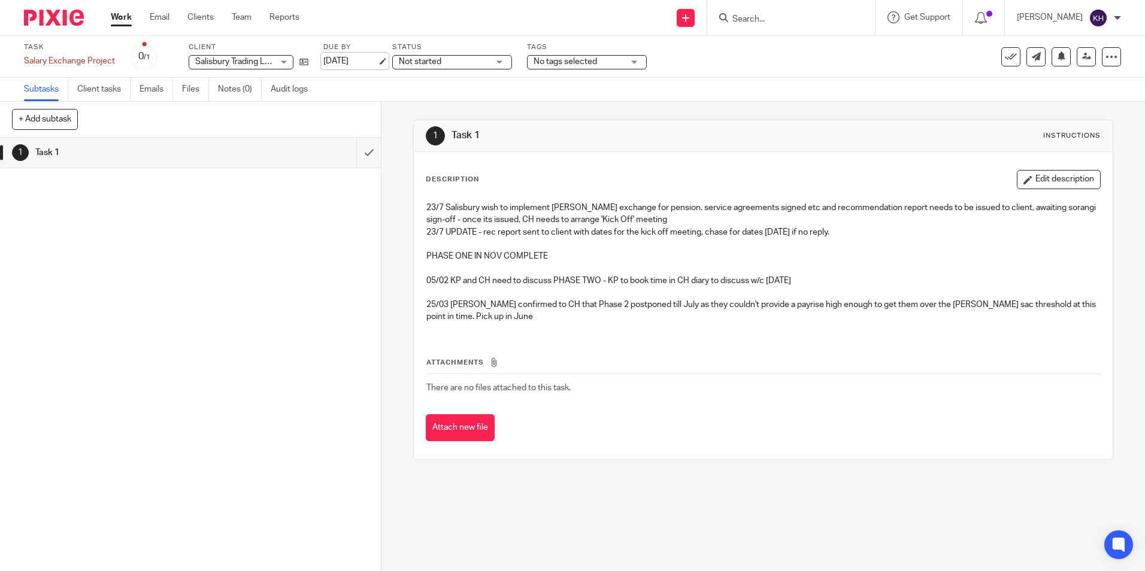
click at [356, 66] on link "[DATE]" at bounding box center [350, 61] width 54 height 13
click at [125, 14] on link "Work" at bounding box center [121, 17] width 21 height 12
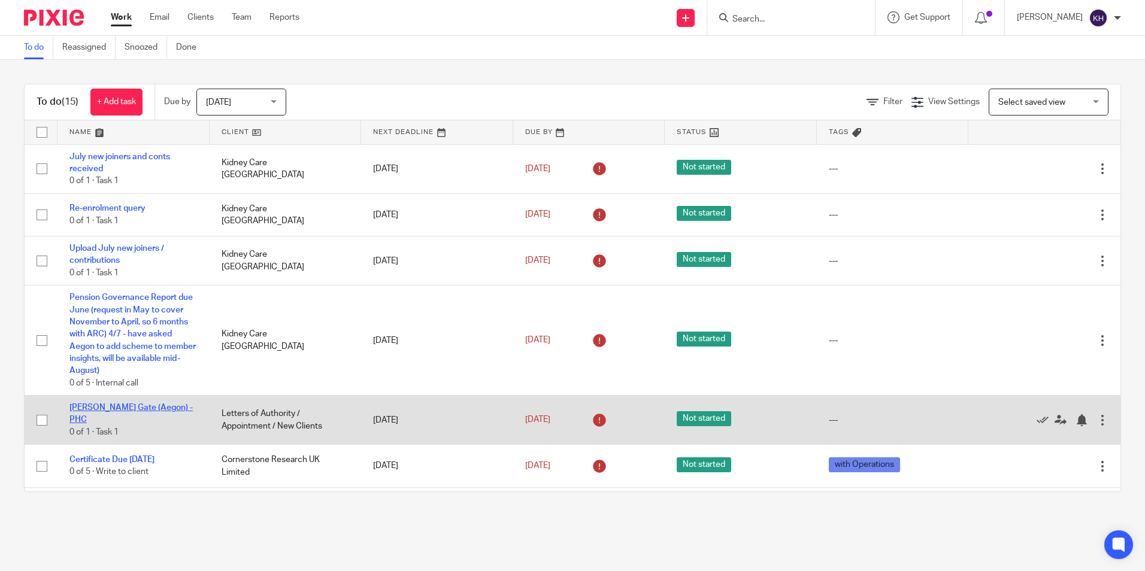
click at [107, 409] on link "[PERSON_NAME] Gate (Aegon) - PHC" at bounding box center [130, 414] width 123 height 20
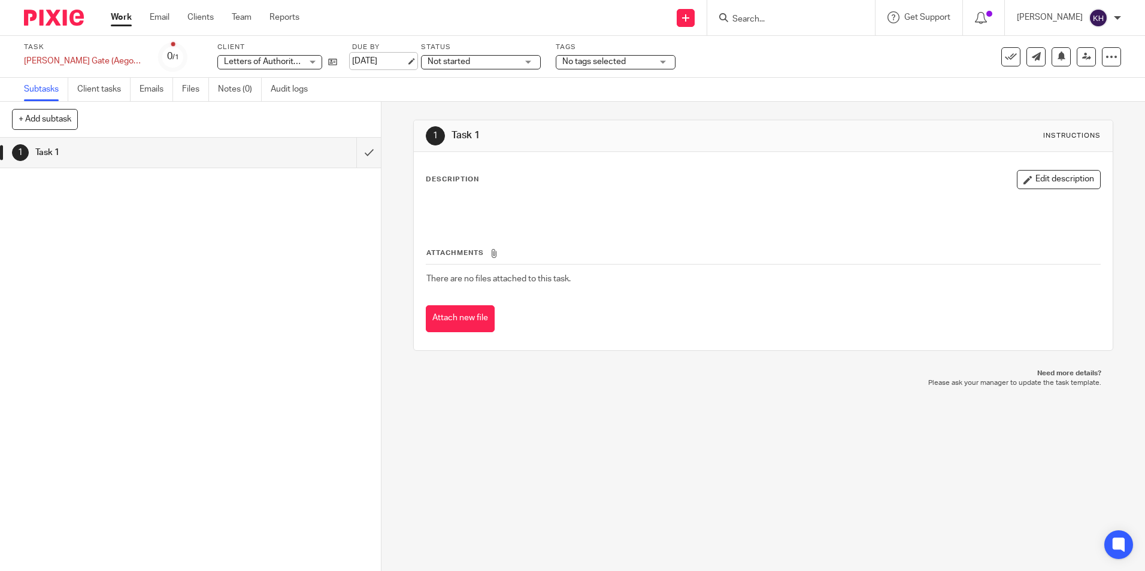
click at [358, 60] on link "[DATE]" at bounding box center [379, 61] width 54 height 13
click at [352, 63] on link "30 Oct 2025" at bounding box center [379, 61] width 54 height 13
click at [125, 17] on link "Work" at bounding box center [121, 17] width 21 height 12
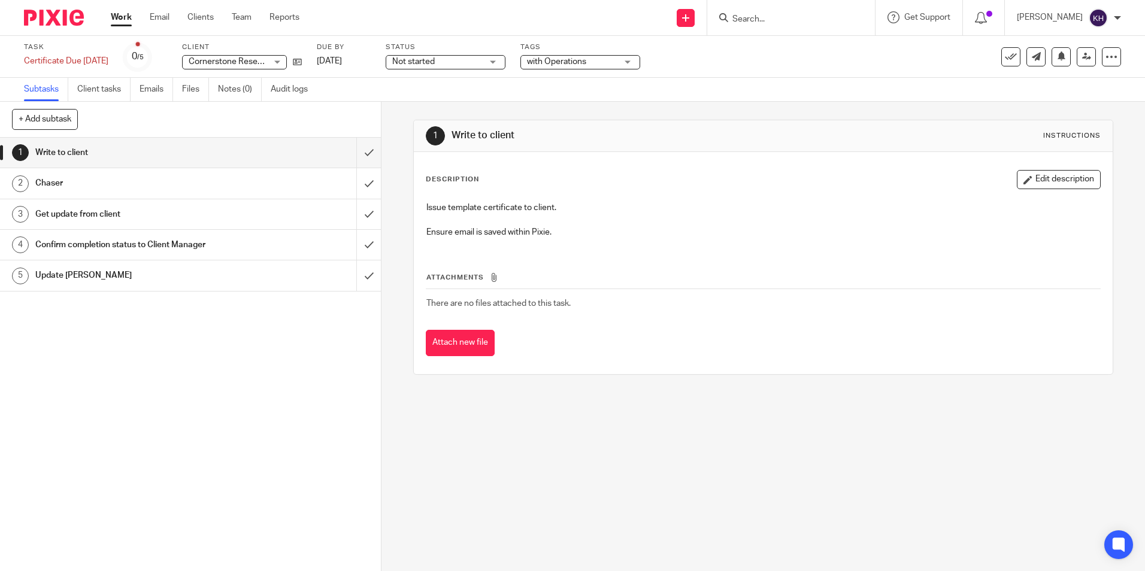
click at [371, 69] on div "Due by [DATE]" at bounding box center [344, 57] width 54 height 29
click at [371, 62] on link "[DATE]" at bounding box center [344, 61] width 54 height 13
click at [124, 12] on link "Work" at bounding box center [121, 17] width 21 height 12
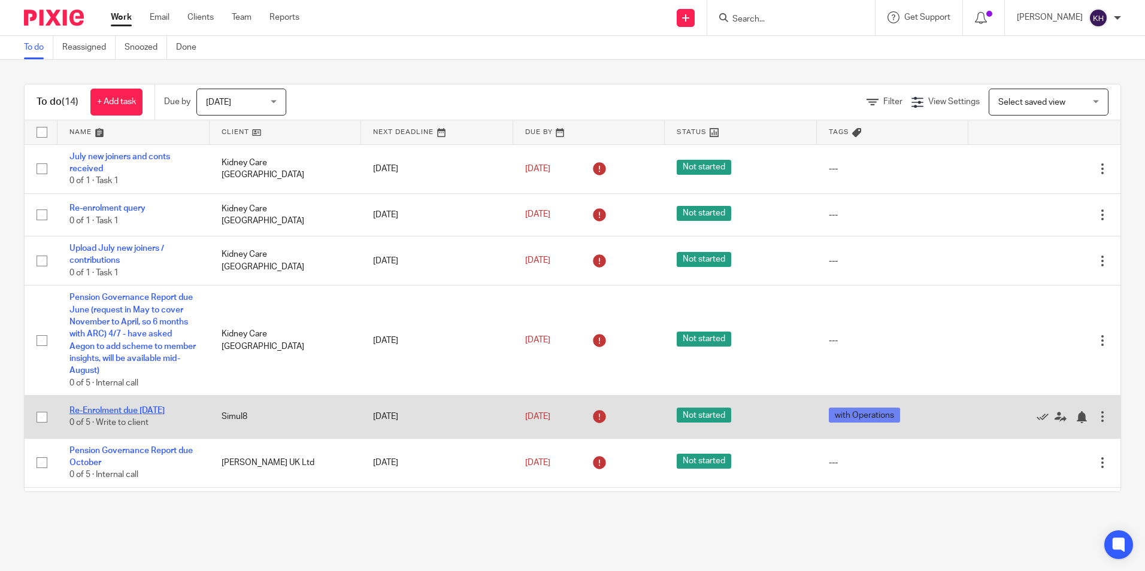
click at [118, 409] on link "Re-Enrolment due Jan 2026" at bounding box center [116, 411] width 95 height 8
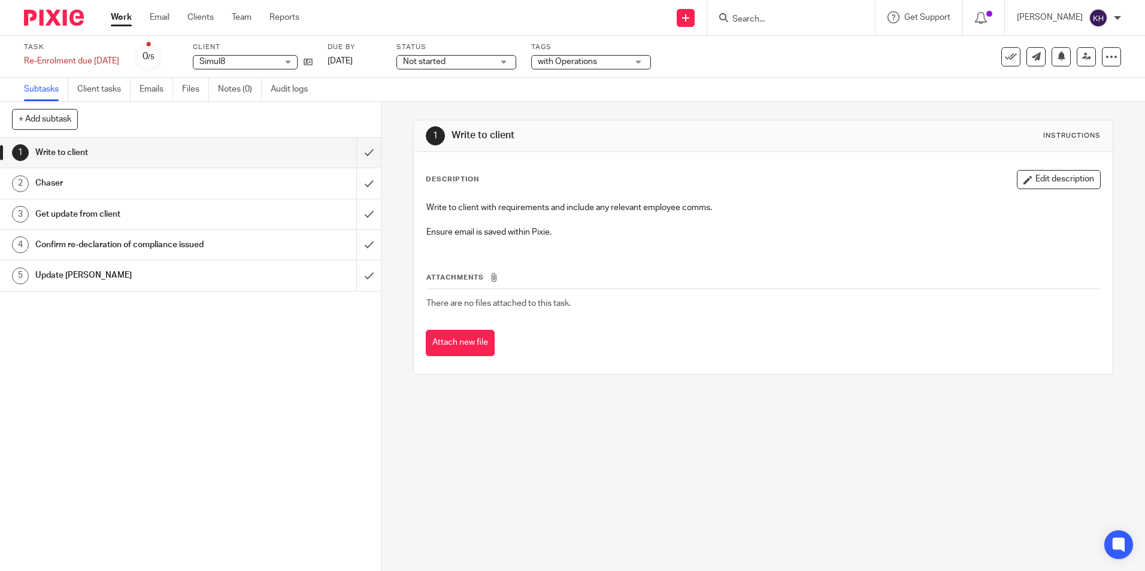
click at [356, 54] on div "Due by 1 Sep 2025" at bounding box center [355, 57] width 54 height 29
click at [355, 58] on link "[DATE]" at bounding box center [355, 61] width 54 height 13
click at [124, 14] on link "Work" at bounding box center [121, 17] width 21 height 12
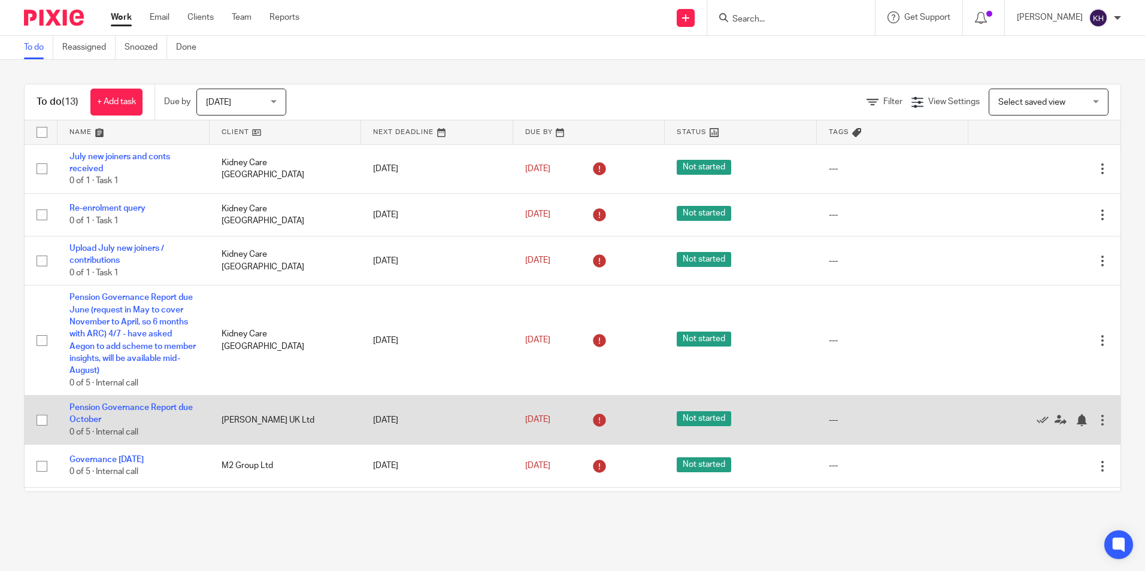
click at [127, 414] on td "Pension Governance Report due October 0 of 5 · Internal call" at bounding box center [133, 420] width 152 height 49
click at [132, 405] on link "Pension Governance Report due October" at bounding box center [130, 414] width 123 height 20
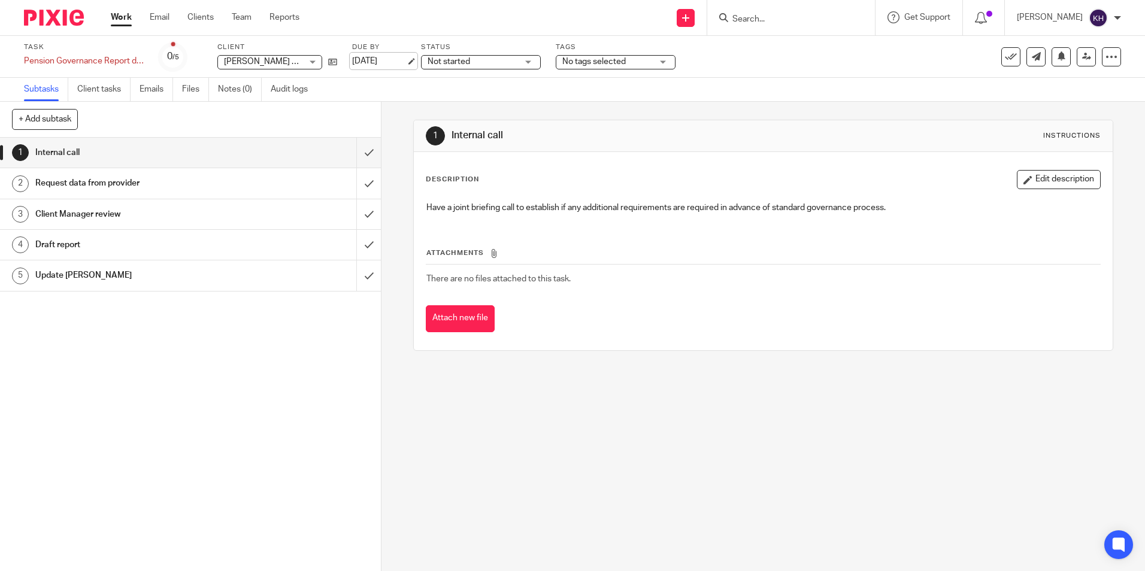
click at [372, 57] on link "8 Sep 2025" at bounding box center [379, 61] width 54 height 13
click at [129, 18] on link "Work" at bounding box center [121, 17] width 21 height 12
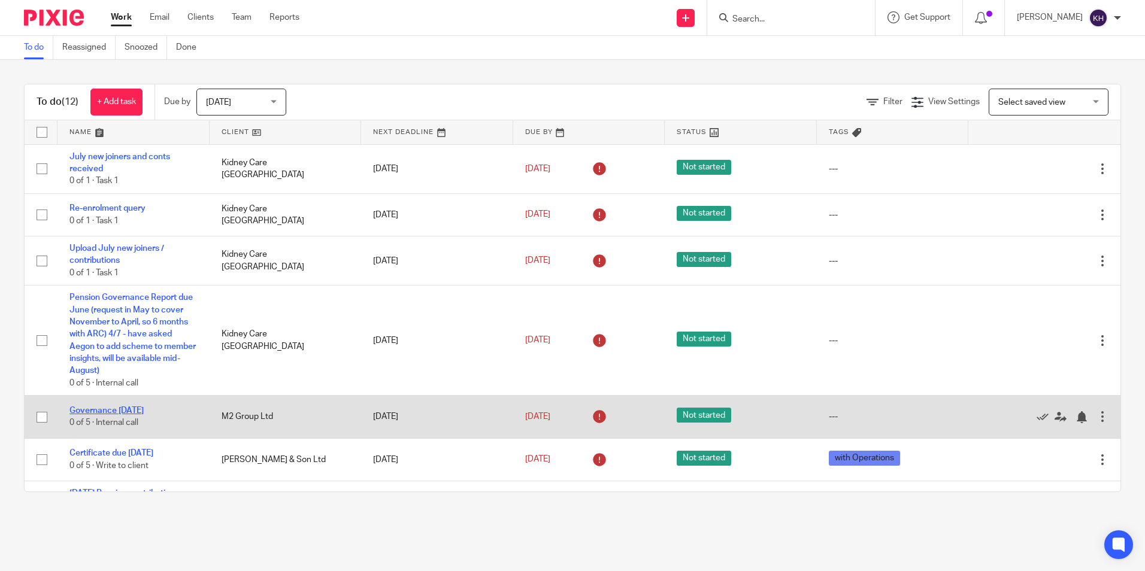
click at [120, 413] on link "Governance [DATE]" at bounding box center [106, 411] width 74 height 8
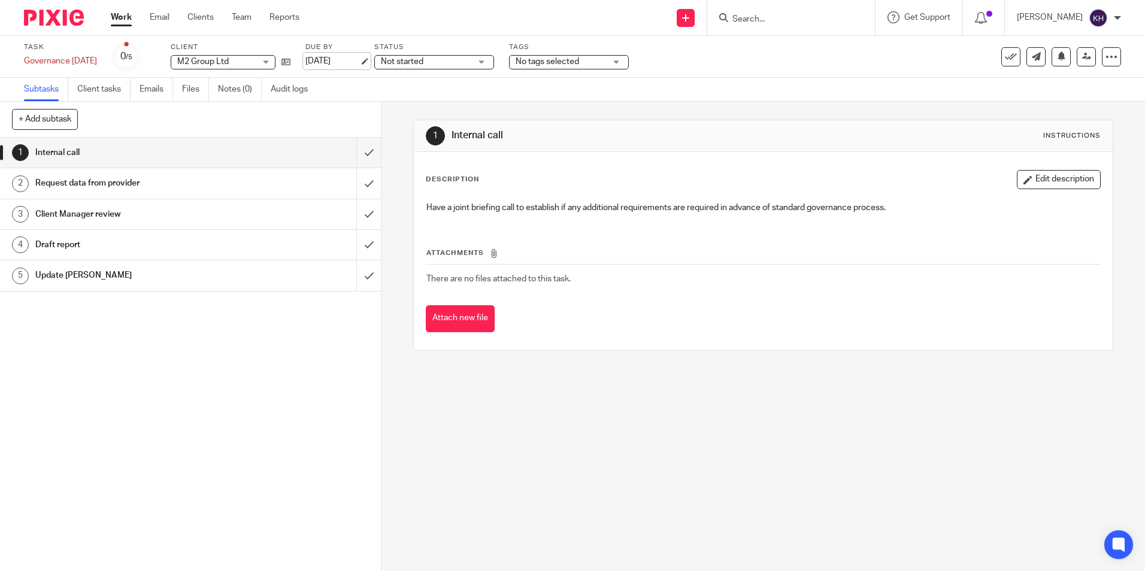
click at [359, 56] on link "15 Sep 2025" at bounding box center [332, 61] width 54 height 13
click at [110, 17] on div "Work Email Clients Team Reports Work Email Clients Team Reports Settings" at bounding box center [208, 17] width 219 height 35
click at [118, 17] on link "Work" at bounding box center [121, 17] width 21 height 12
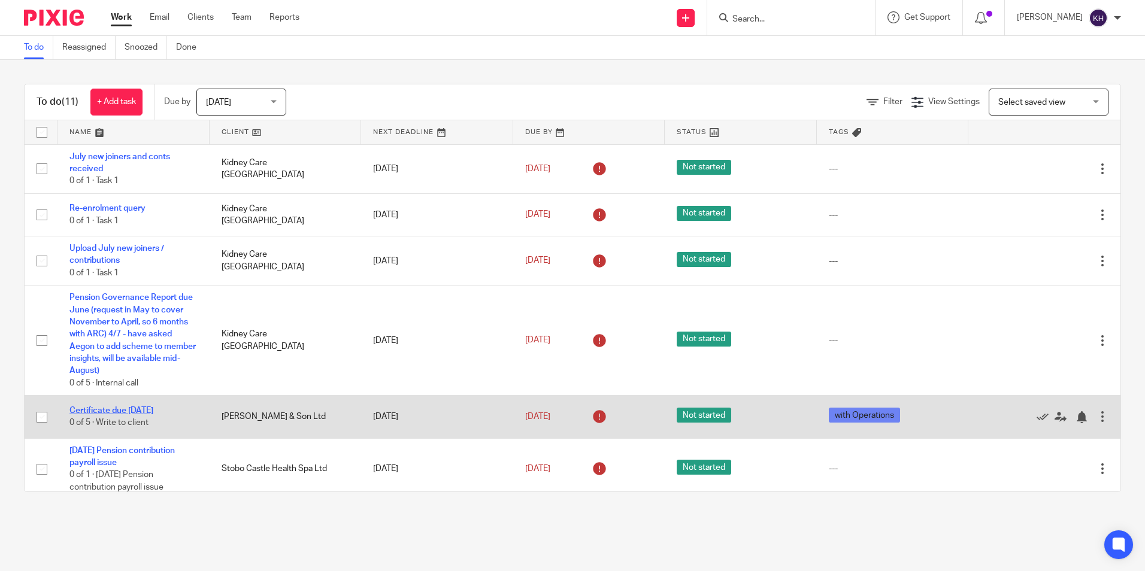
click at [132, 408] on link "Certificate due October 2025" at bounding box center [111, 411] width 84 height 8
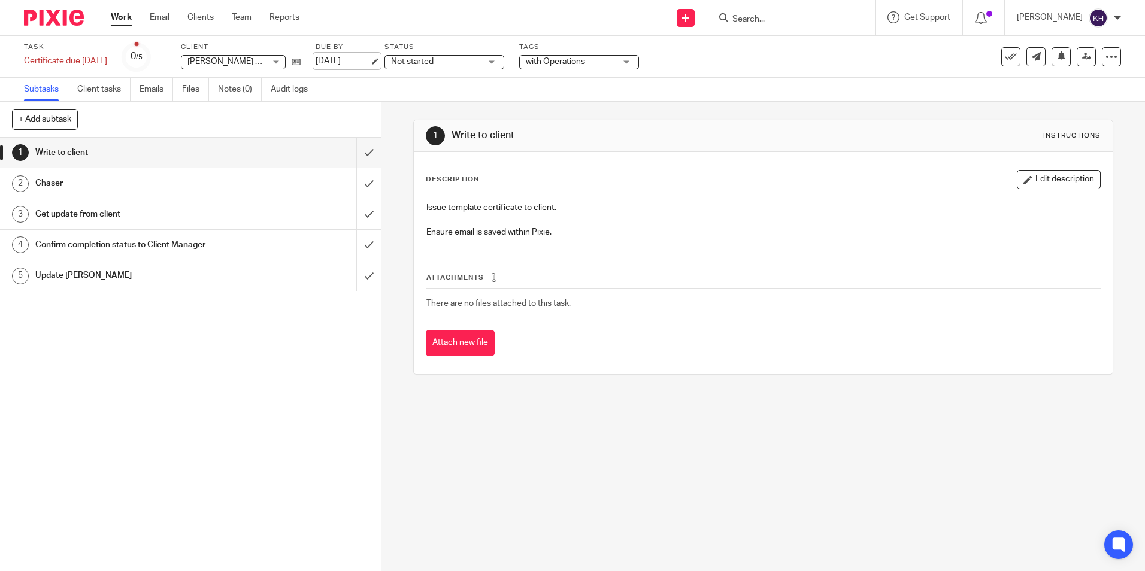
click at [359, 58] on link "22 Sep 2025" at bounding box center [343, 61] width 54 height 13
click at [124, 14] on link "Work" at bounding box center [121, 17] width 21 height 12
